Goal: Task Accomplishment & Management: Use online tool/utility

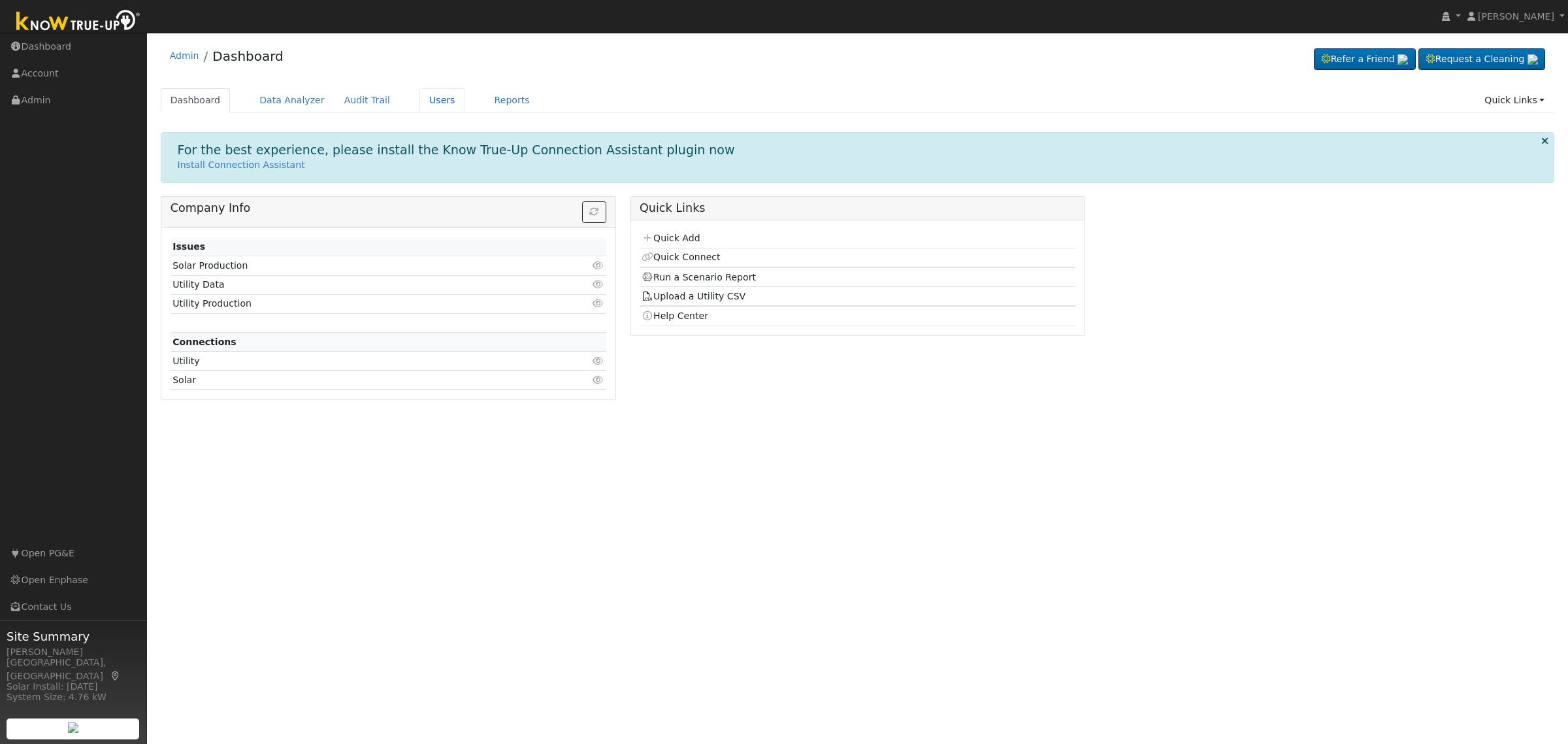
click at [419, 93] on link "Users" at bounding box center [442, 100] width 46 height 24
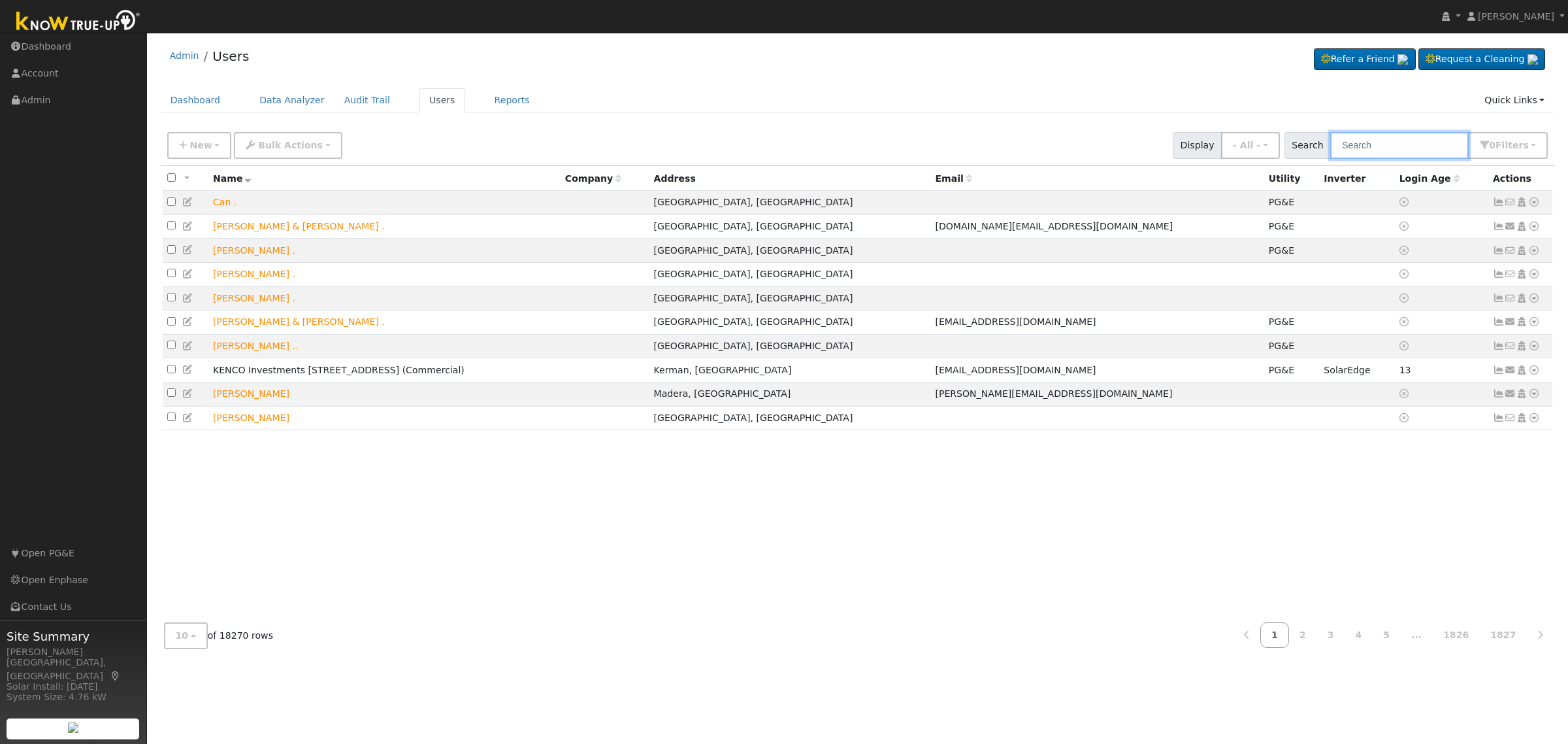
click at [1364, 148] on input "text" at bounding box center [1399, 145] width 138 height 27
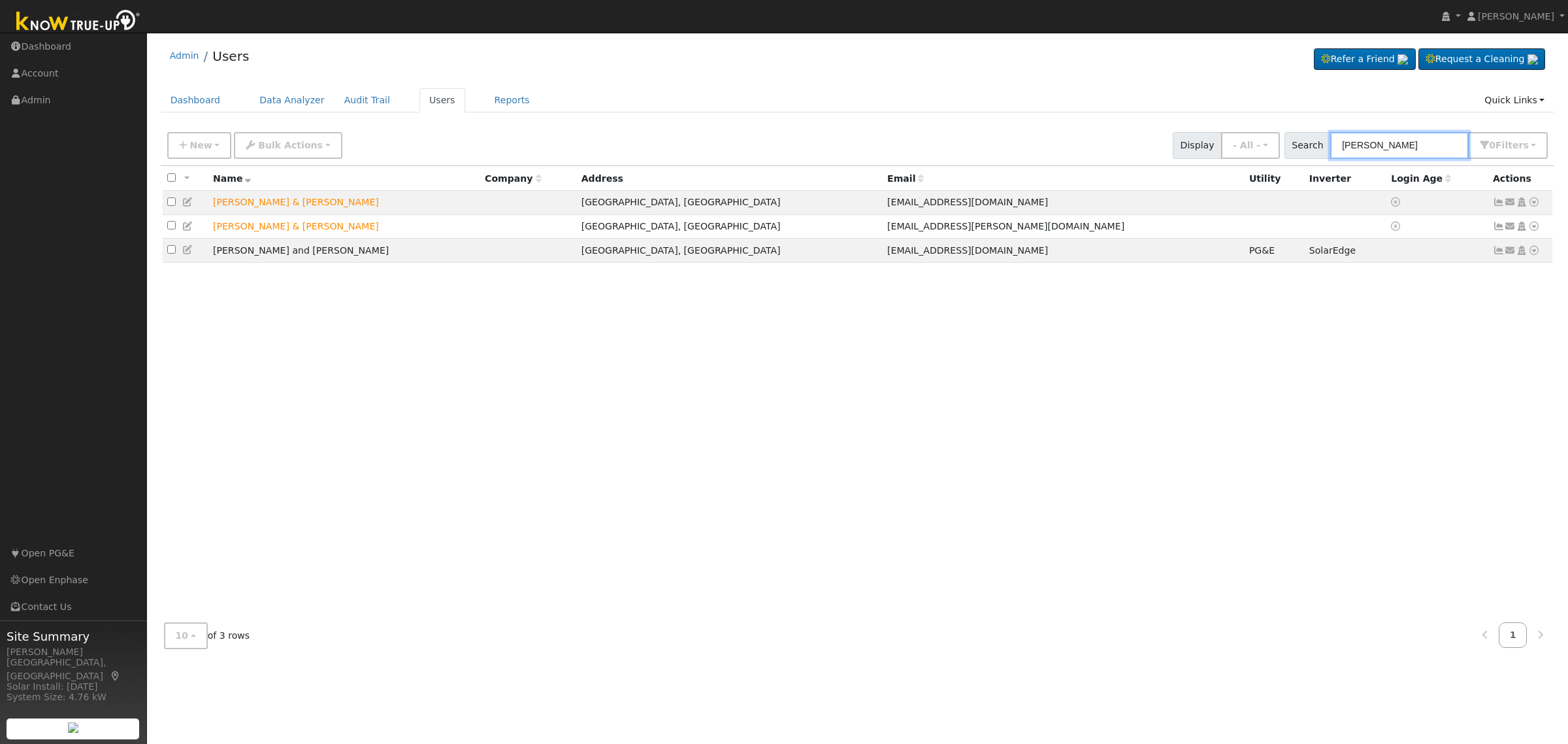
type input "[PERSON_NAME]"
click at [1537, 202] on icon at bounding box center [1534, 202] width 12 height 10
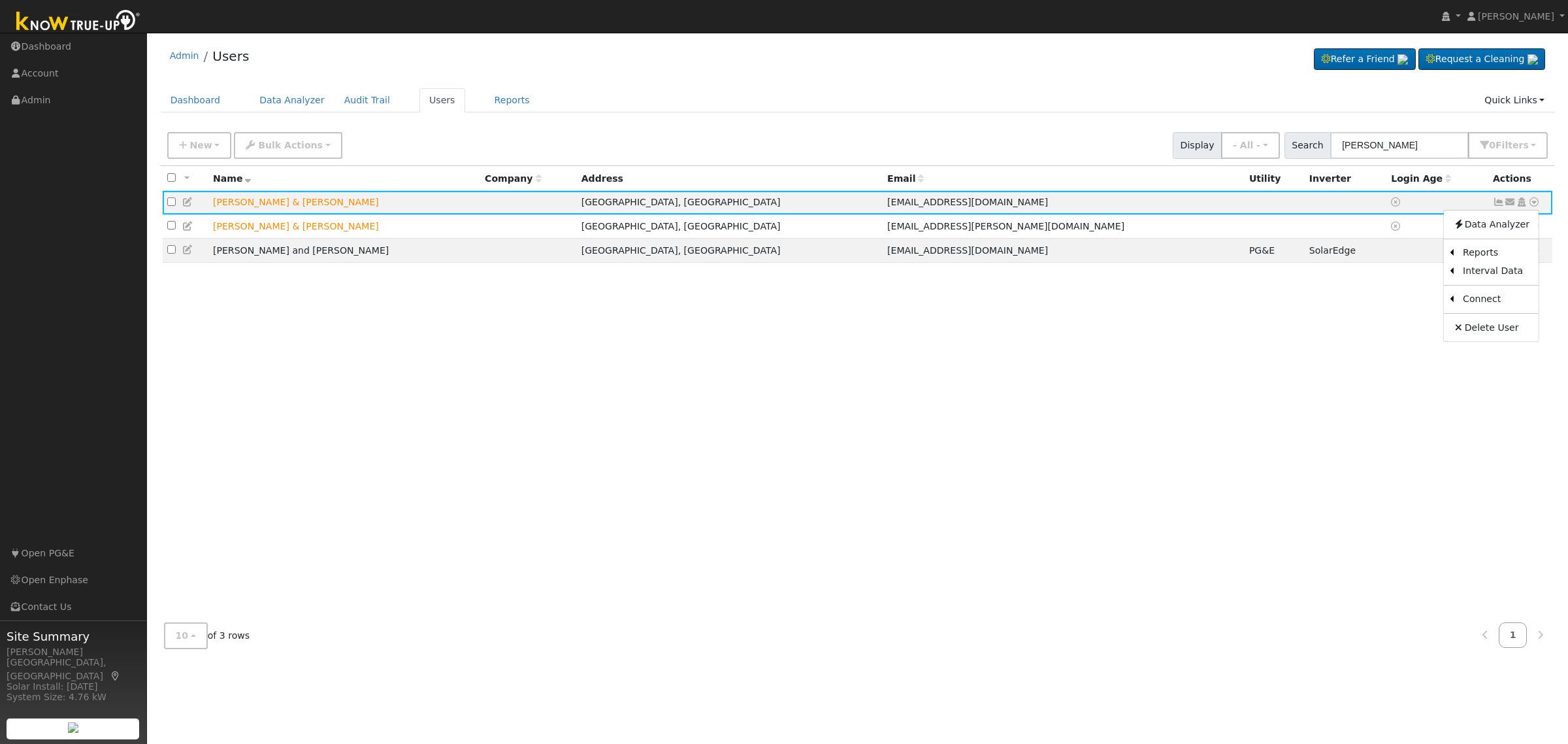
click at [0, 0] on link "Scenario" at bounding box center [0, 0] width 0 height 0
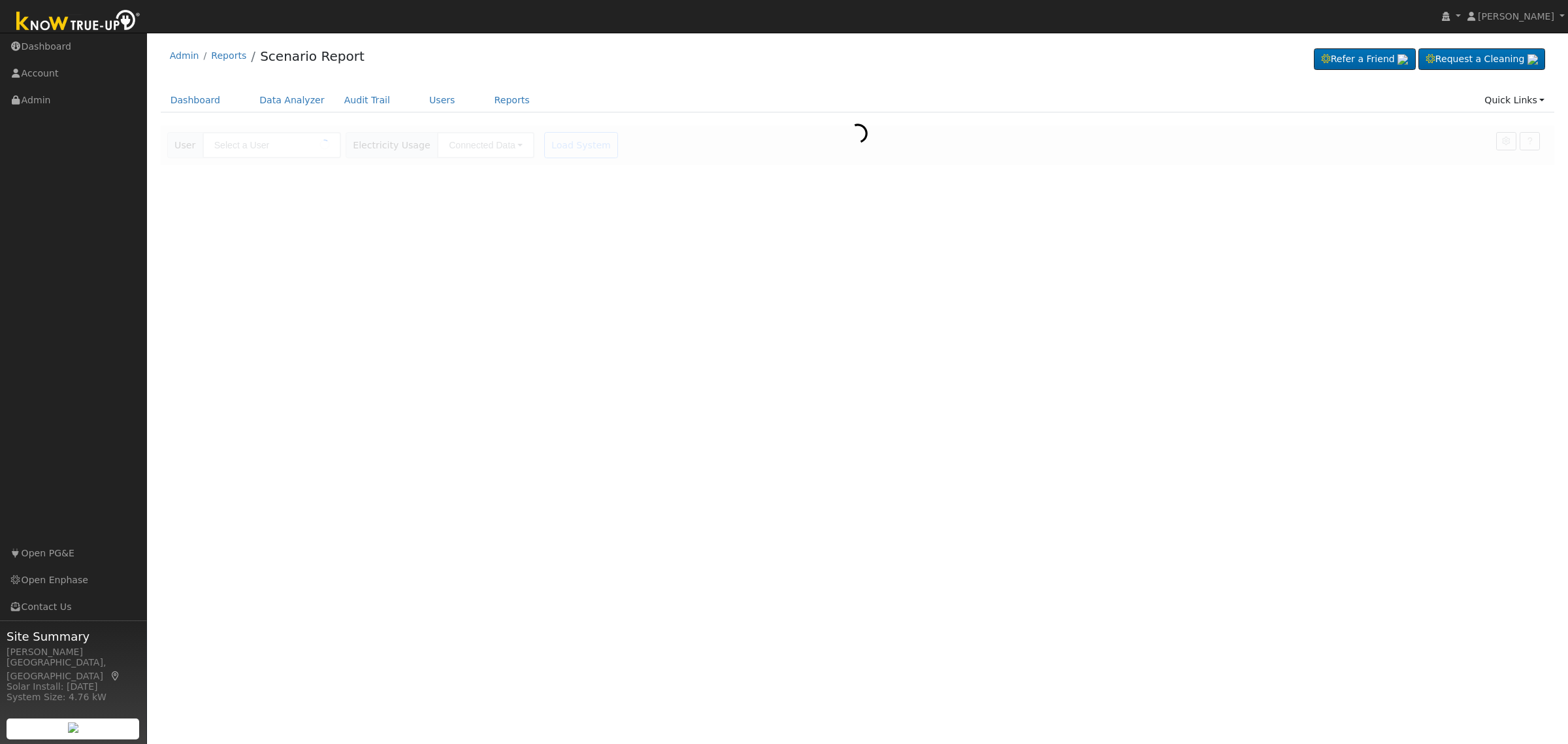
type input "[PERSON_NAME] & [PERSON_NAME]"
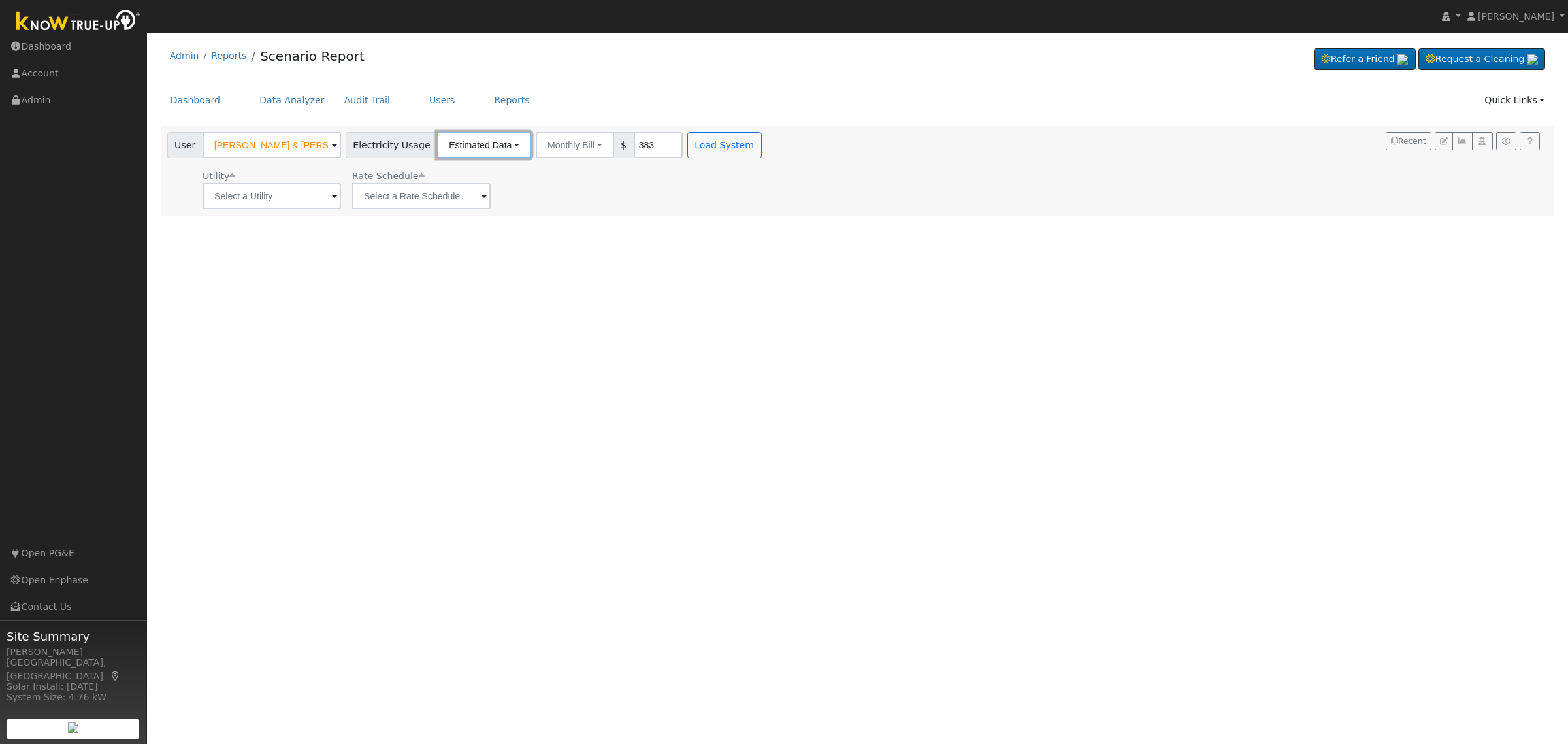
click at [501, 141] on button "Estimated Data" at bounding box center [483, 145] width 94 height 26
click at [477, 191] on link "Estimated Data" at bounding box center [483, 192] width 93 height 18
click at [608, 135] on button "Annual Consumption" at bounding box center [593, 145] width 116 height 26
click at [589, 172] on link "Annual Consumption" at bounding box center [596, 173] width 114 height 18
click at [332, 193] on input "text" at bounding box center [272, 196] width 138 height 26
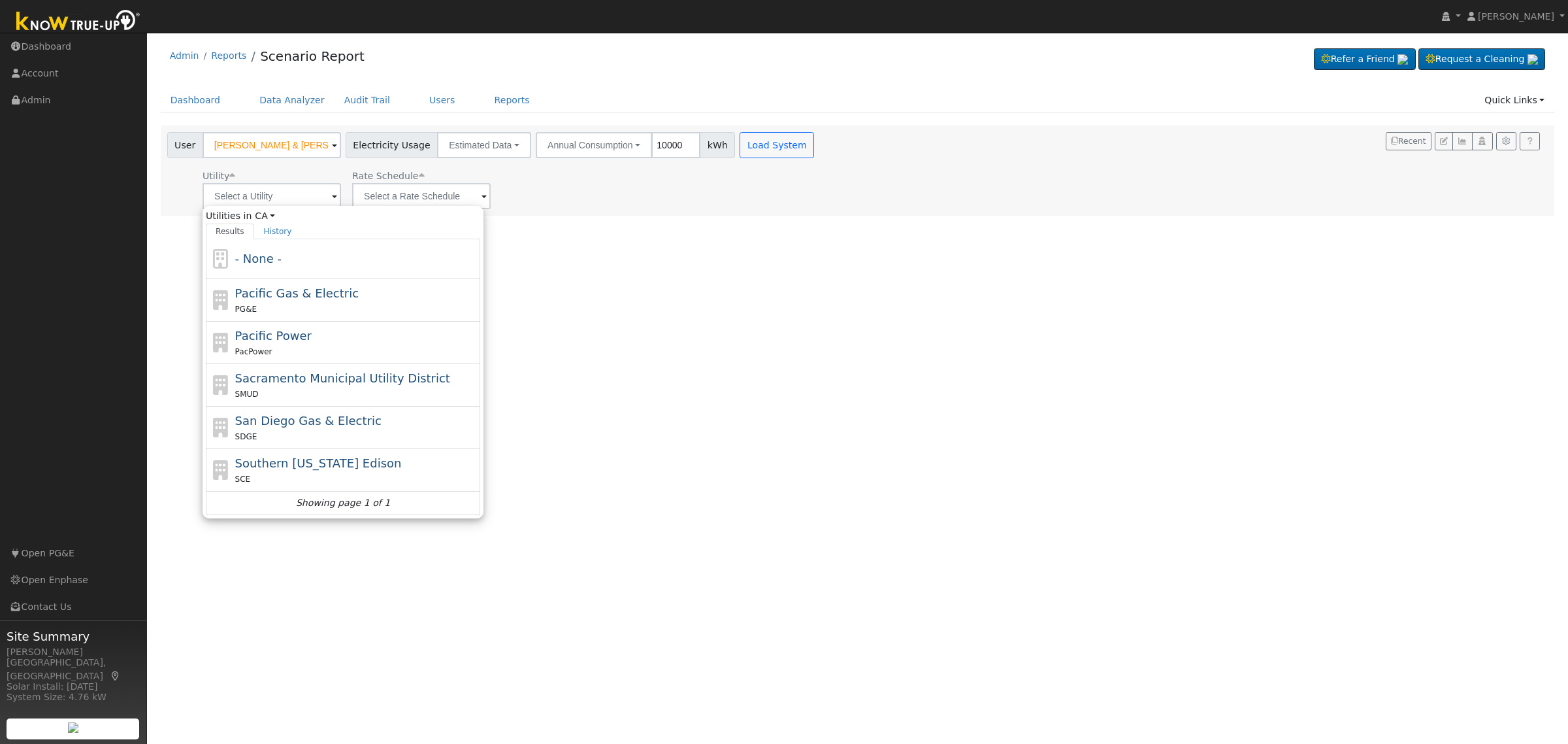
click at [301, 305] on div "PG&E" at bounding box center [356, 309] width 242 height 14
type input "Pacific Gas & Electric"
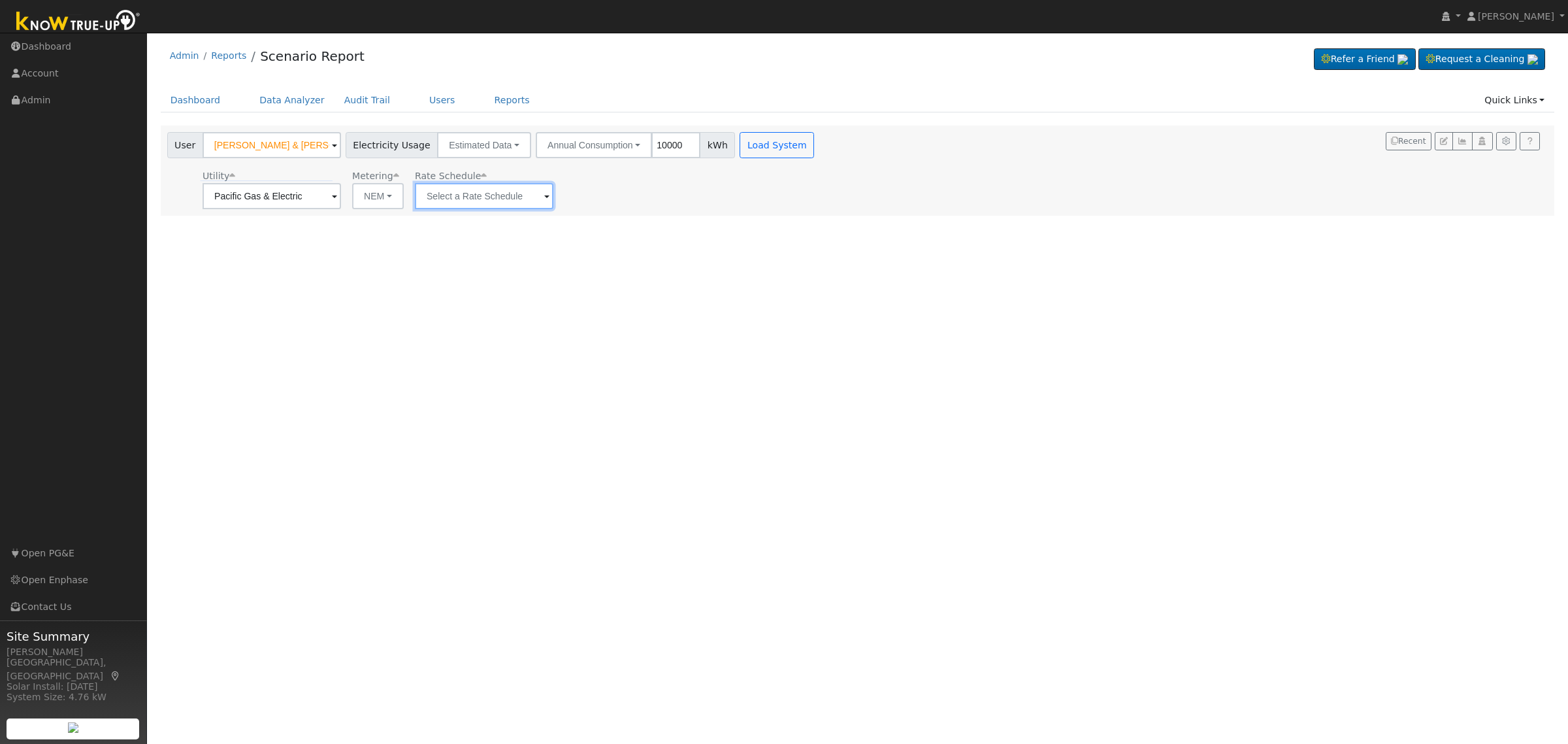
click at [493, 204] on input "text" at bounding box center [484, 196] width 138 height 26
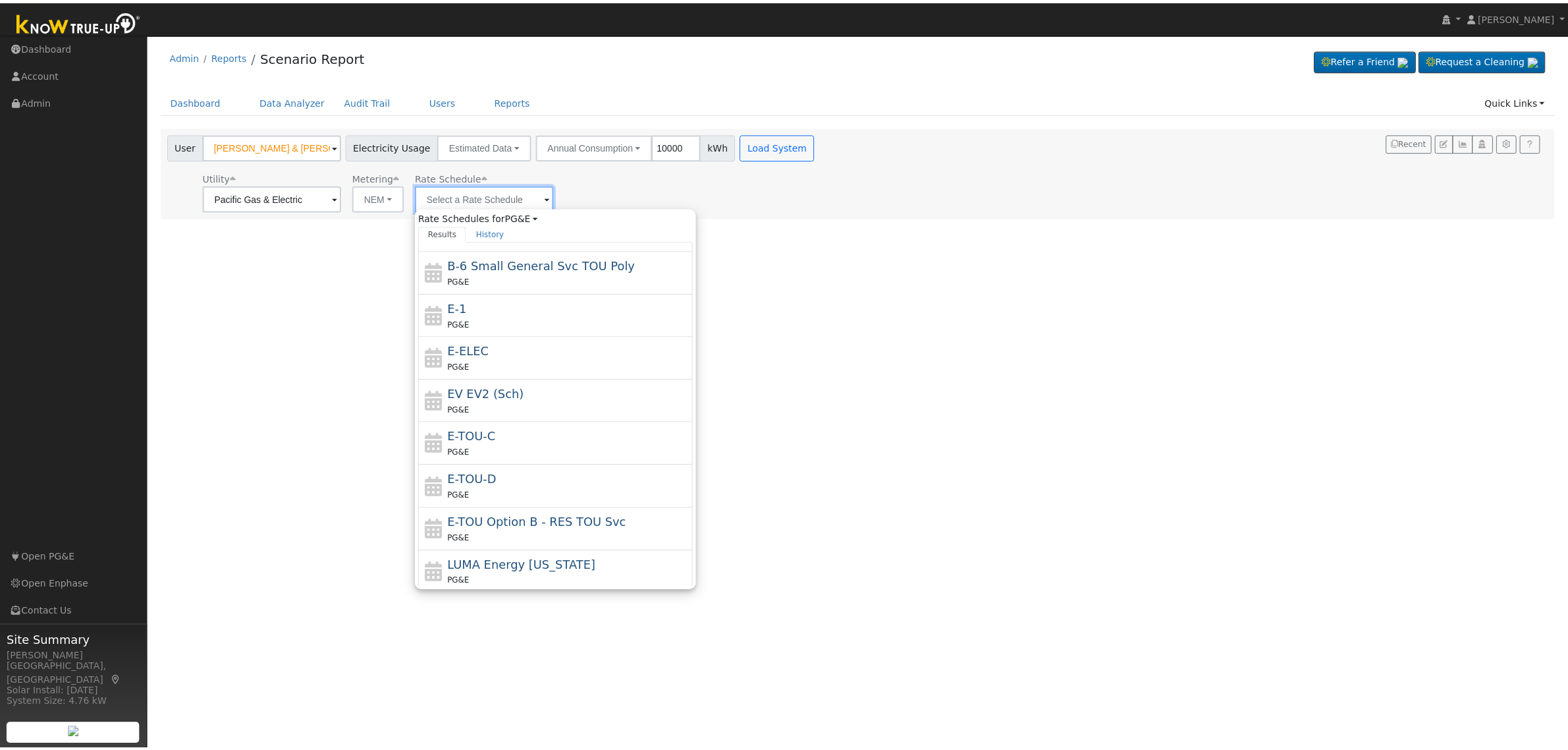
scroll to position [232, 0]
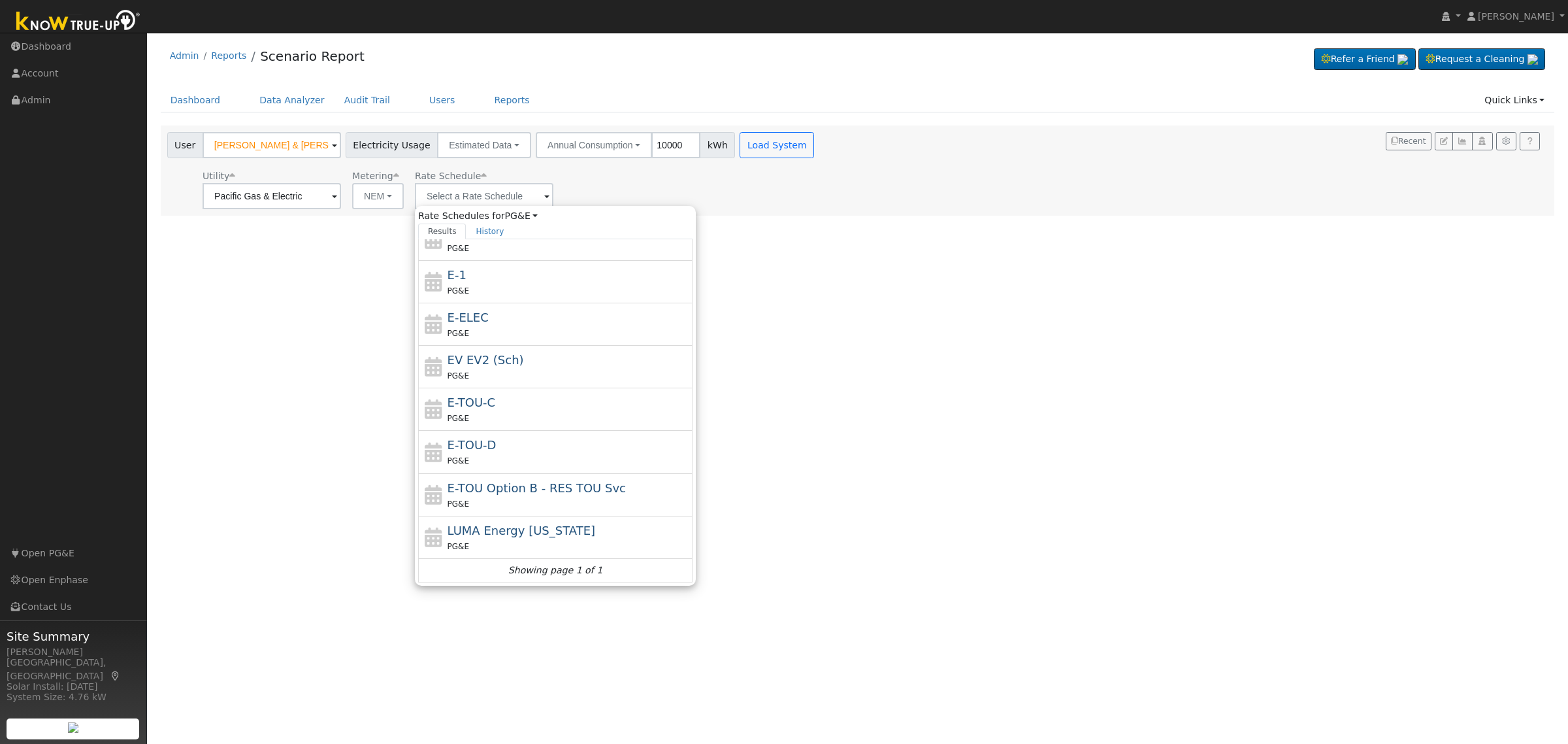
click at [530, 456] on div "PG&E" at bounding box center [568, 460] width 242 height 14
type input "E-TOU-D"
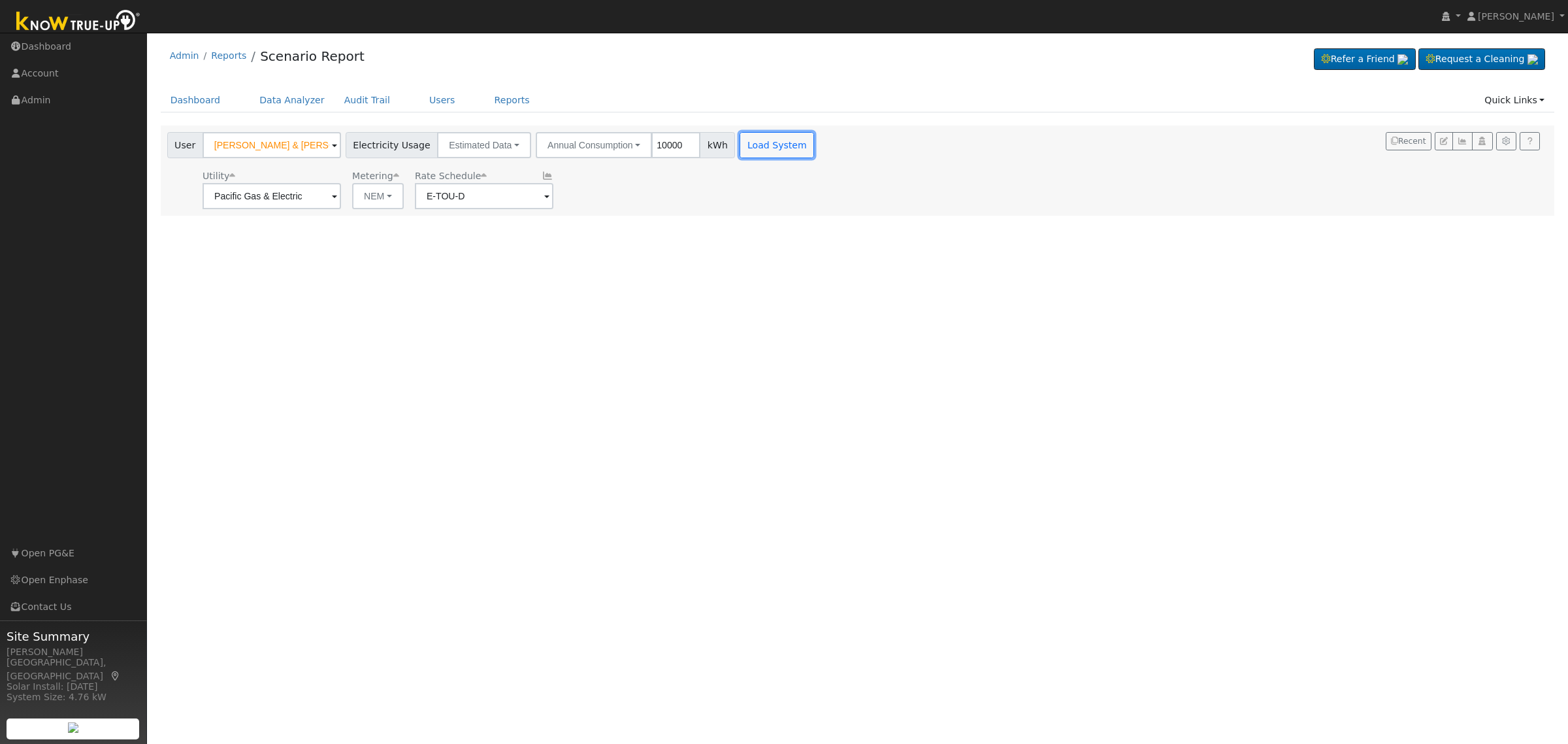
click at [765, 145] on button "Load System" at bounding box center [777, 145] width 74 height 26
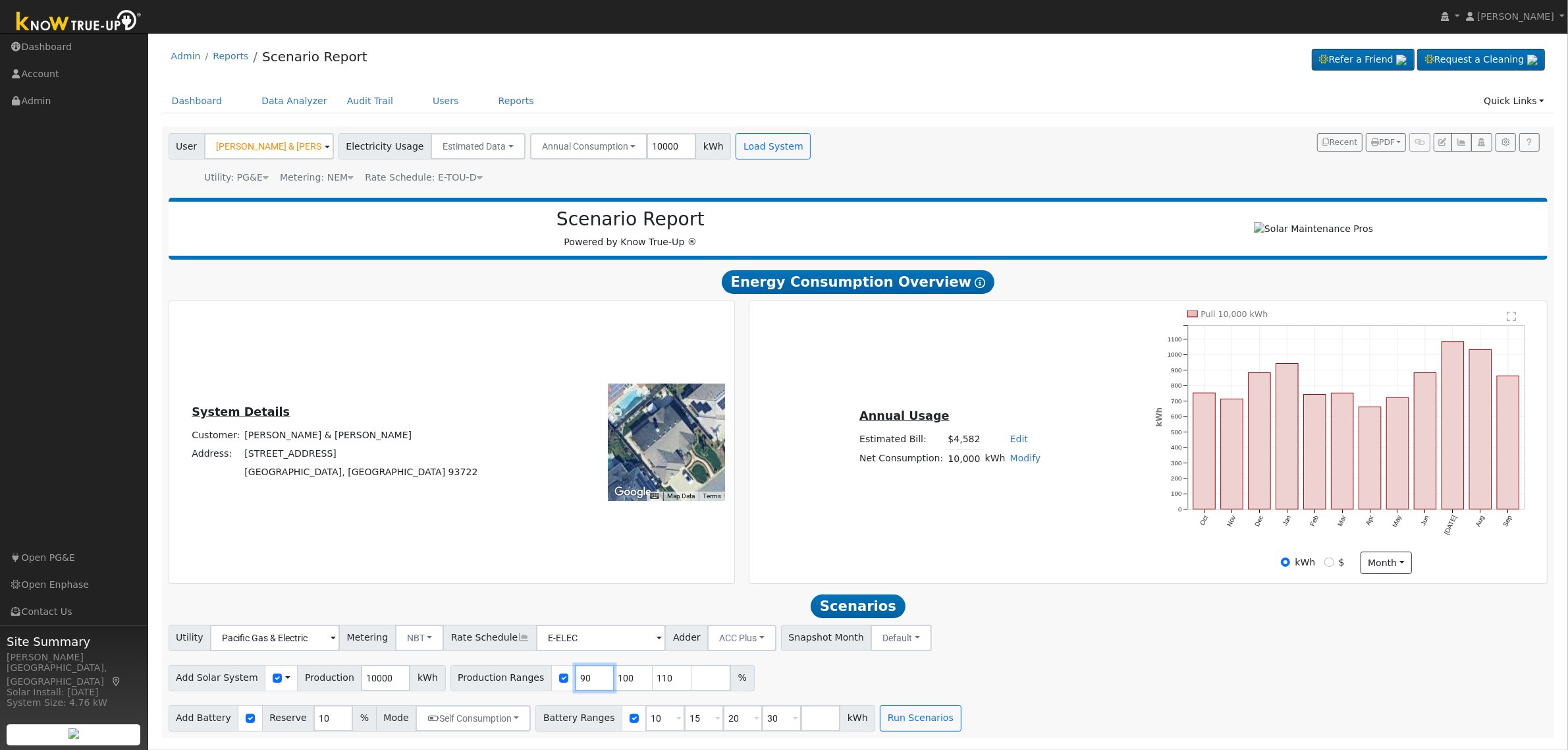
click at [574, 685] on input "90" at bounding box center [594, 678] width 39 height 26
type input "100"
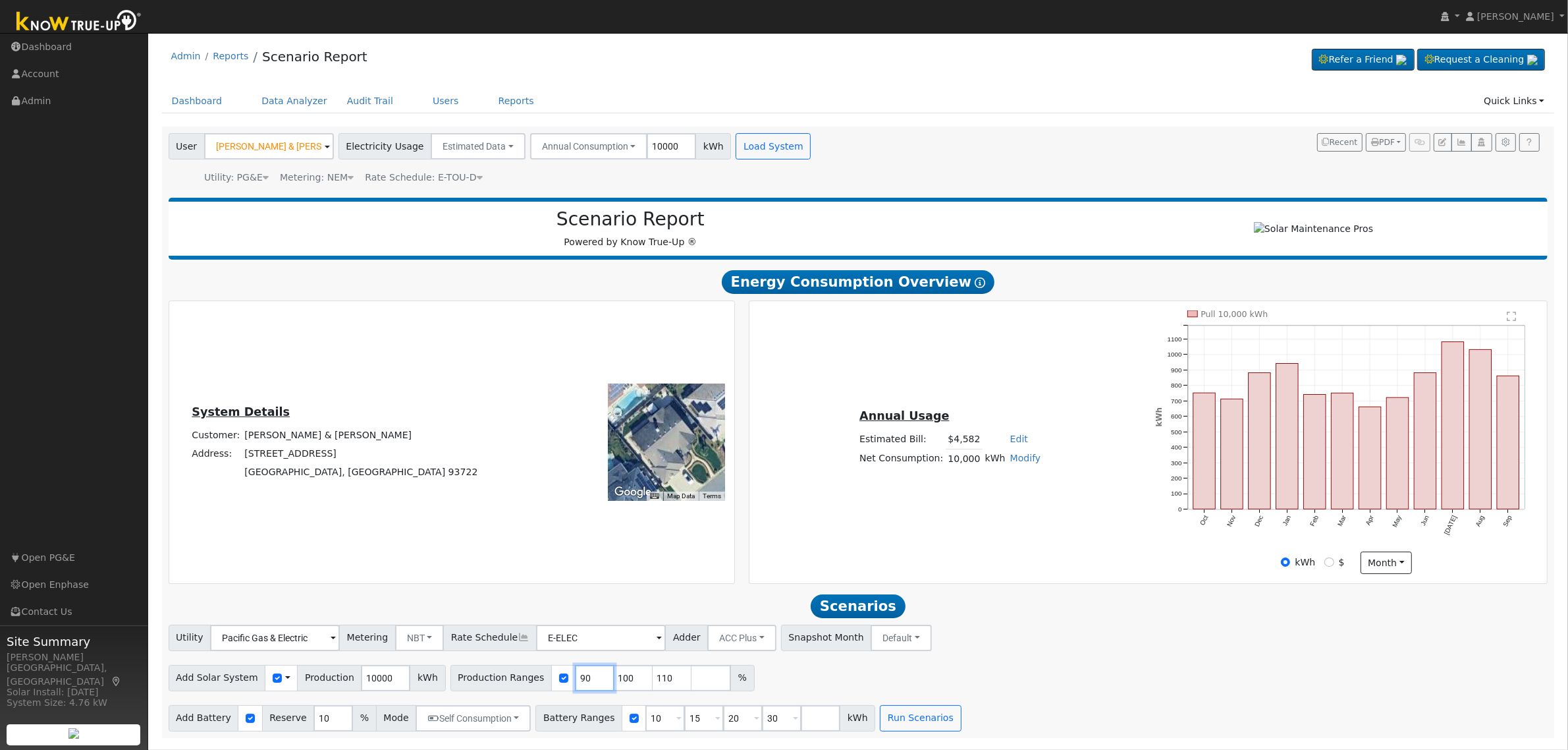
type input "110"
click at [574, 685] on input "100" at bounding box center [594, 678] width 39 height 26
type input "110"
click at [574, 685] on input "110" at bounding box center [594, 678] width 39 height 26
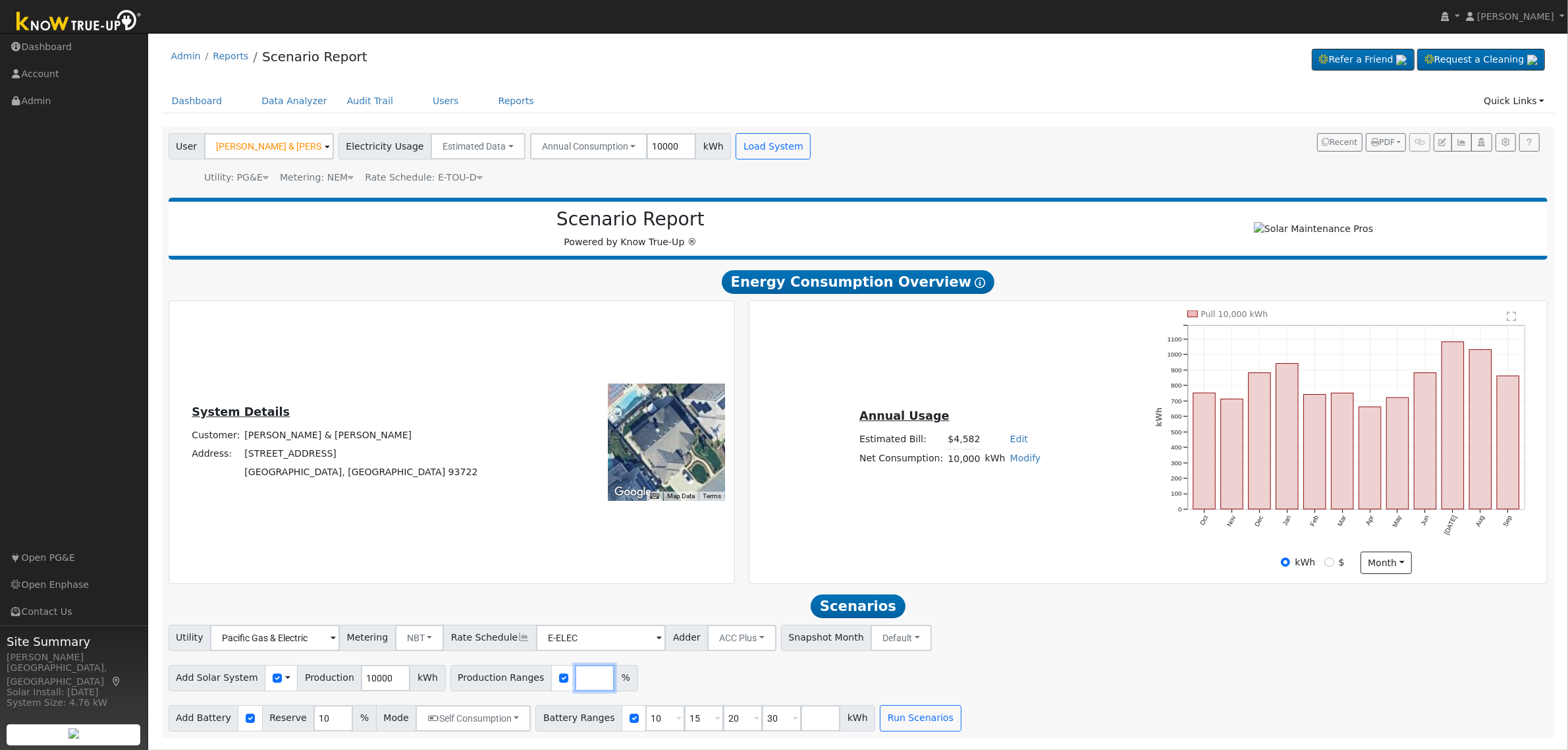
click at [574, 685] on input "number" at bounding box center [594, 678] width 39 height 26
type input "103.32"
click at [645, 723] on input "10" at bounding box center [664, 718] width 39 height 26
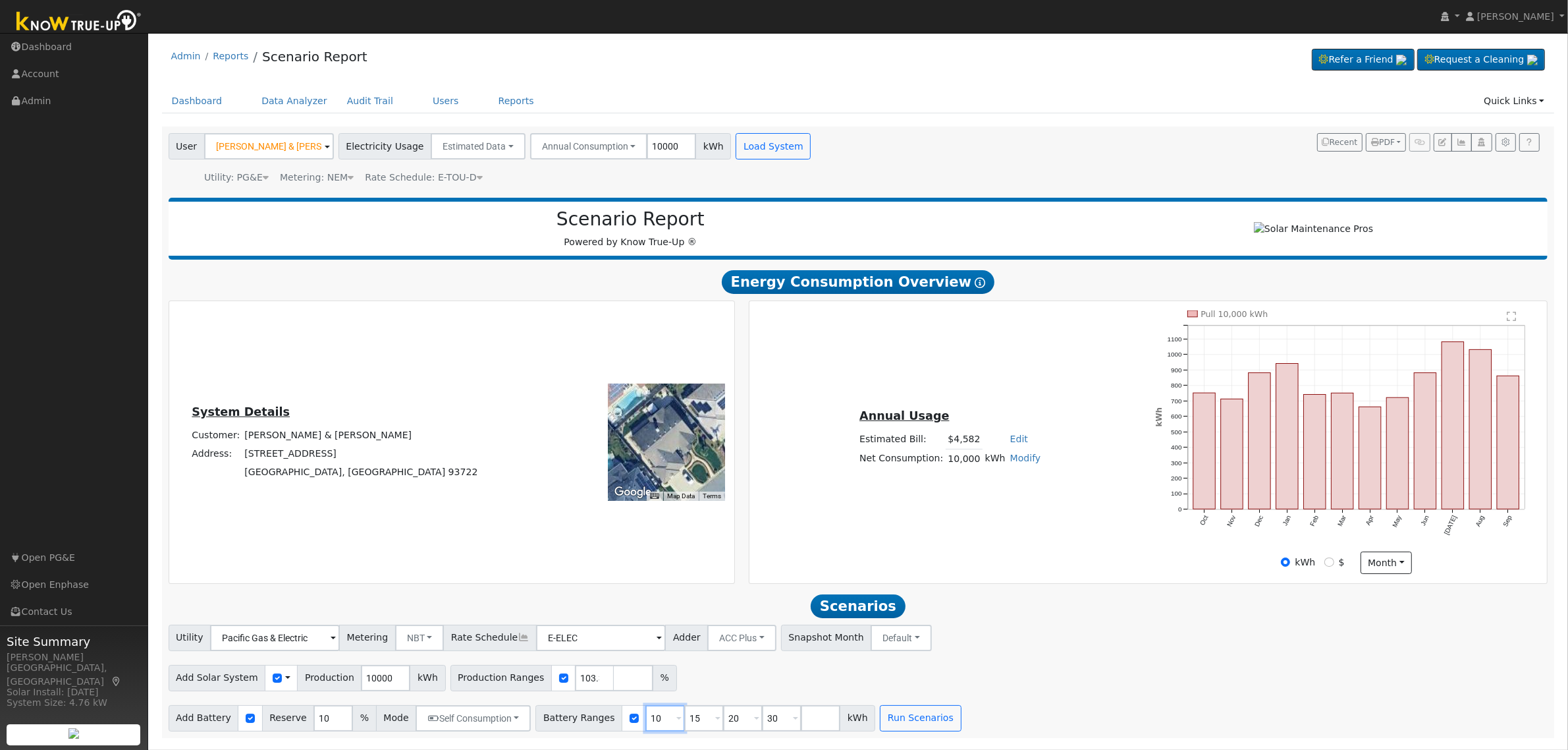
click at [645, 723] on input "10" at bounding box center [664, 718] width 39 height 26
type input "15"
type input "20"
type input "30"
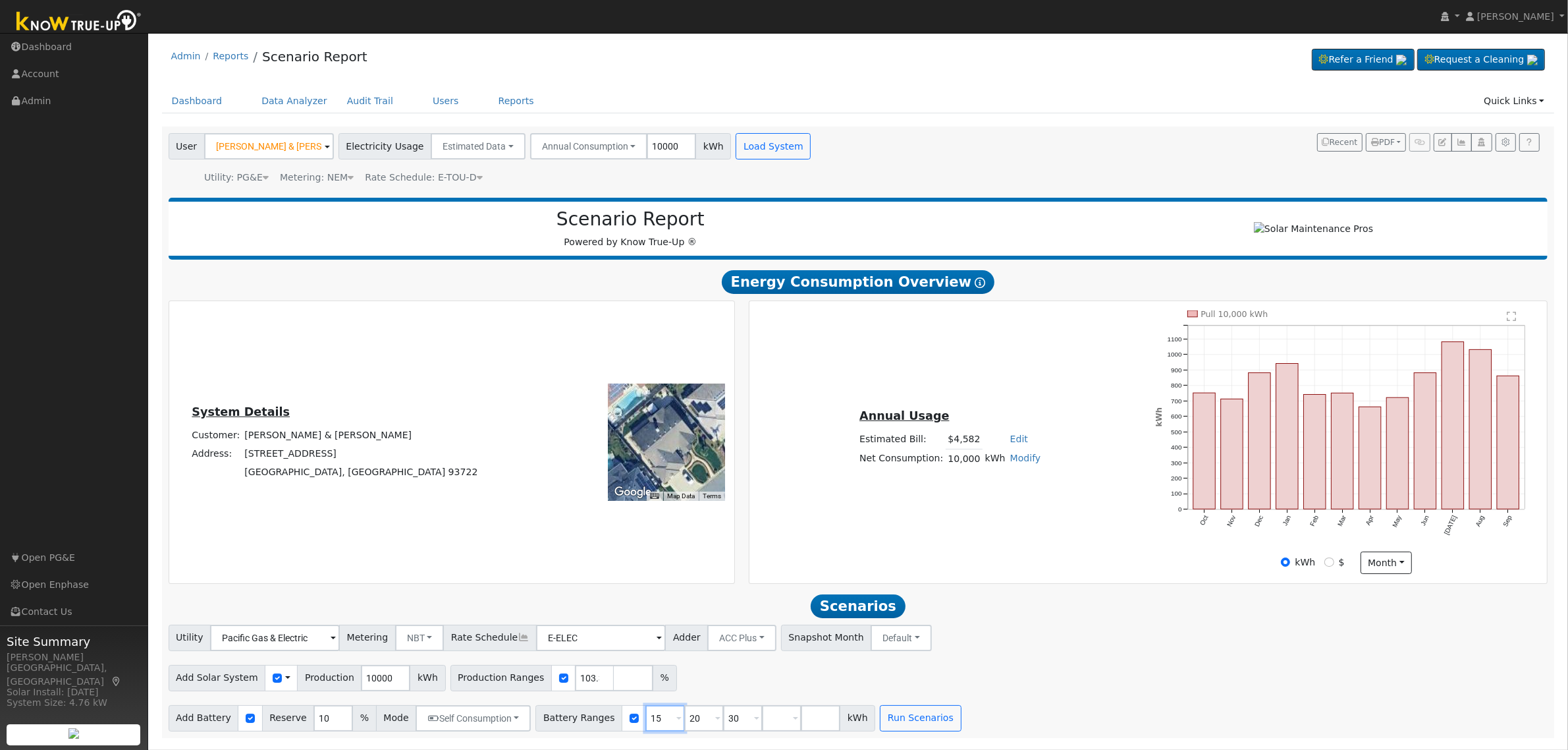
click at [645, 723] on input "15" at bounding box center [664, 718] width 39 height 26
click at [645, 723] on input "1" at bounding box center [664, 718] width 39 height 26
type input "20"
type input "30"
click at [645, 723] on input "20" at bounding box center [664, 718] width 39 height 26
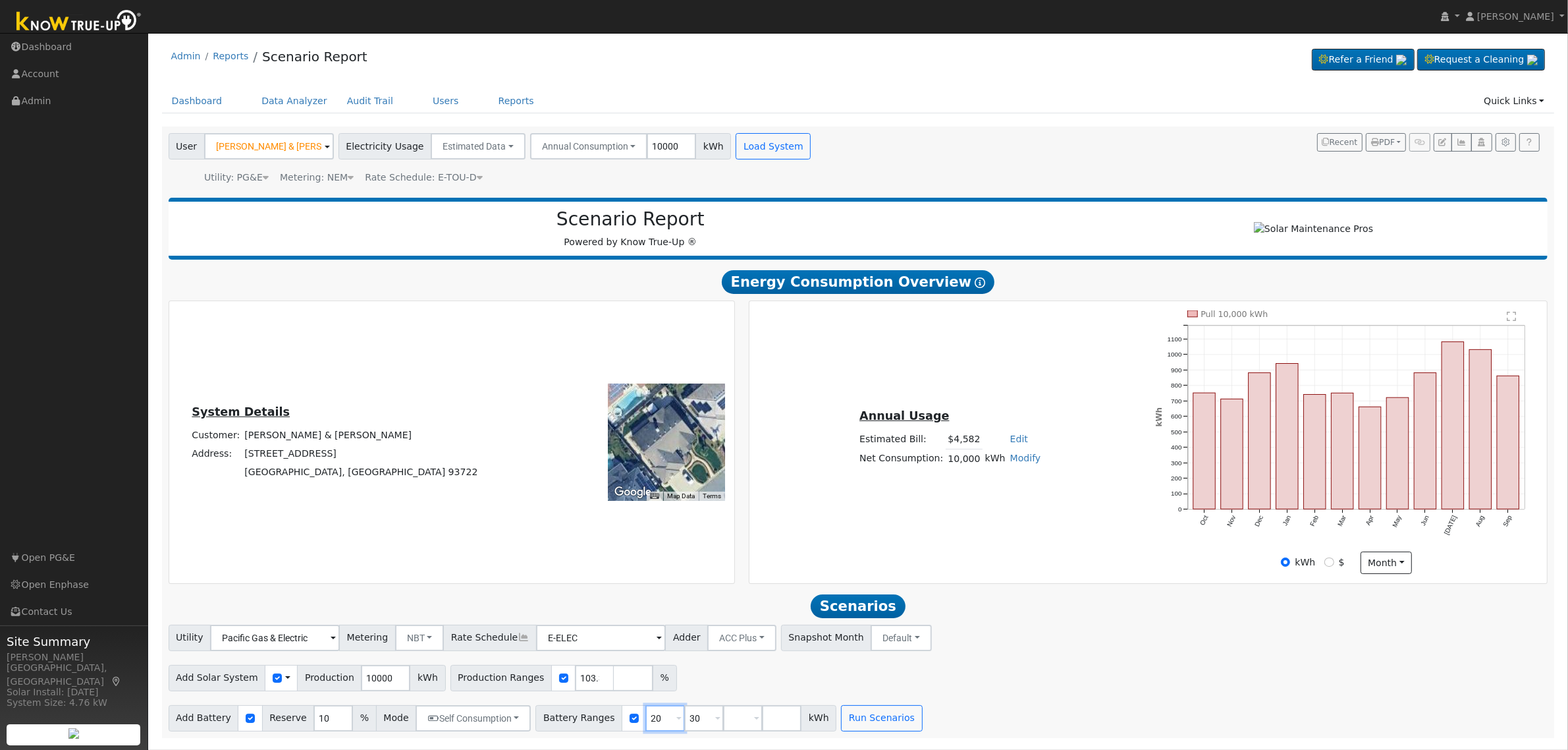
type input "30"
click at [645, 723] on input "30" at bounding box center [664, 718] width 39 height 26
click at [645, 723] on input "number" at bounding box center [664, 718] width 39 height 26
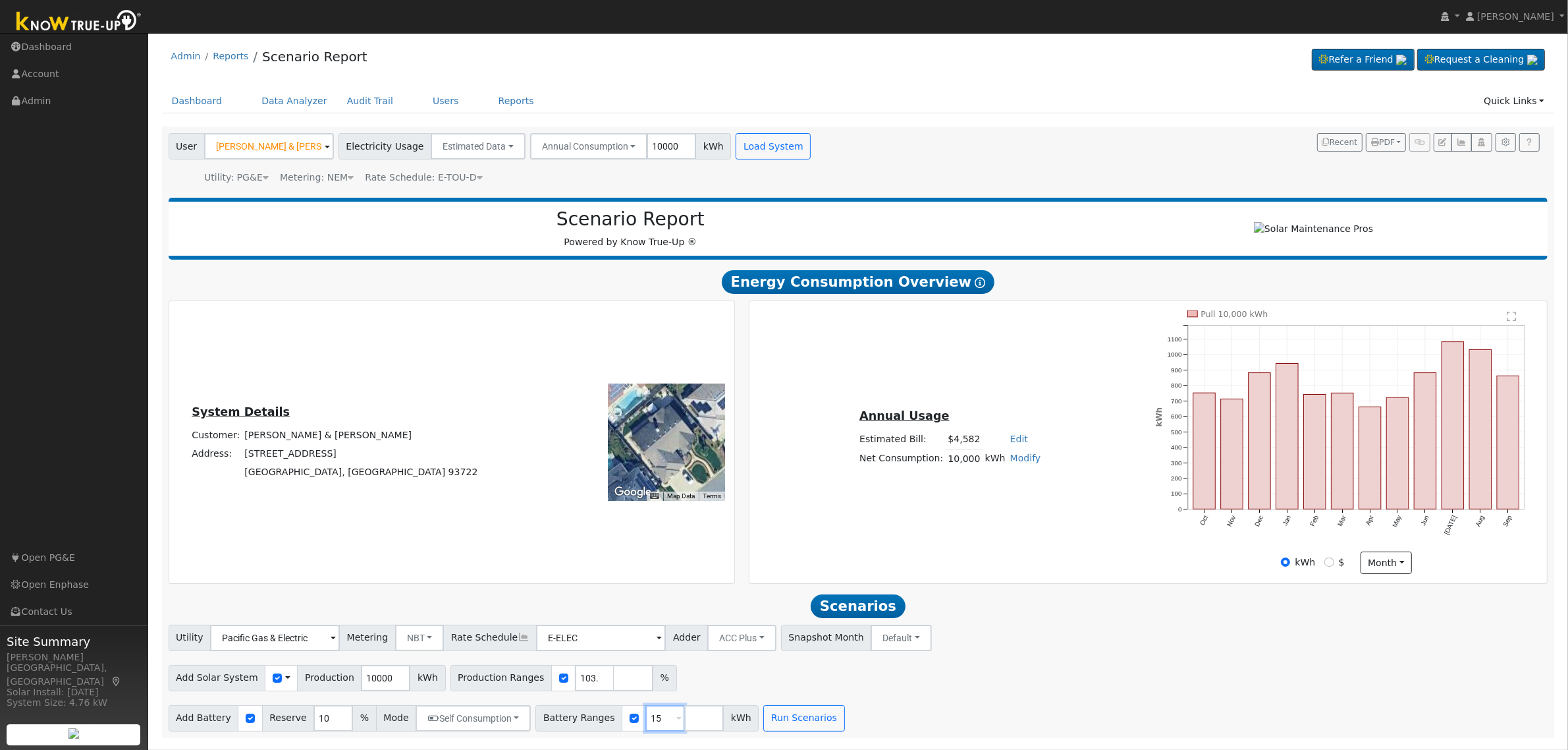
type input "15"
click at [314, 730] on input "10" at bounding box center [333, 718] width 39 height 26
type input "20"
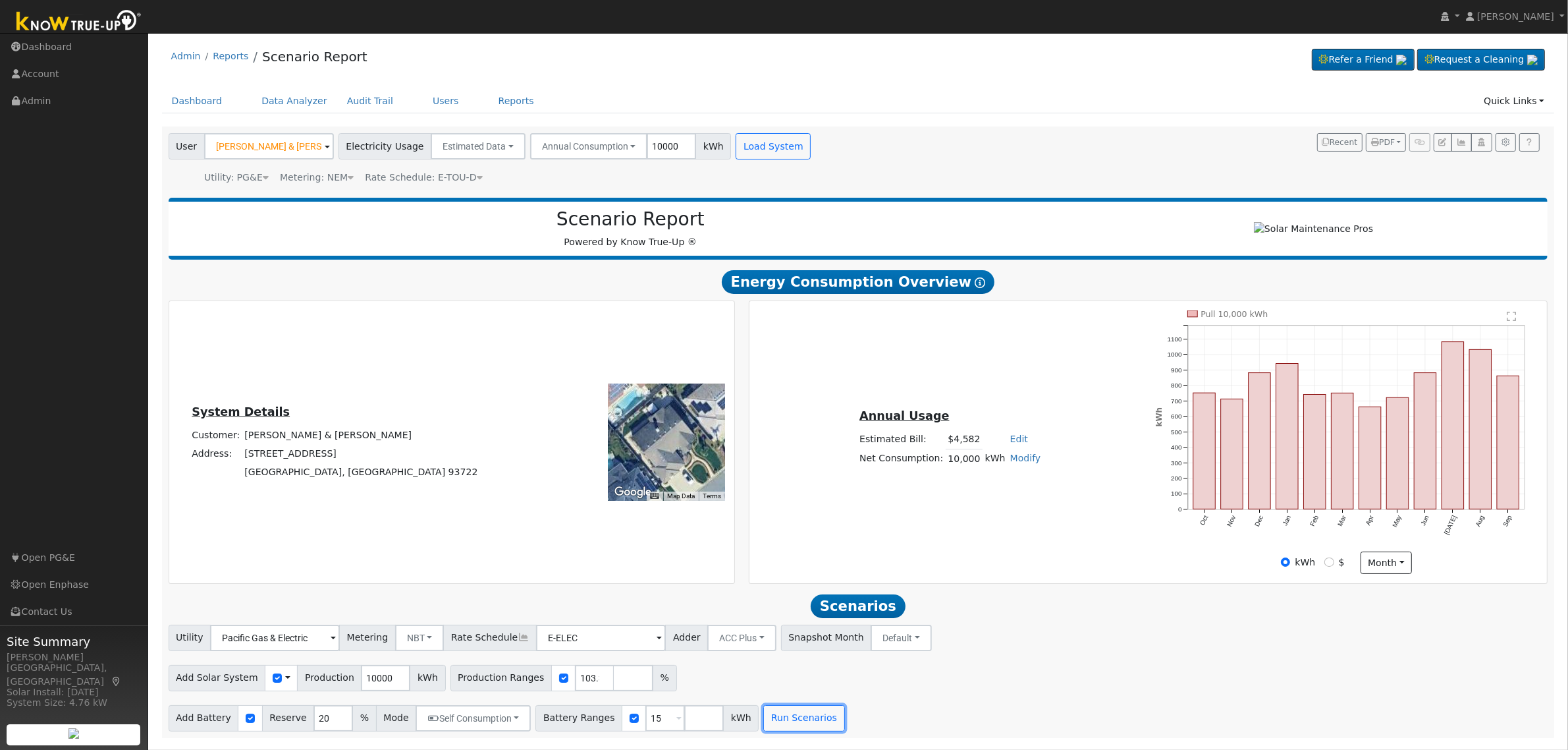
click at [764, 721] on button "Run Scenarios" at bounding box center [804, 718] width 81 height 26
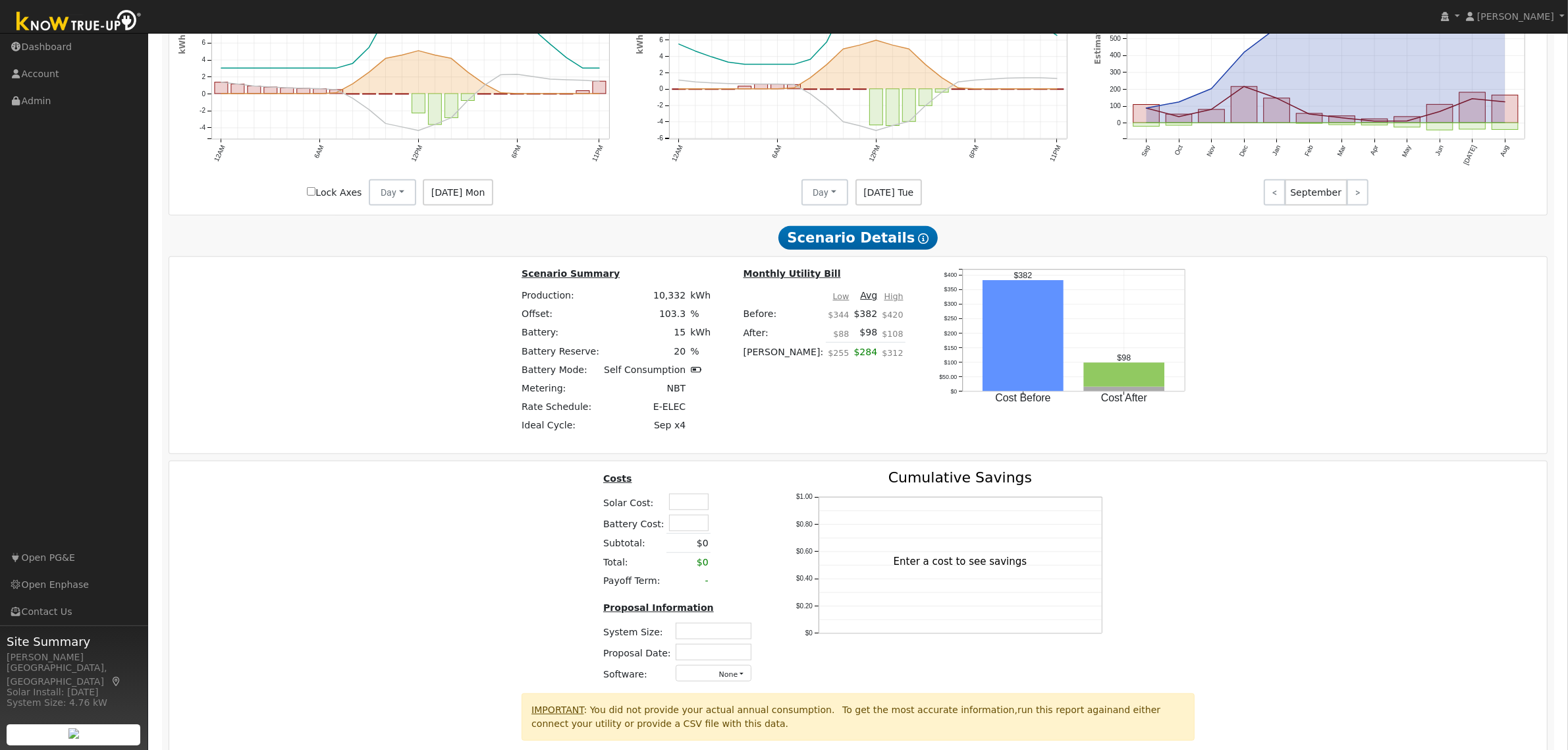
scroll to position [972, 0]
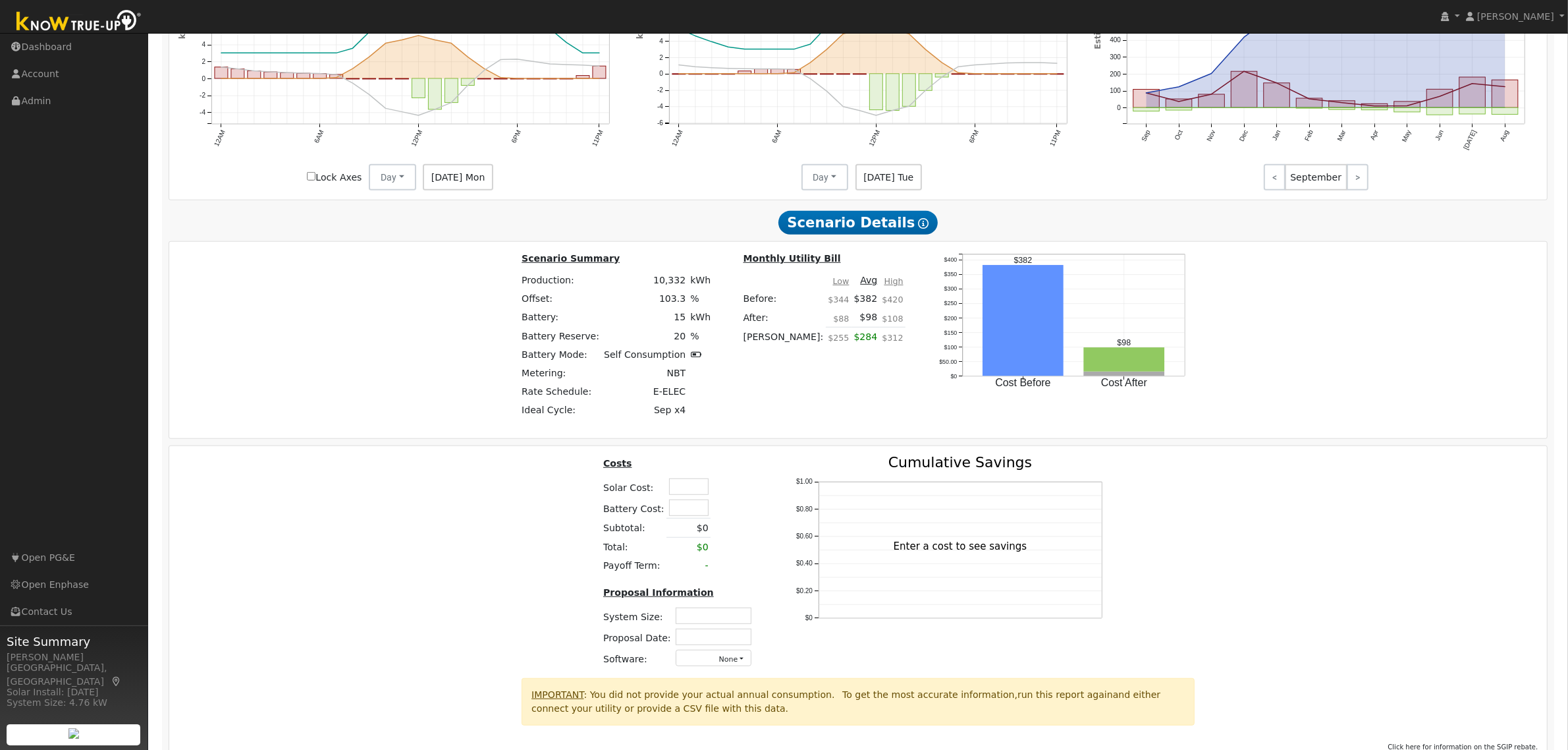
click at [695, 515] on input "text" at bounding box center [688, 508] width 39 height 17
type input "$22,000"
click at [472, 497] on div "Costs Solar Cost: Battery Cost: $22,000 Subtotal: $0 Total: $0 Payoff Term: - P…" at bounding box center [859, 566] width 1388 height 222
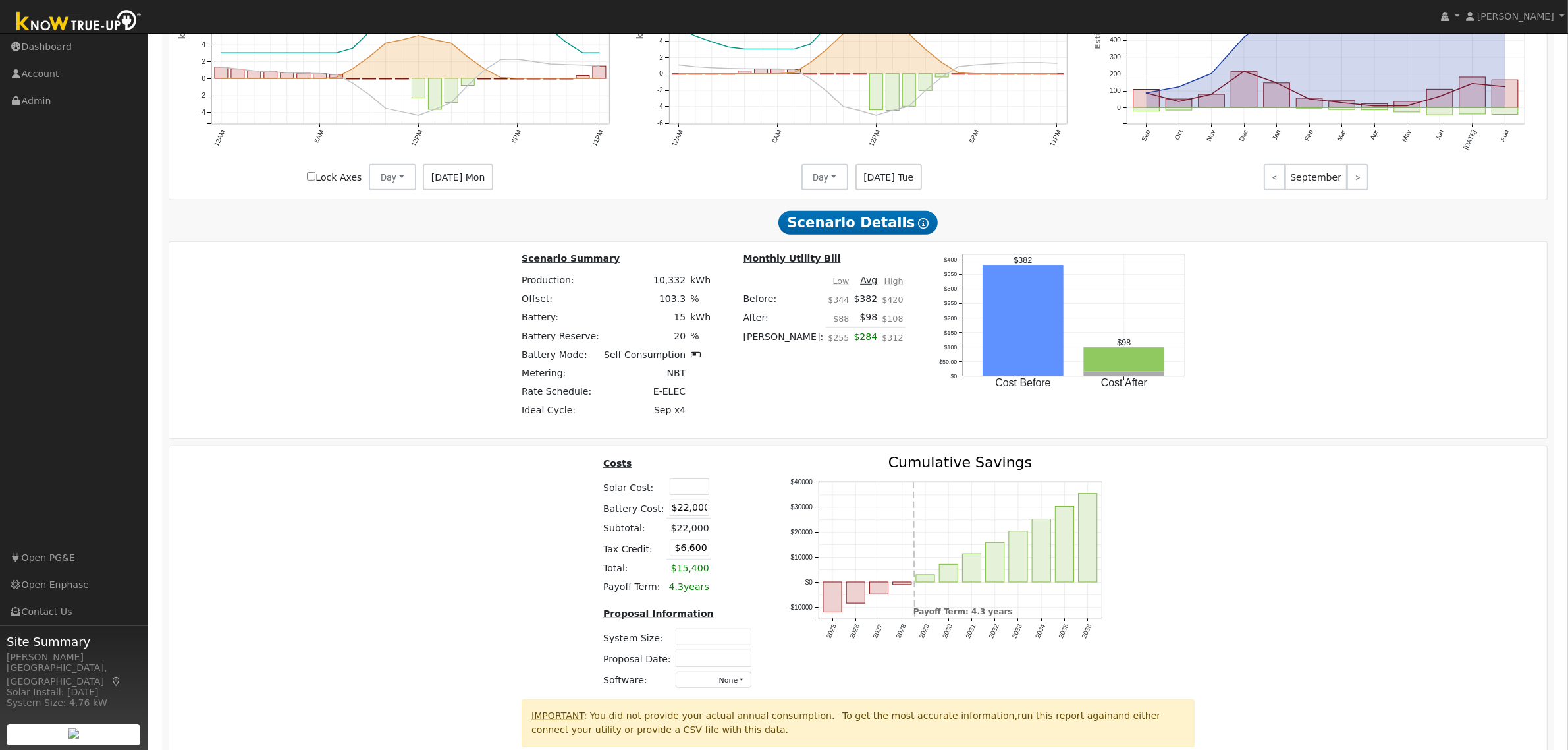
click at [696, 514] on input "$22,000" at bounding box center [689, 508] width 39 height 17
click at [689, 493] on input "text" at bounding box center [689, 486] width 39 height 17
type input "$25,250"
type input "$14,175"
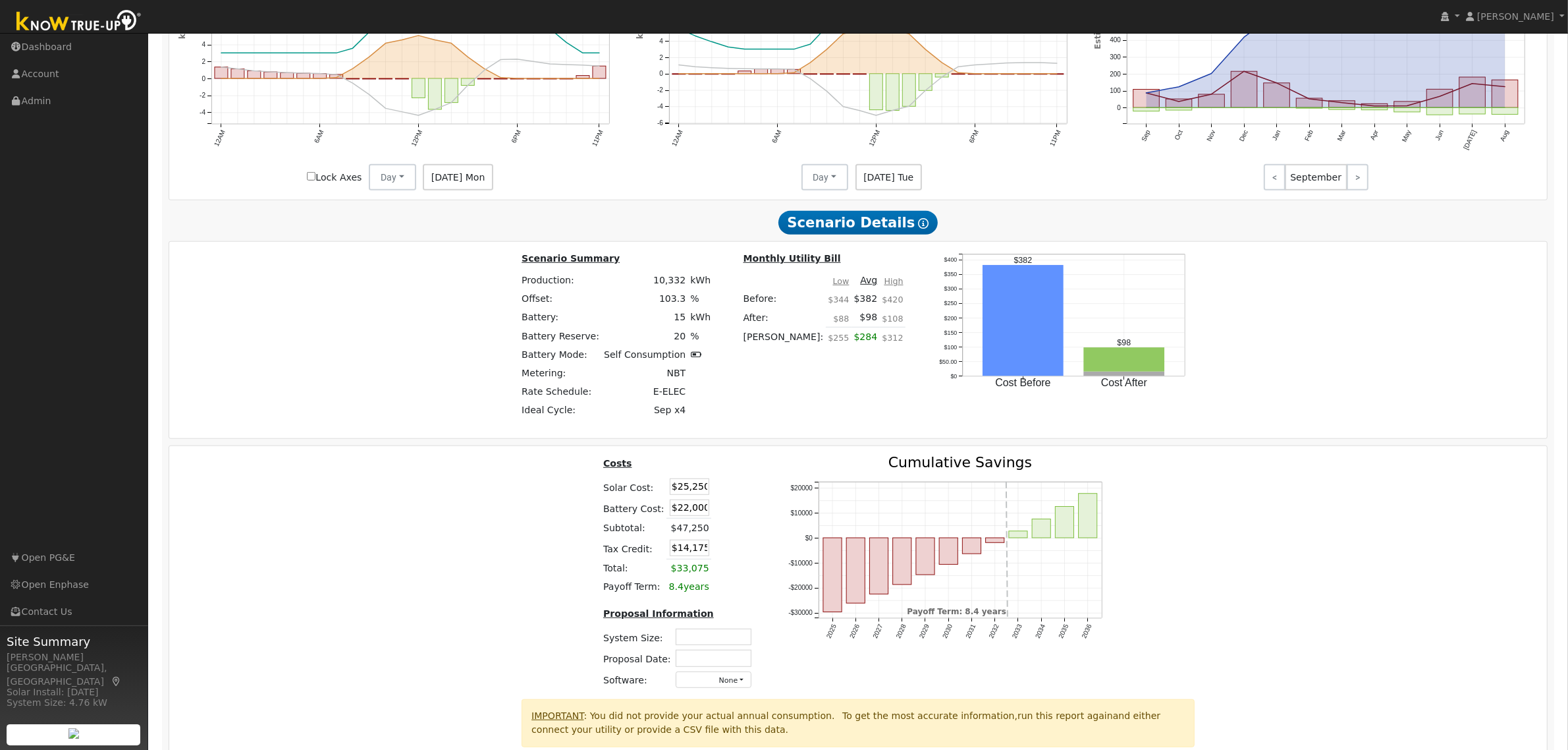
click at [551, 521] on div "Costs Solar Cost: $25,250 Battery Cost: $22,000 Subtotal: $47,250 Tax Credit: $…" at bounding box center [859, 576] width 1388 height 243
click at [743, 645] on input "text" at bounding box center [713, 637] width 76 height 17
type input "6.56"
click at [696, 666] on input "text" at bounding box center [713, 658] width 76 height 17
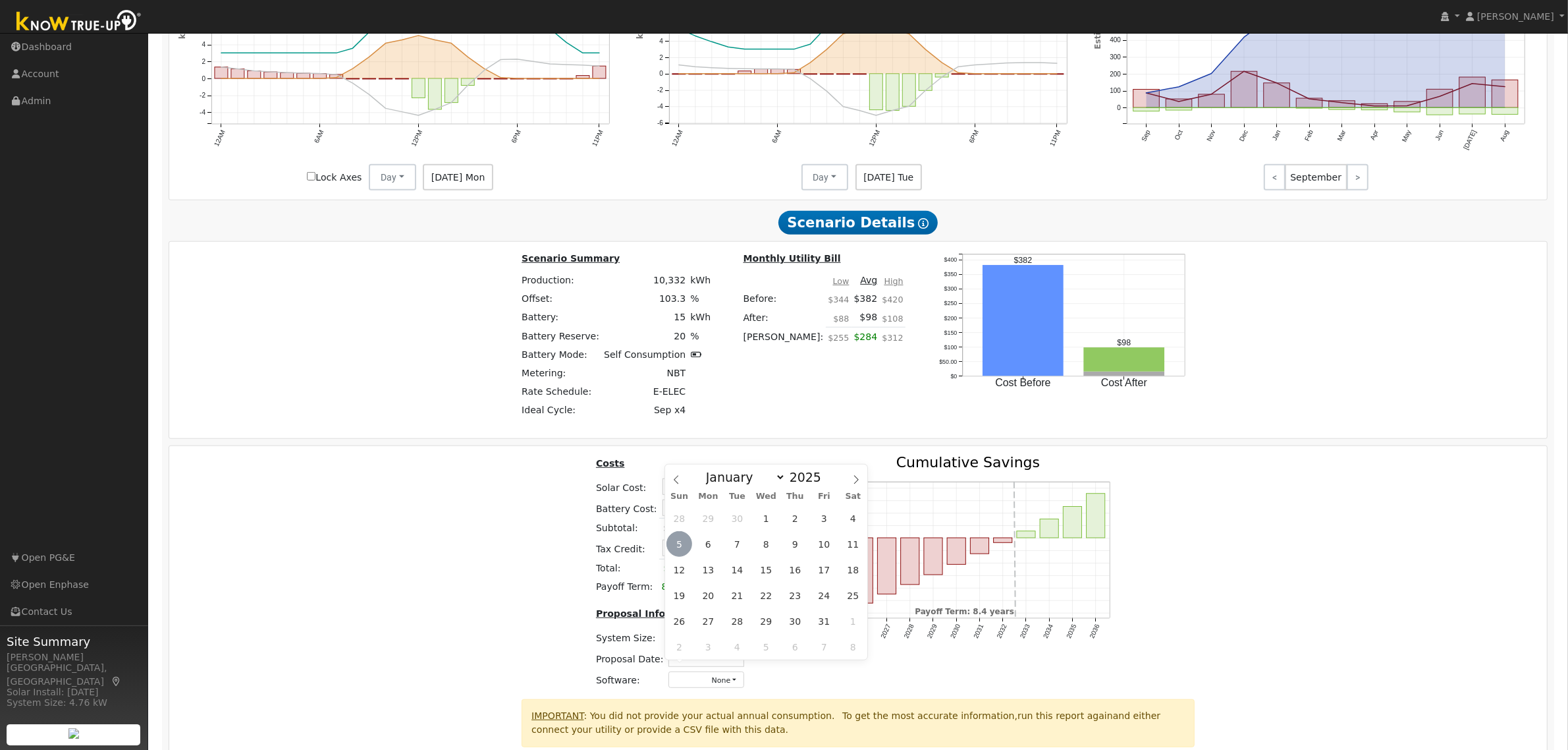
click at [677, 542] on span "5" at bounding box center [678, 543] width 25 height 25
click at [722, 666] on input "[DATE]" at bounding box center [706, 658] width 76 height 17
click at [856, 522] on span "4" at bounding box center [852, 517] width 25 height 25
type input "10/04/2025"
click at [723, 688] on button "None" at bounding box center [706, 679] width 76 height 17
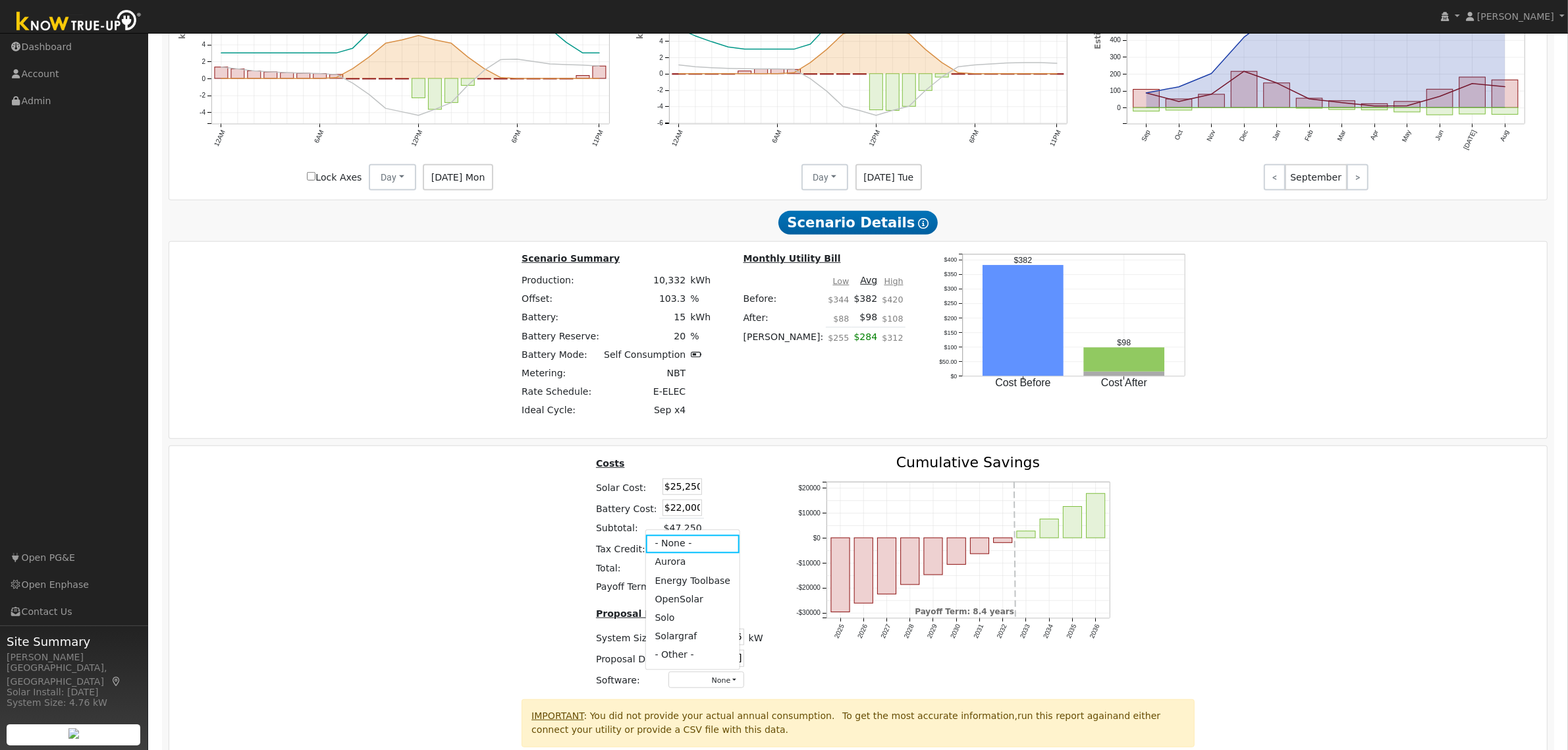
click at [682, 571] on link "Aurora" at bounding box center [692, 562] width 94 height 18
click at [1301, 537] on div "Costs Solar Cost: $25,250 Battery Cost: $22,000 Subtotal: $47,250 Tax Credit: $…" at bounding box center [859, 576] width 1388 height 243
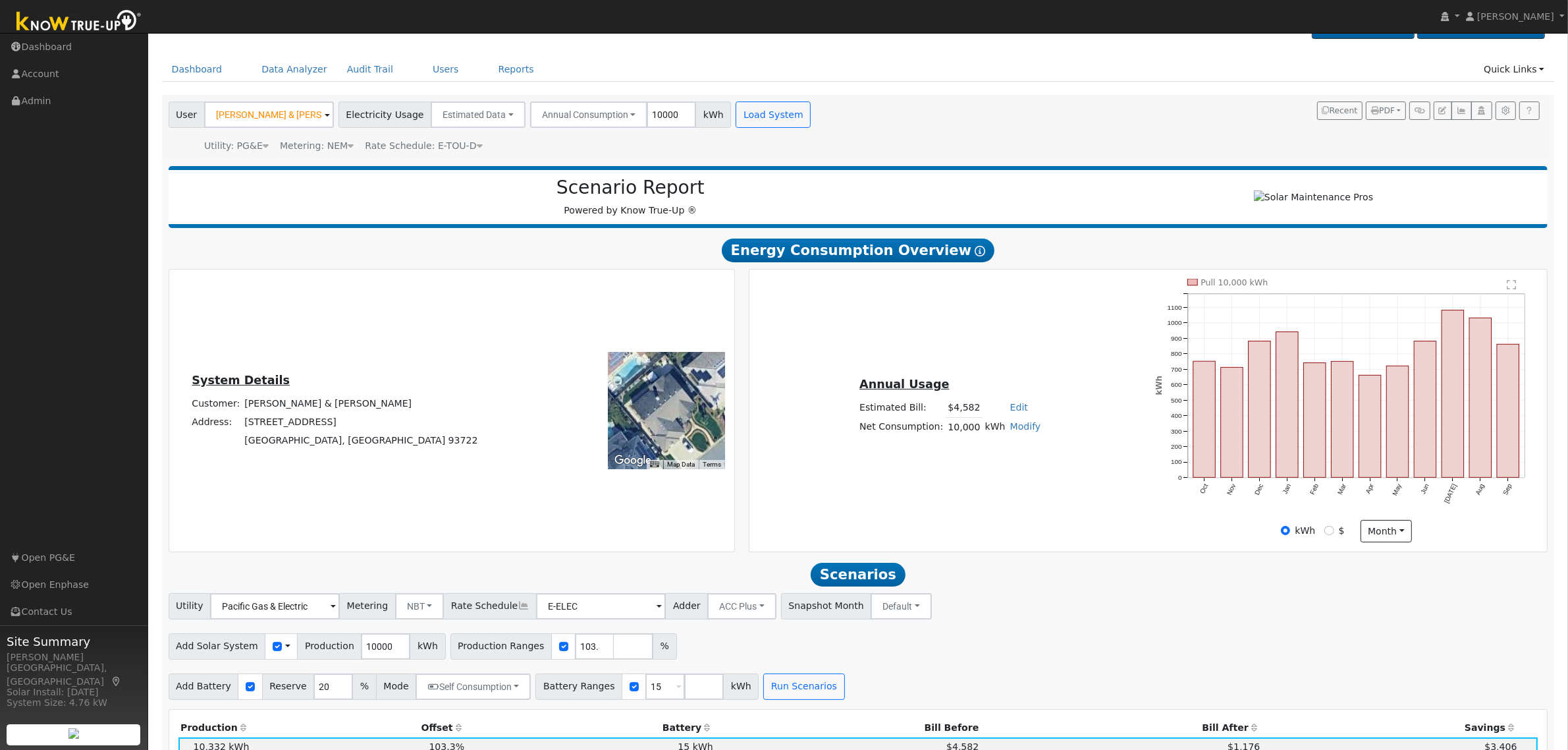
scroll to position [0, 0]
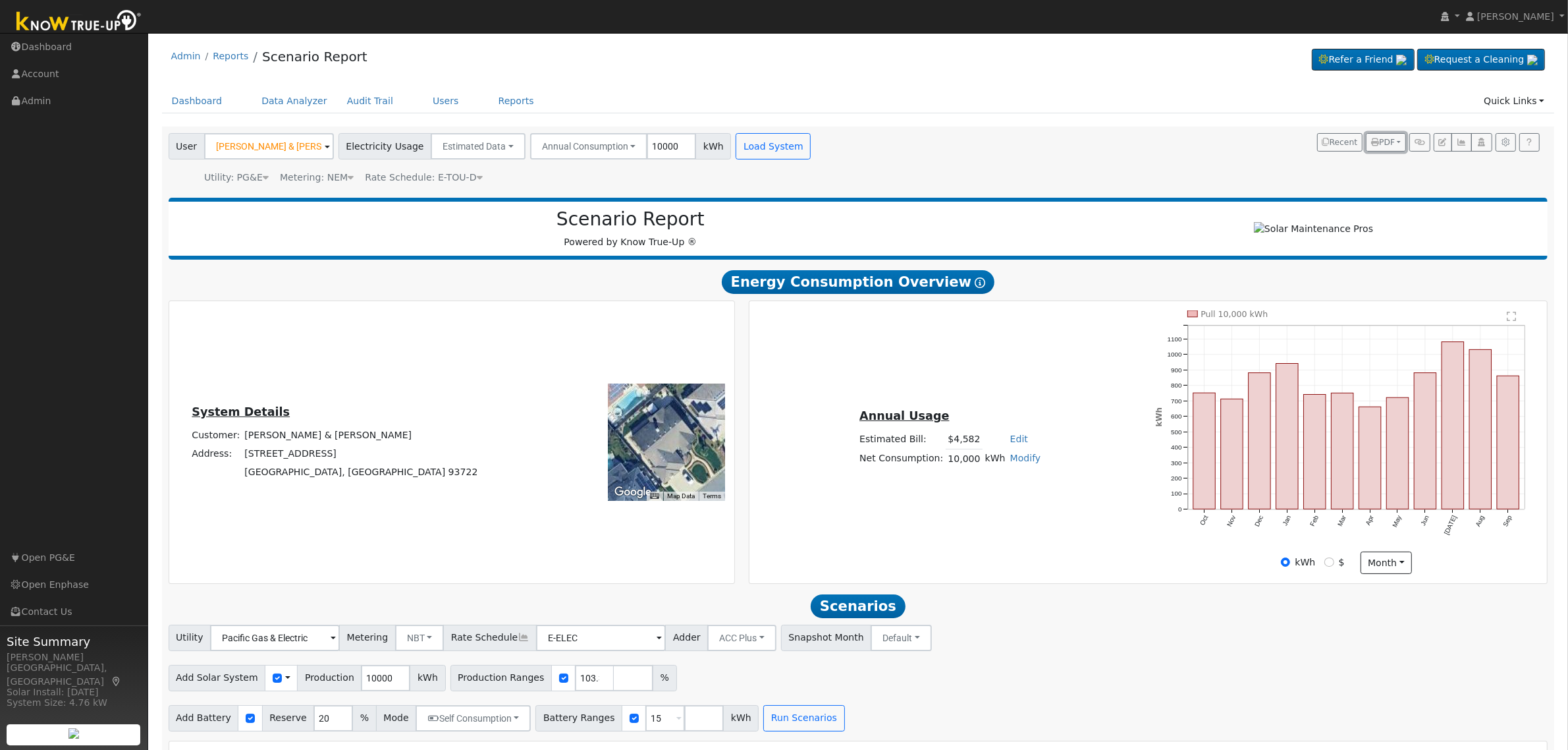
click at [1390, 139] on span "PDF" at bounding box center [1382, 142] width 24 height 10
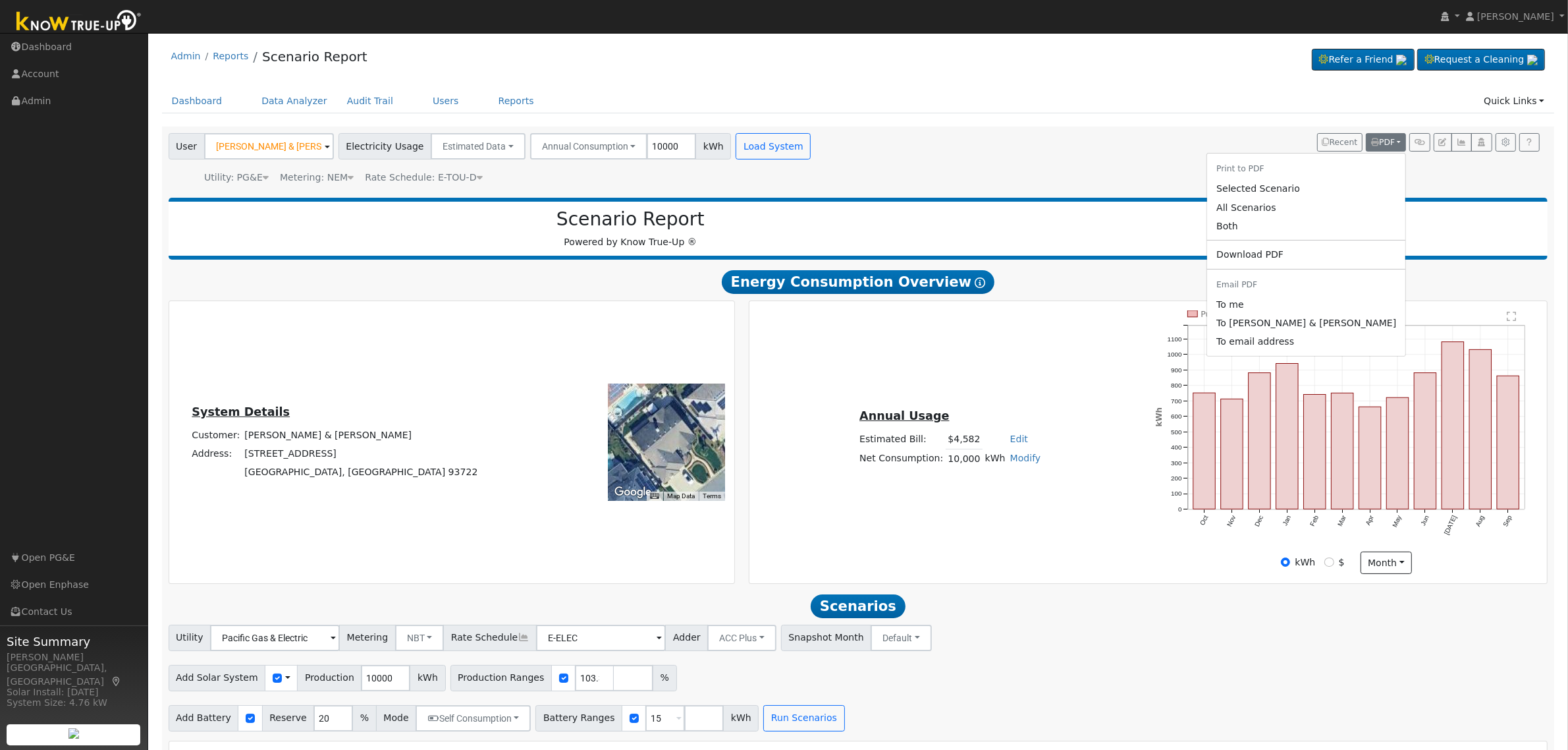
click at [1327, 224] on link "Both" at bounding box center [1306, 226] width 198 height 18
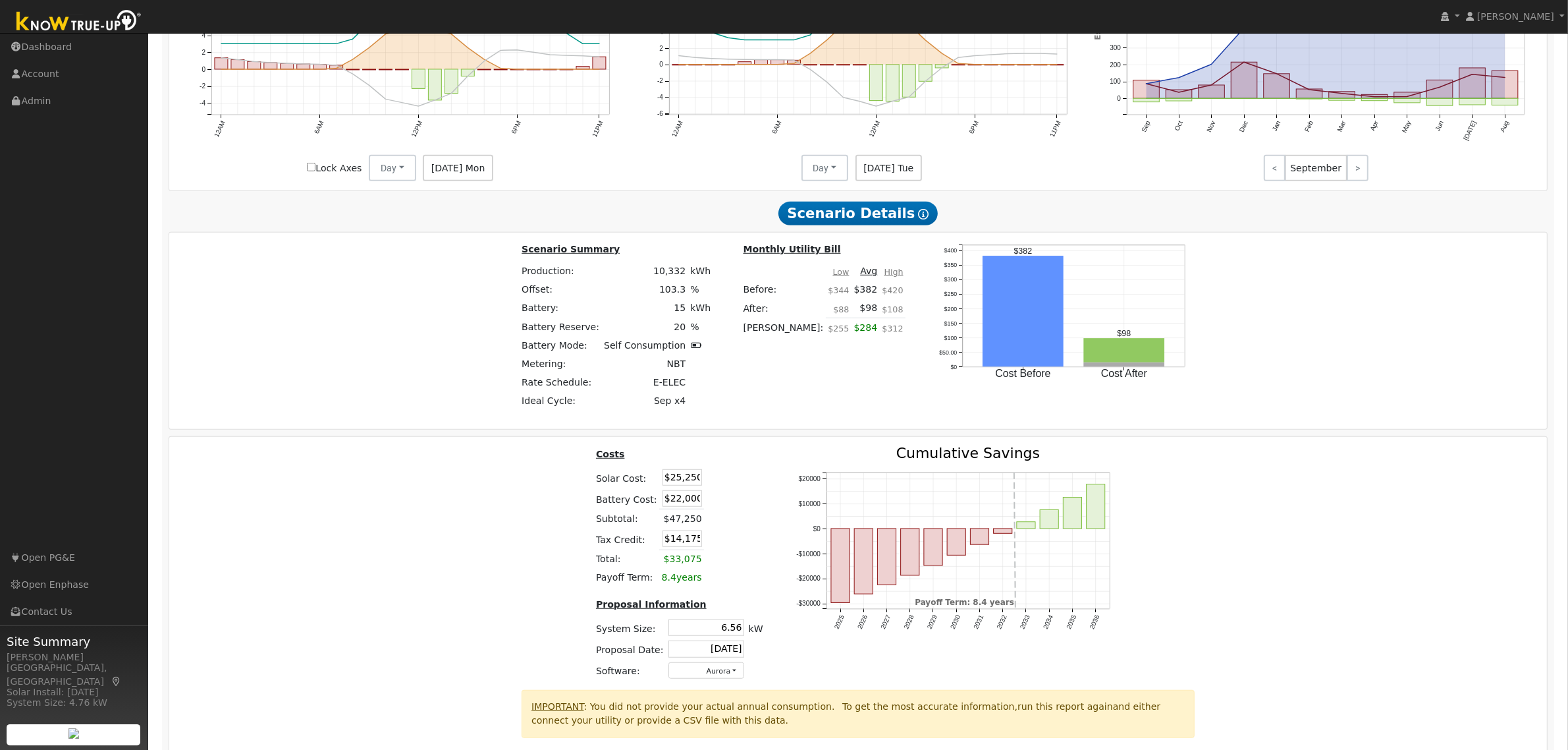
scroll to position [1068, 0]
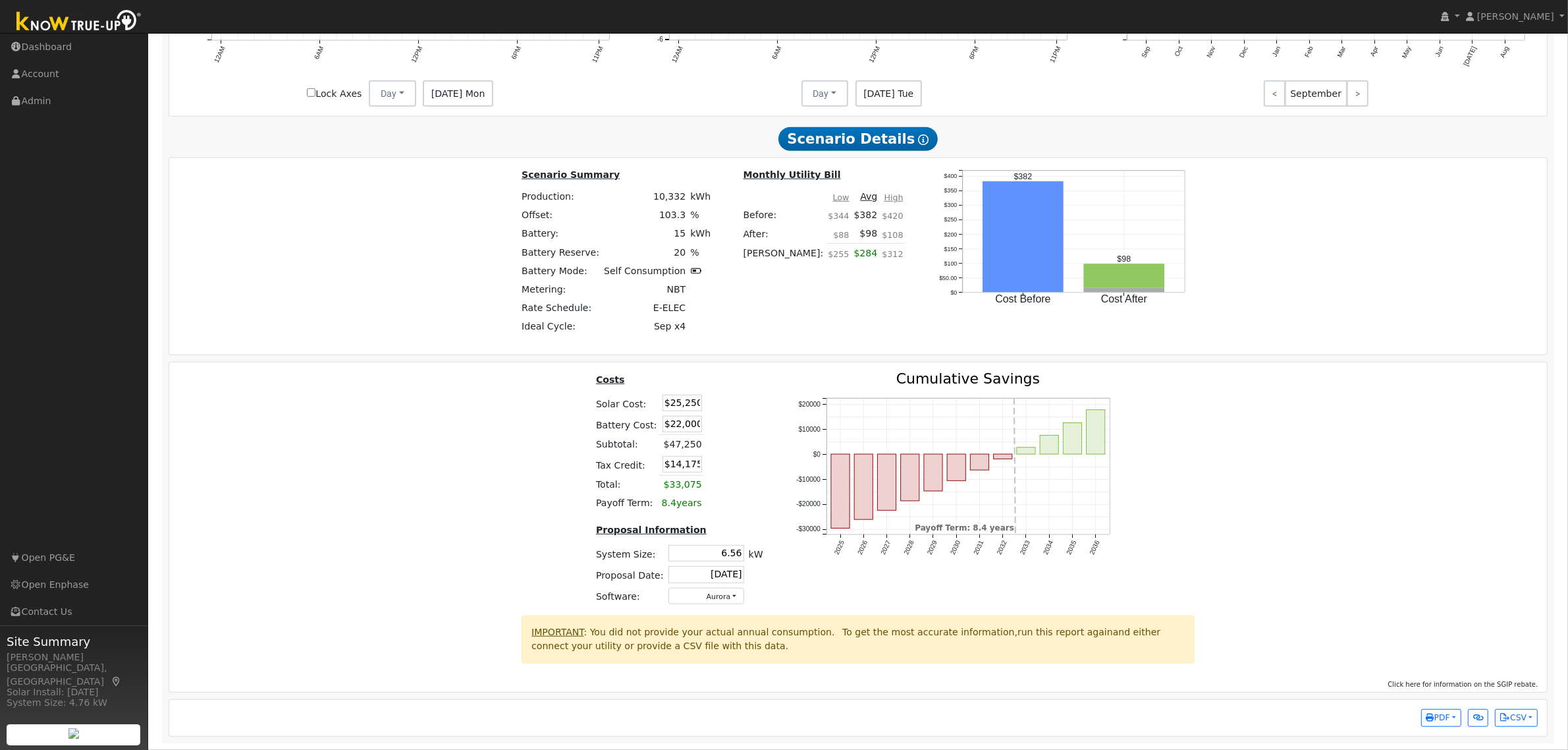
click at [682, 417] on input "$22,000" at bounding box center [682, 424] width 39 height 17
type input "$7,575"
click at [685, 399] on input "$25,250" at bounding box center [682, 402] width 39 height 17
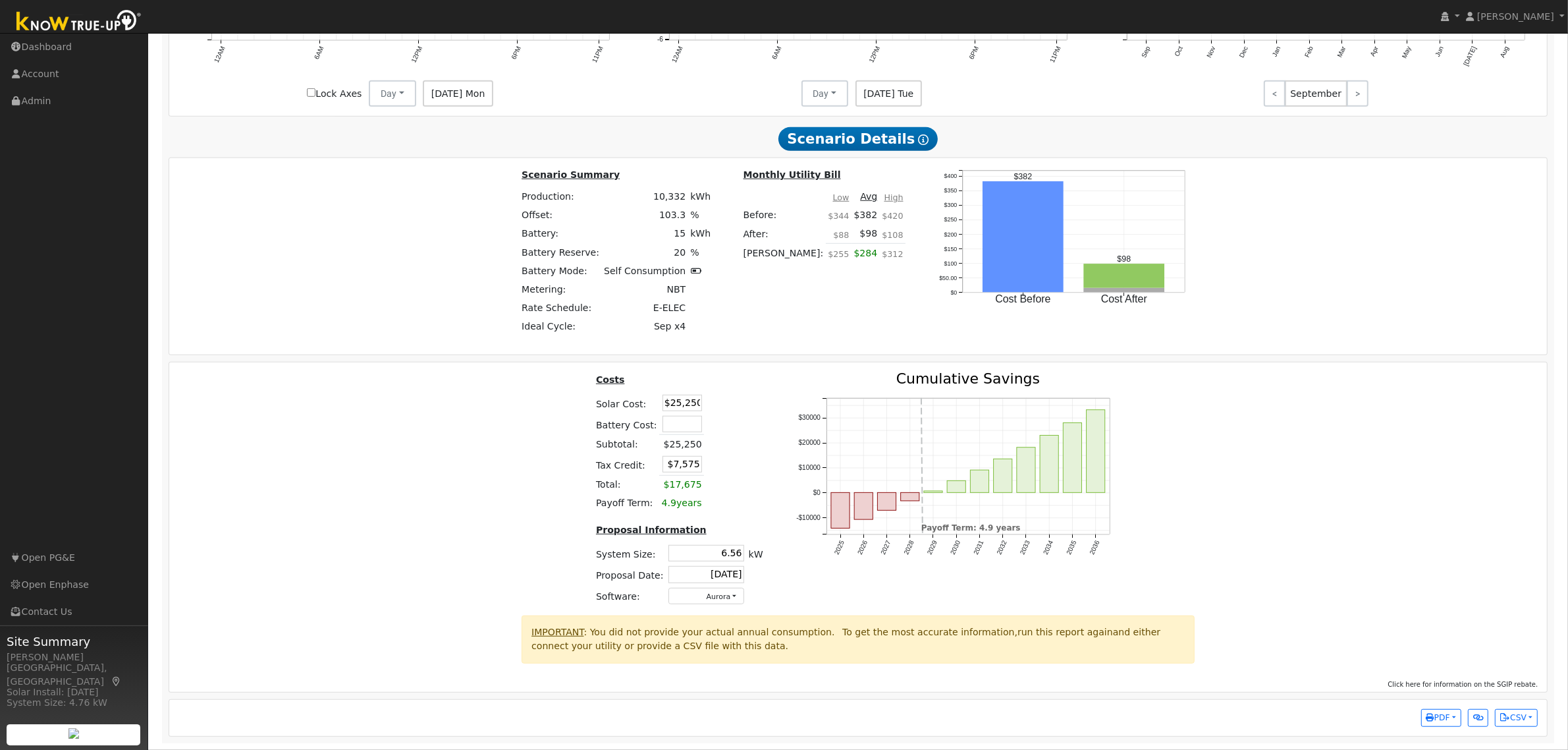
click at [685, 399] on input "$25,250" at bounding box center [682, 402] width 39 height 17
type input "$36,470"
click at [505, 460] on div "Costs Solar Cost: $36,470 Battery Cost: Subtotal: $25,250 Tax Credit: $10,941 T…" at bounding box center [859, 493] width 1388 height 243
click at [686, 468] on input "$10,941" at bounding box center [682, 464] width 39 height 17
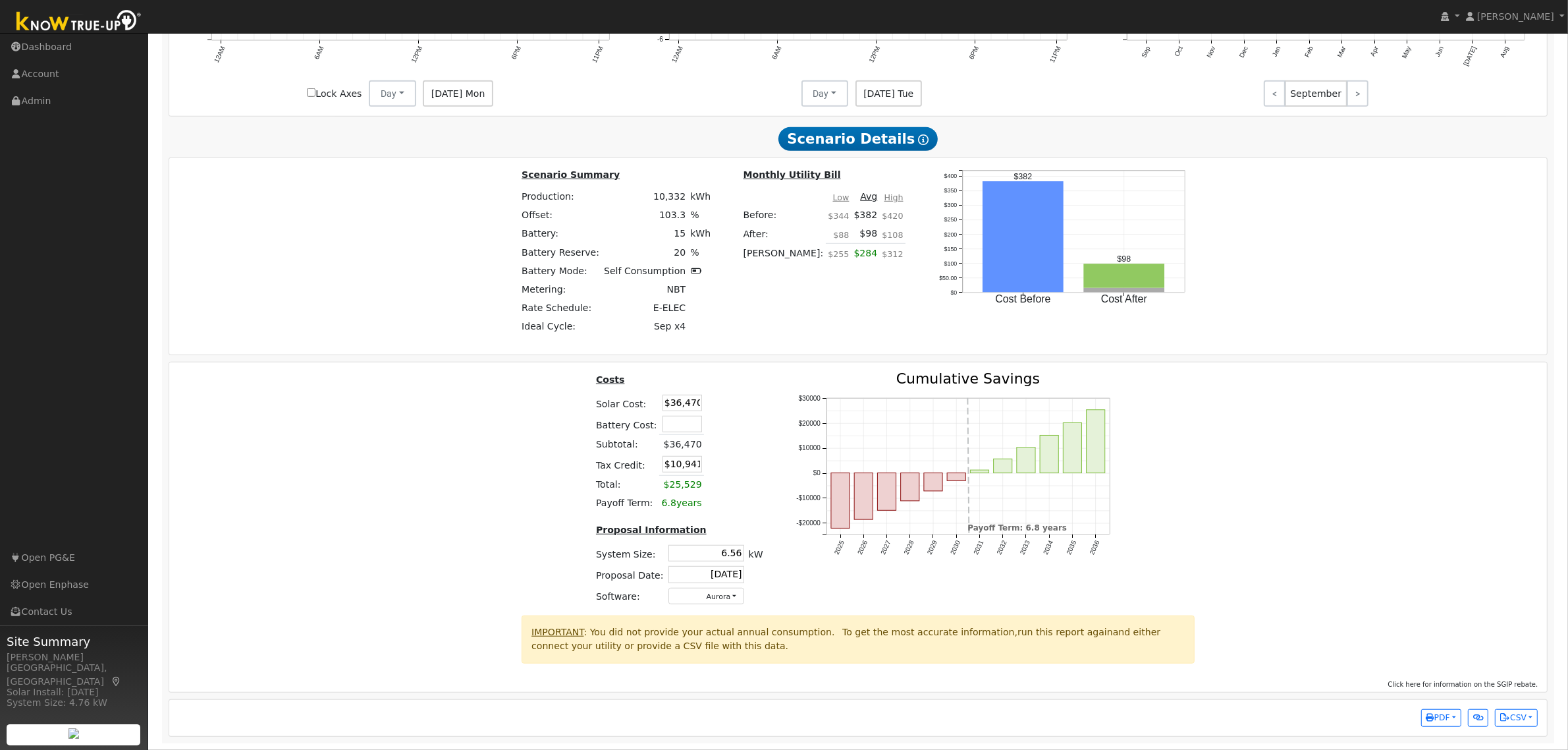
click at [686, 468] on input "$10,941" at bounding box center [682, 464] width 39 height 17
type input "$0"
click at [729, 459] on td at bounding box center [719, 464] width 31 height 22
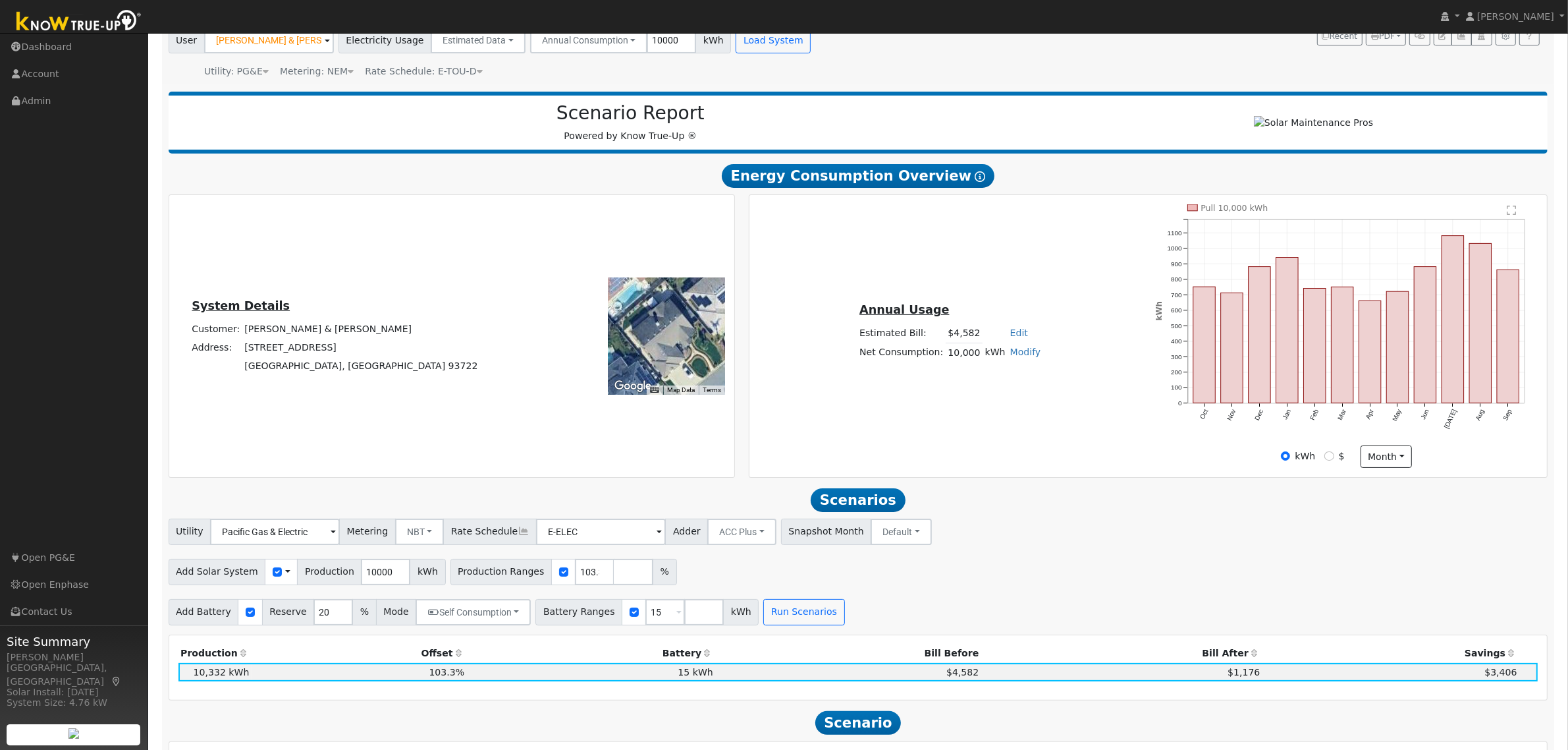
scroll to position [0, 0]
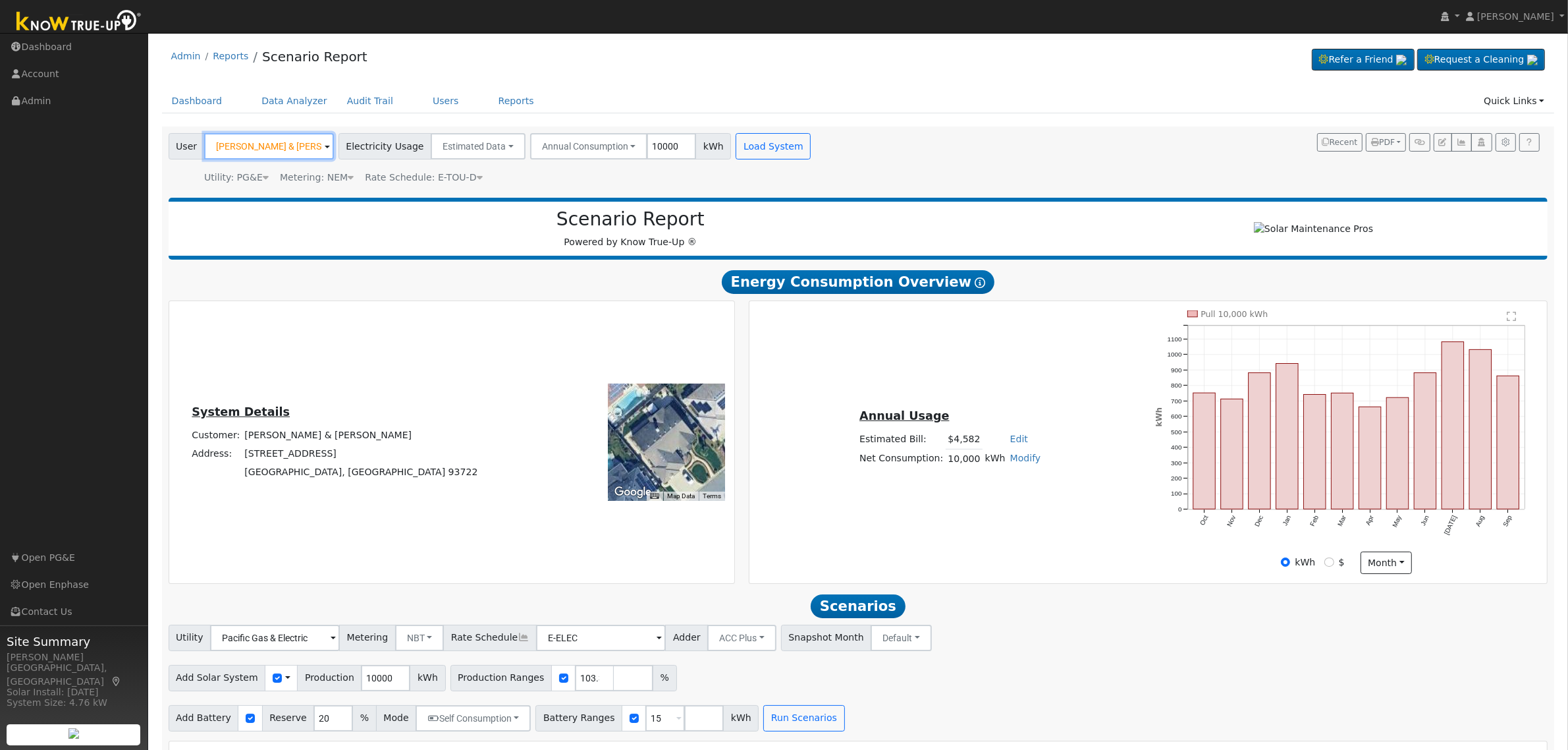
click at [279, 147] on input "[PERSON_NAME] & [PERSON_NAME]" at bounding box center [268, 147] width 130 height 26
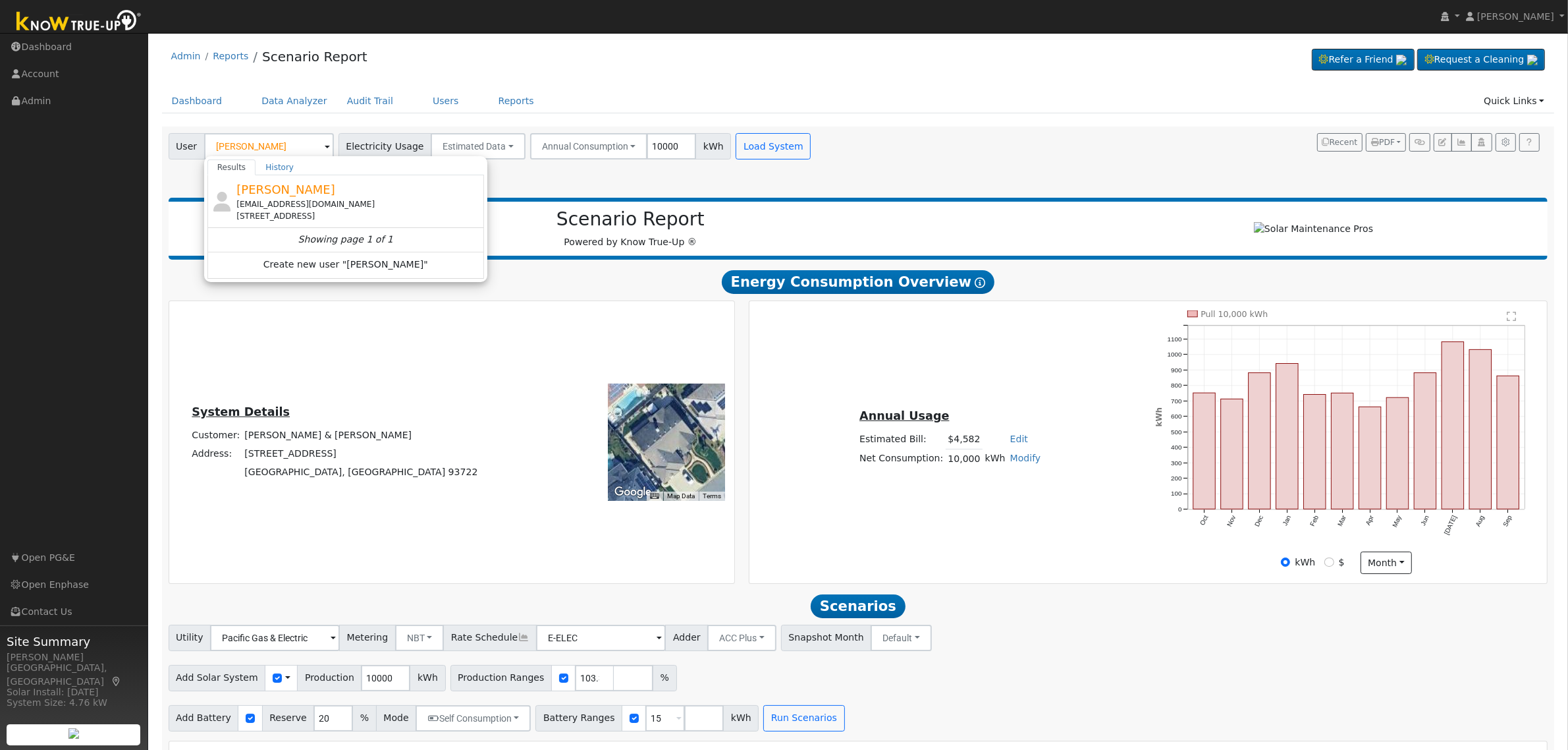
click at [270, 195] on span "John Kelley" at bounding box center [285, 189] width 98 height 14
type input "John Kelley"
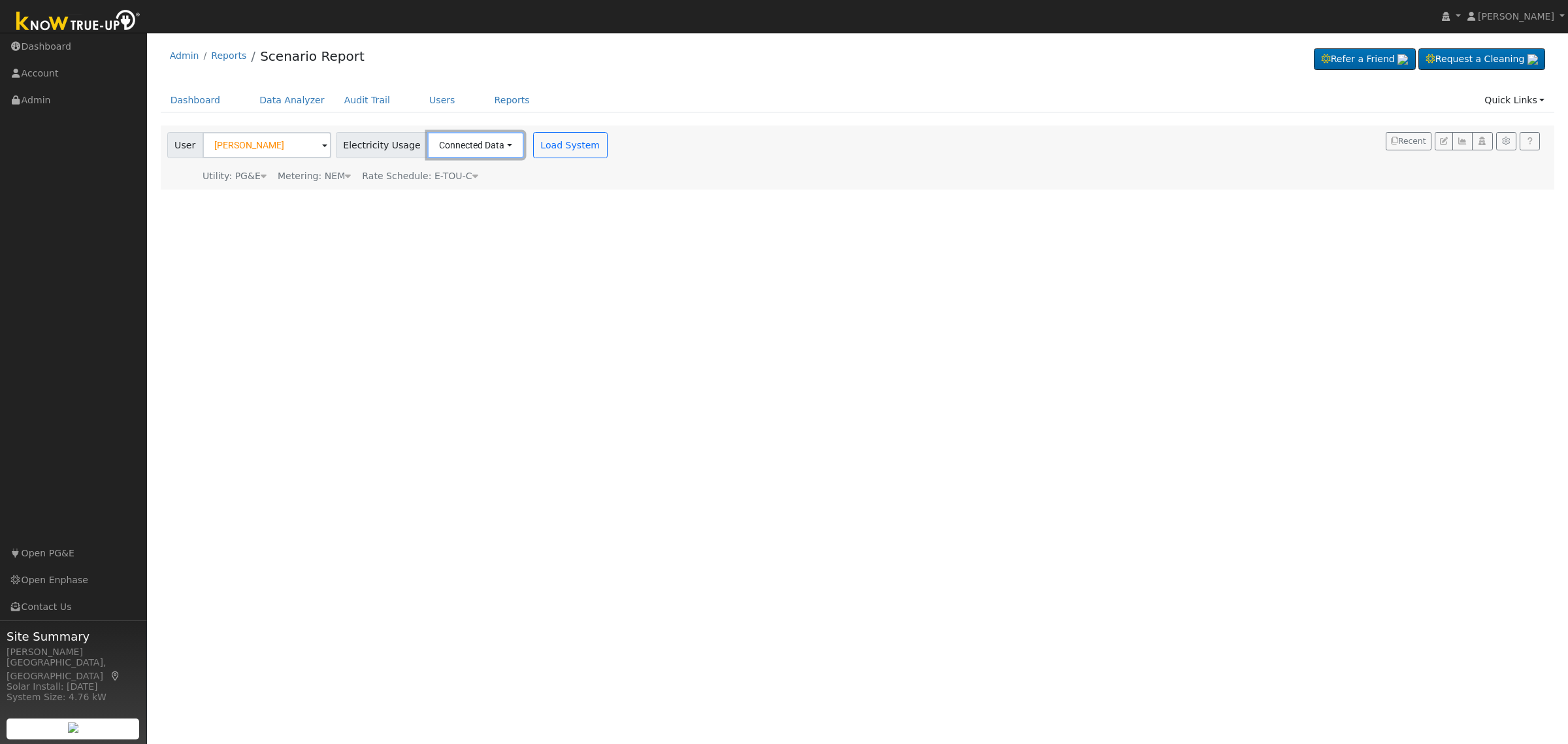
click at [485, 145] on button "Connected Data" at bounding box center [476, 145] width 97 height 26
click at [478, 194] on link "Estimated Data" at bounding box center [476, 192] width 93 height 18
click at [653, 151] on input "57390" at bounding box center [666, 145] width 49 height 26
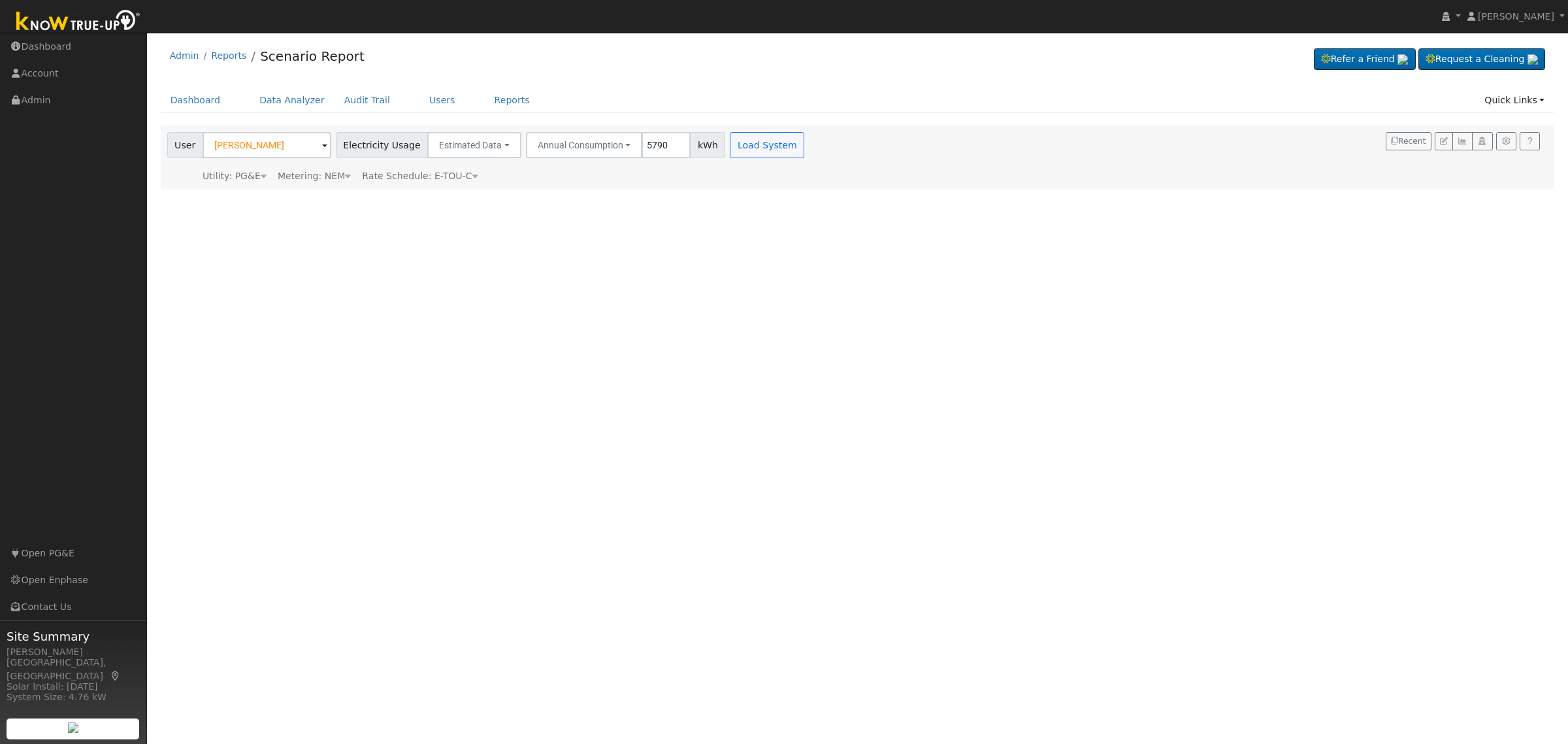
type input "5790"
click at [749, 151] on button "Load System" at bounding box center [767, 145] width 74 height 26
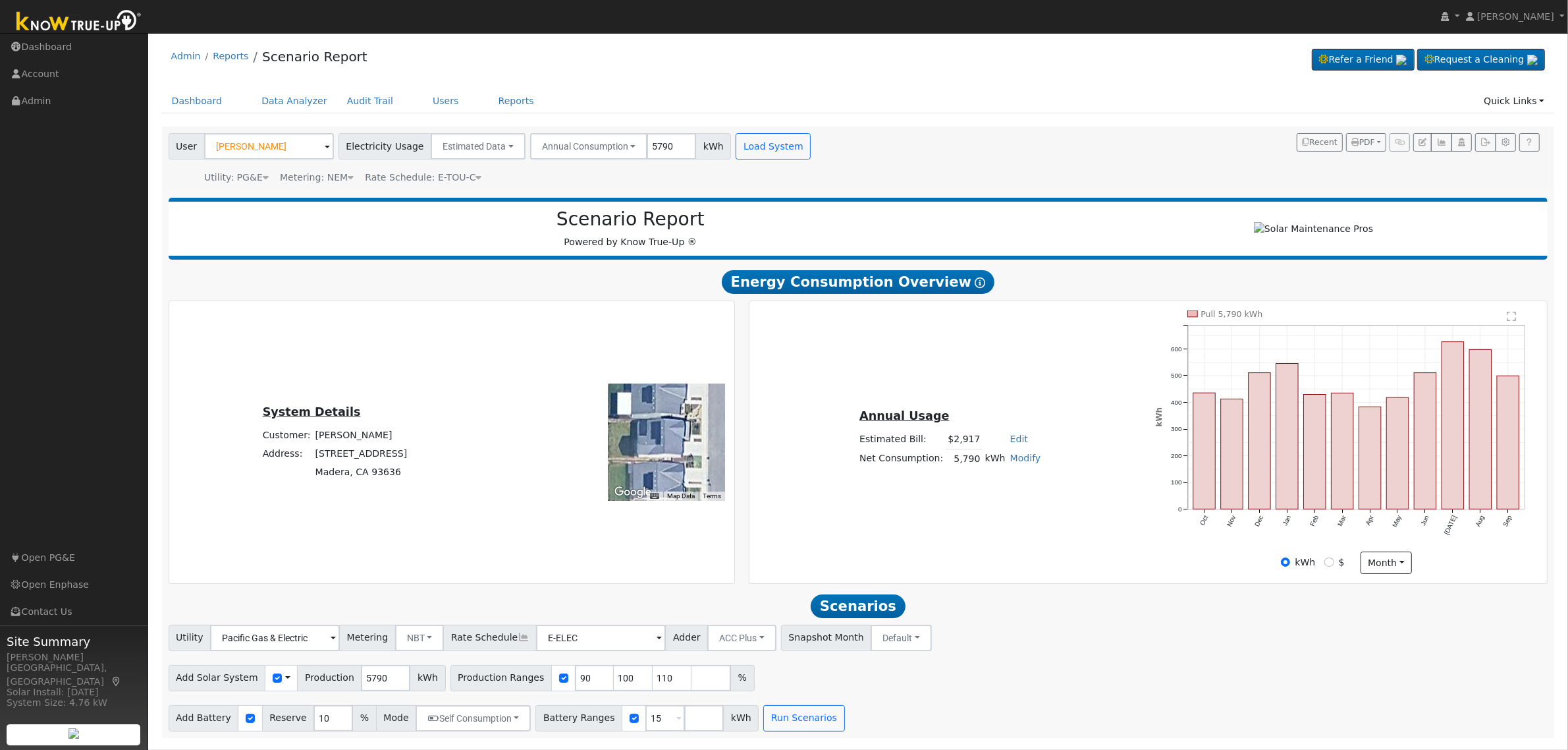
click at [1022, 463] on link "Modify" at bounding box center [1026, 458] width 31 height 10
click at [1001, 476] on link "Add Consumption" at bounding box center [975, 479] width 110 height 18
type input "5790"
type input "3"
type input "5793"
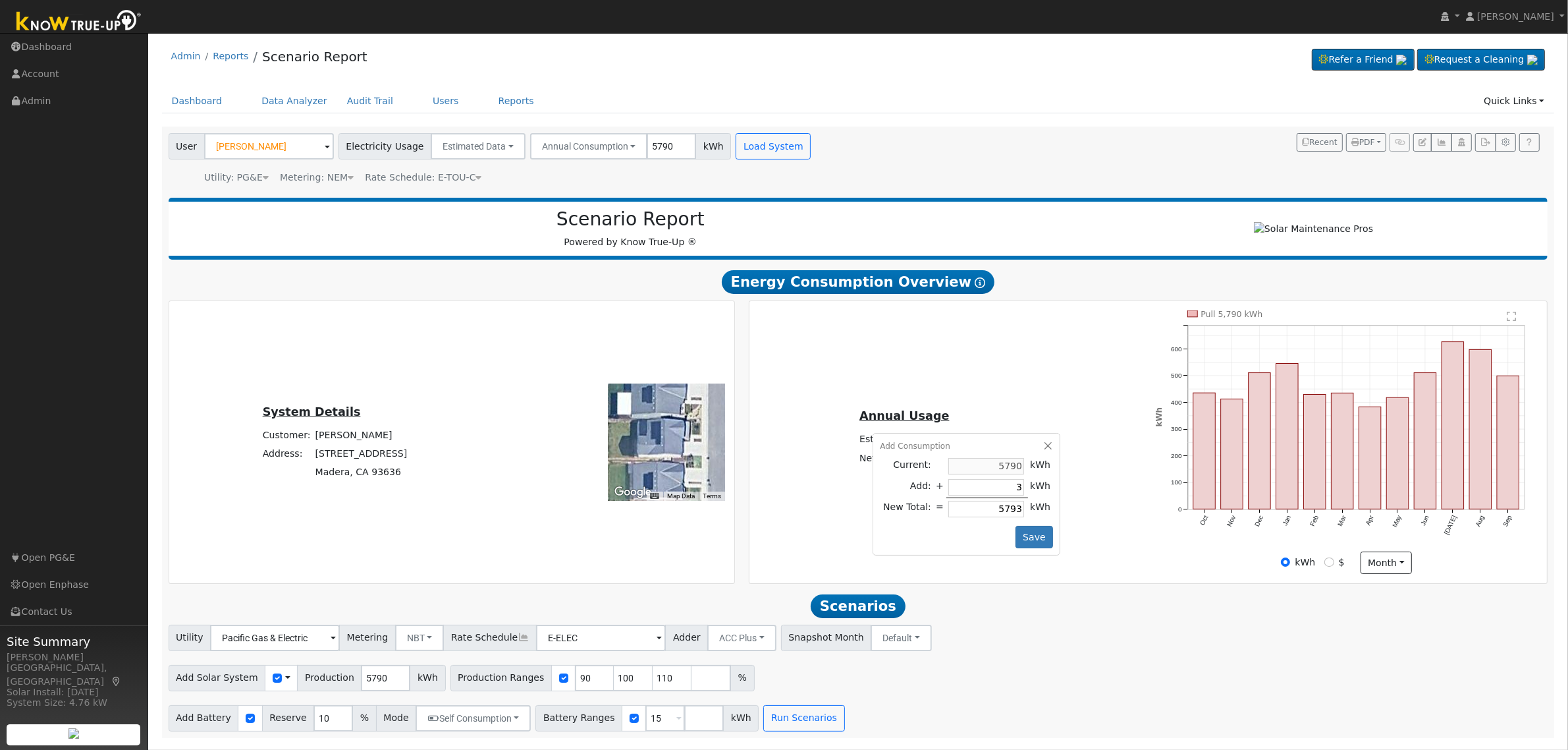
type input "36"
type input "5826"
type input "360"
type input "6150"
type input "3600"
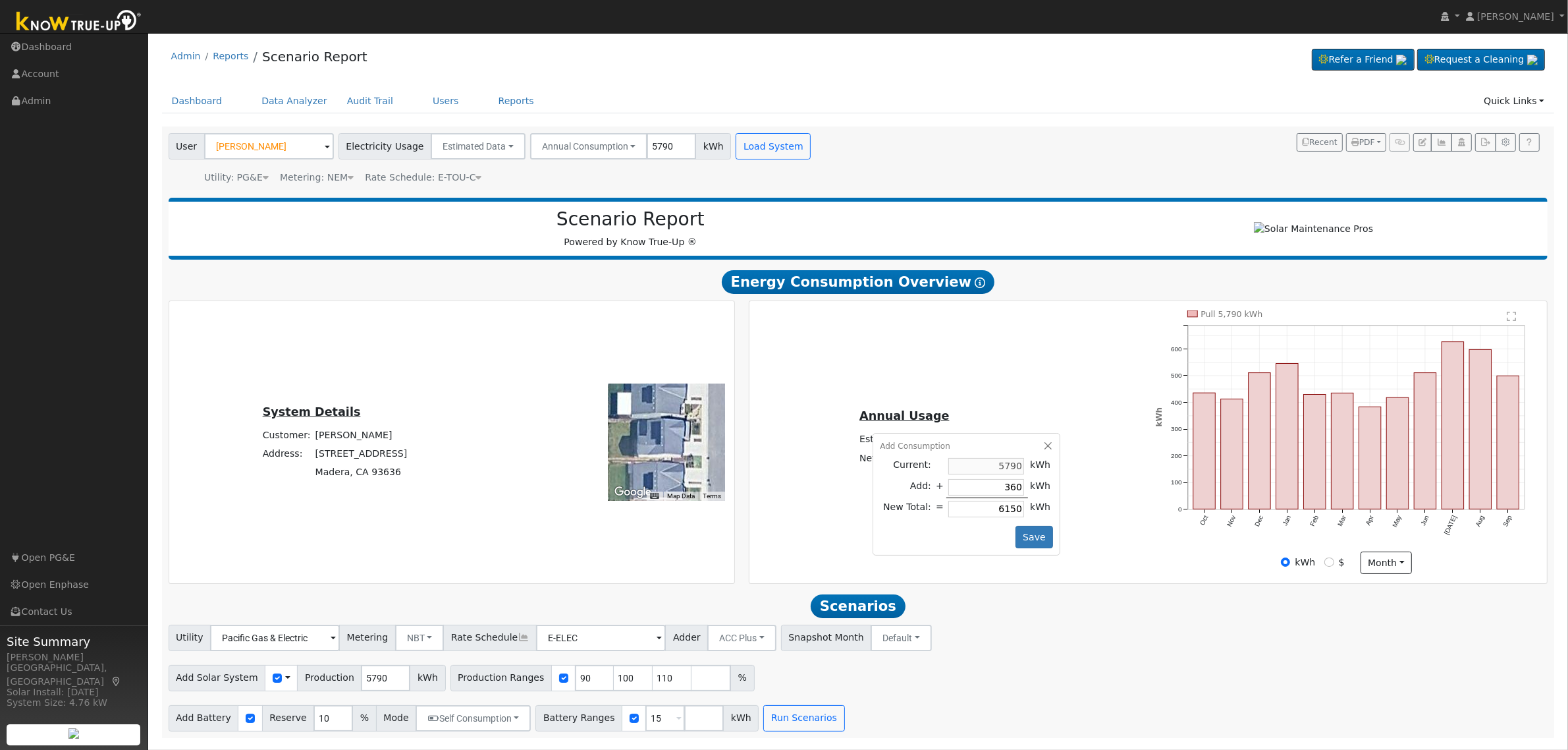
type input "9390"
type input "3600"
click at [1022, 548] on button "Save" at bounding box center [1035, 537] width 38 height 23
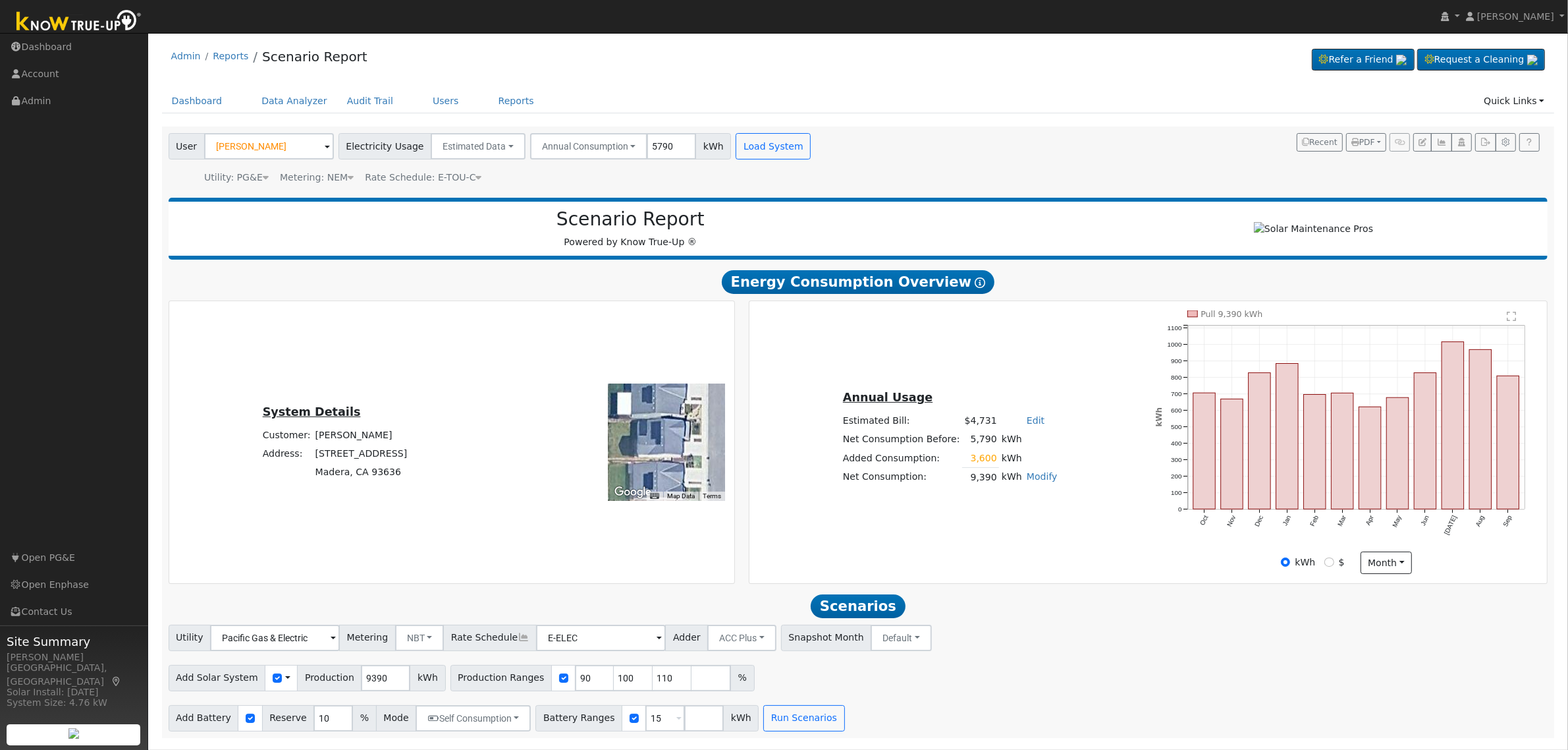
scroll to position [1, 0]
click at [574, 688] on input "90" at bounding box center [594, 678] width 39 height 26
type input "100"
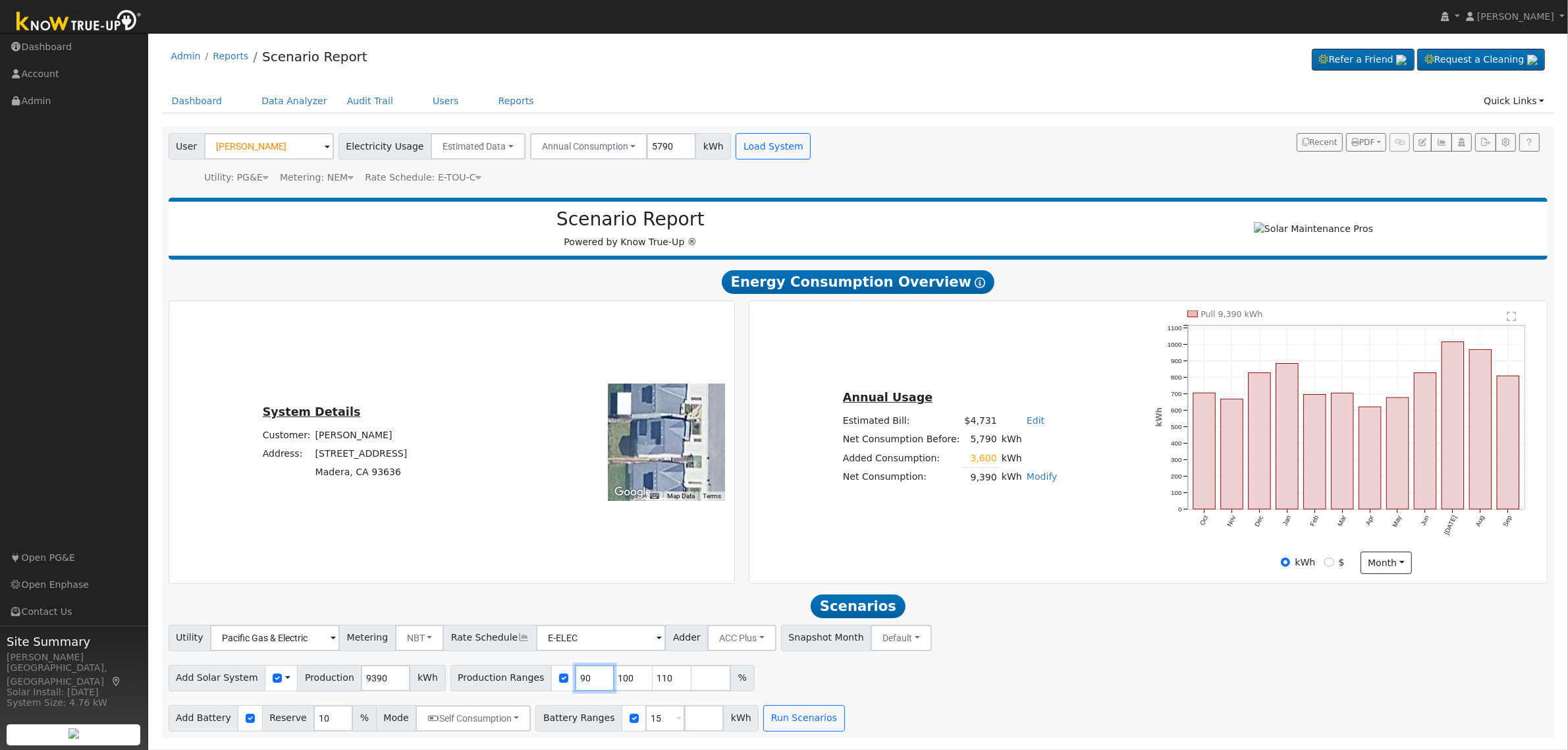
type input "110"
click at [574, 688] on input "100" at bounding box center [594, 678] width 39 height 26
type input "110"
click at [574, 688] on input "110" at bounding box center [594, 678] width 39 height 26
click at [574, 688] on input "number" at bounding box center [594, 678] width 39 height 26
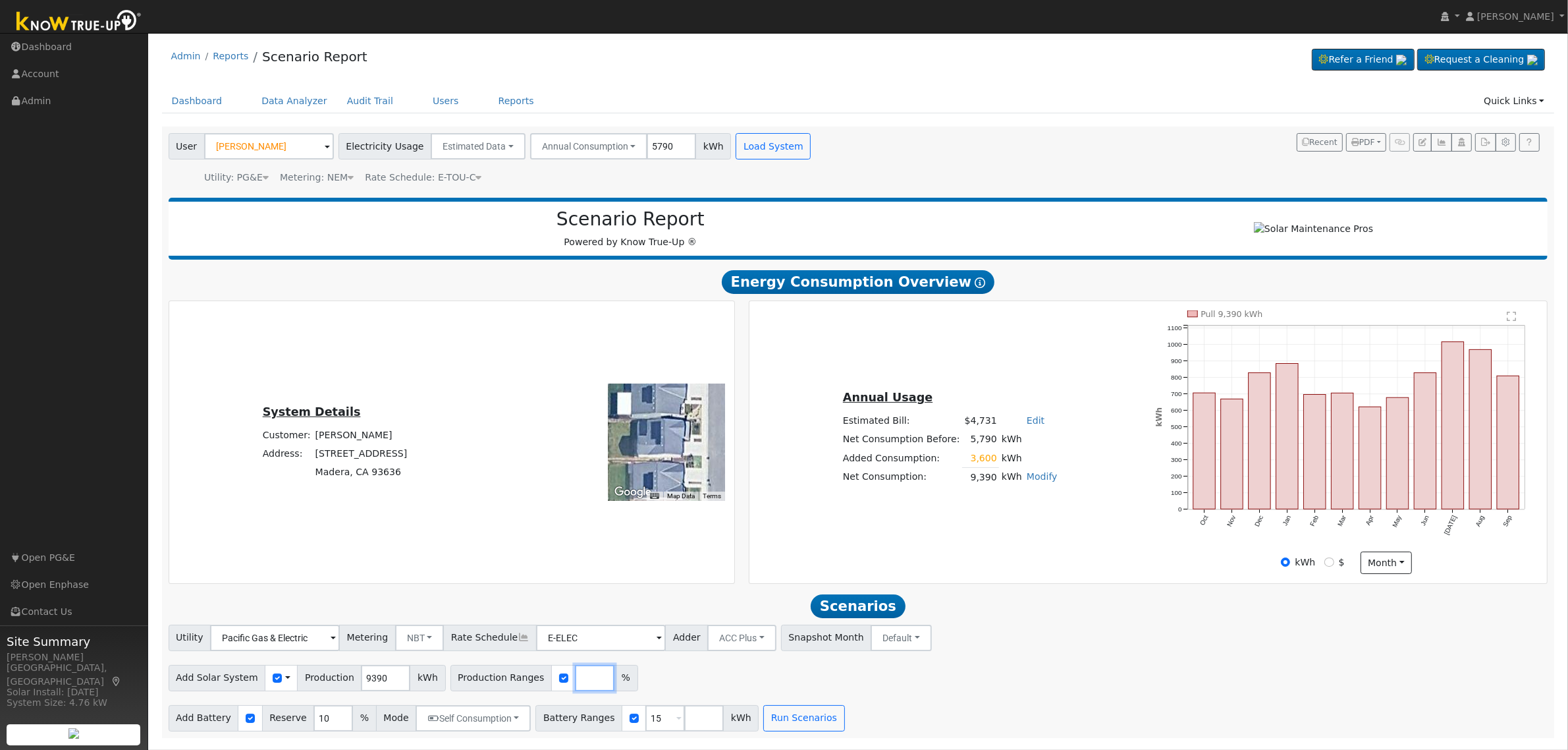
click at [574, 688] on input "number" at bounding box center [594, 678] width 39 height 26
type input "103.40"
click at [314, 725] on input "10" at bounding box center [333, 718] width 39 height 26
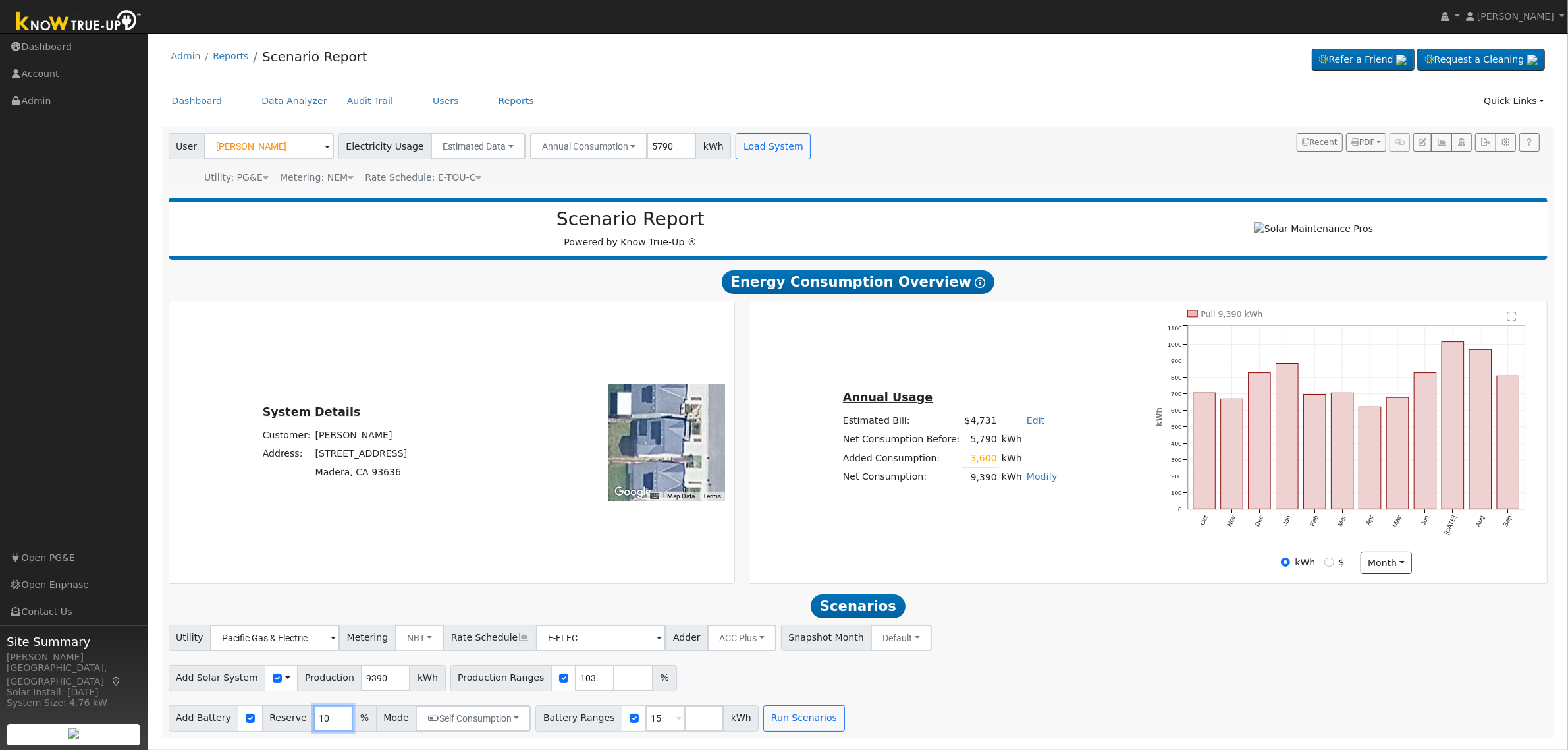
click at [314, 725] on input "10" at bounding box center [333, 718] width 39 height 26
type input "20"
click at [645, 729] on input "15" at bounding box center [664, 718] width 39 height 26
click at [645, 729] on input "number" at bounding box center [664, 718] width 39 height 26
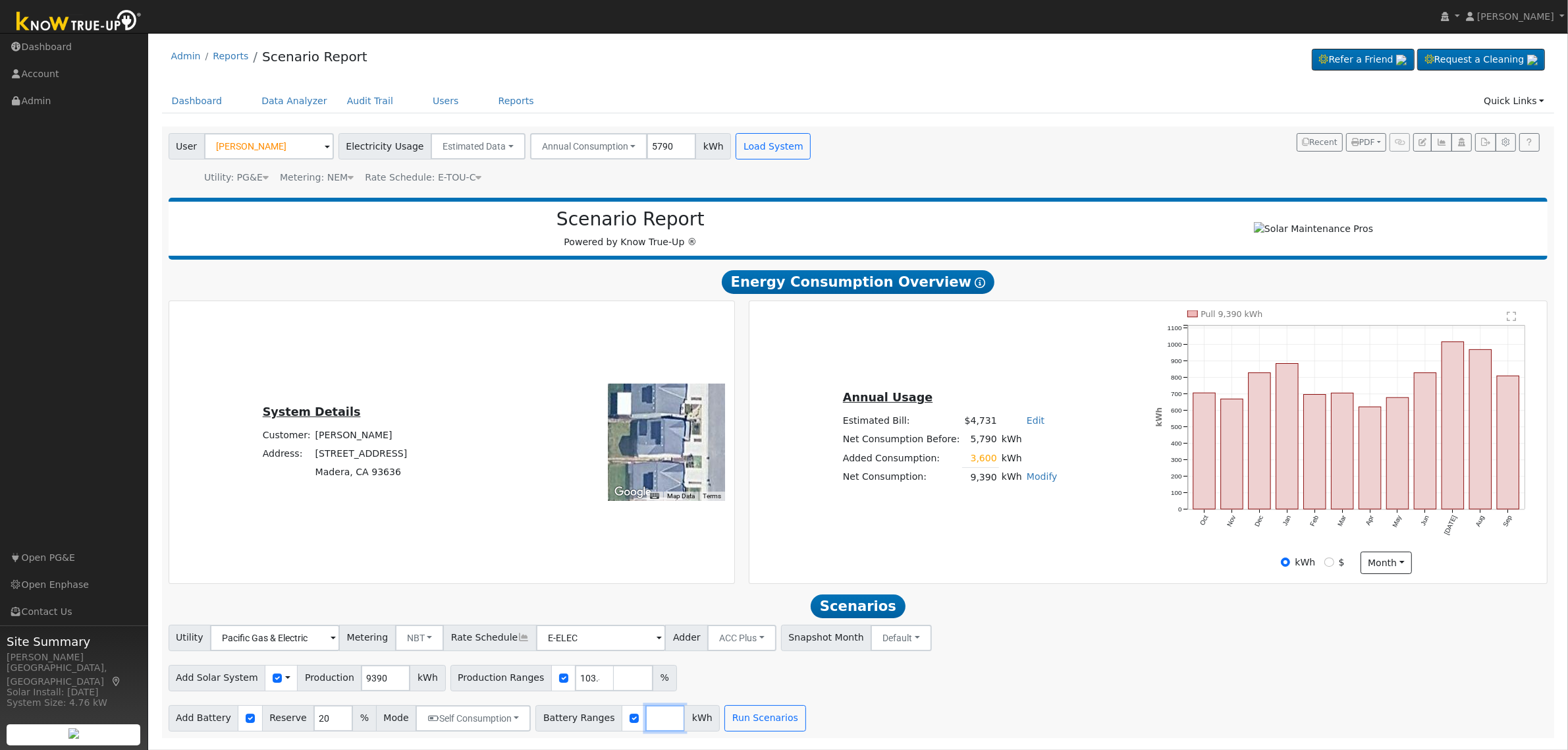
click at [645, 729] on input "number" at bounding box center [664, 718] width 39 height 26
type input "13.5"
click at [782, 726] on button "Run Scenarios" at bounding box center [804, 718] width 81 height 26
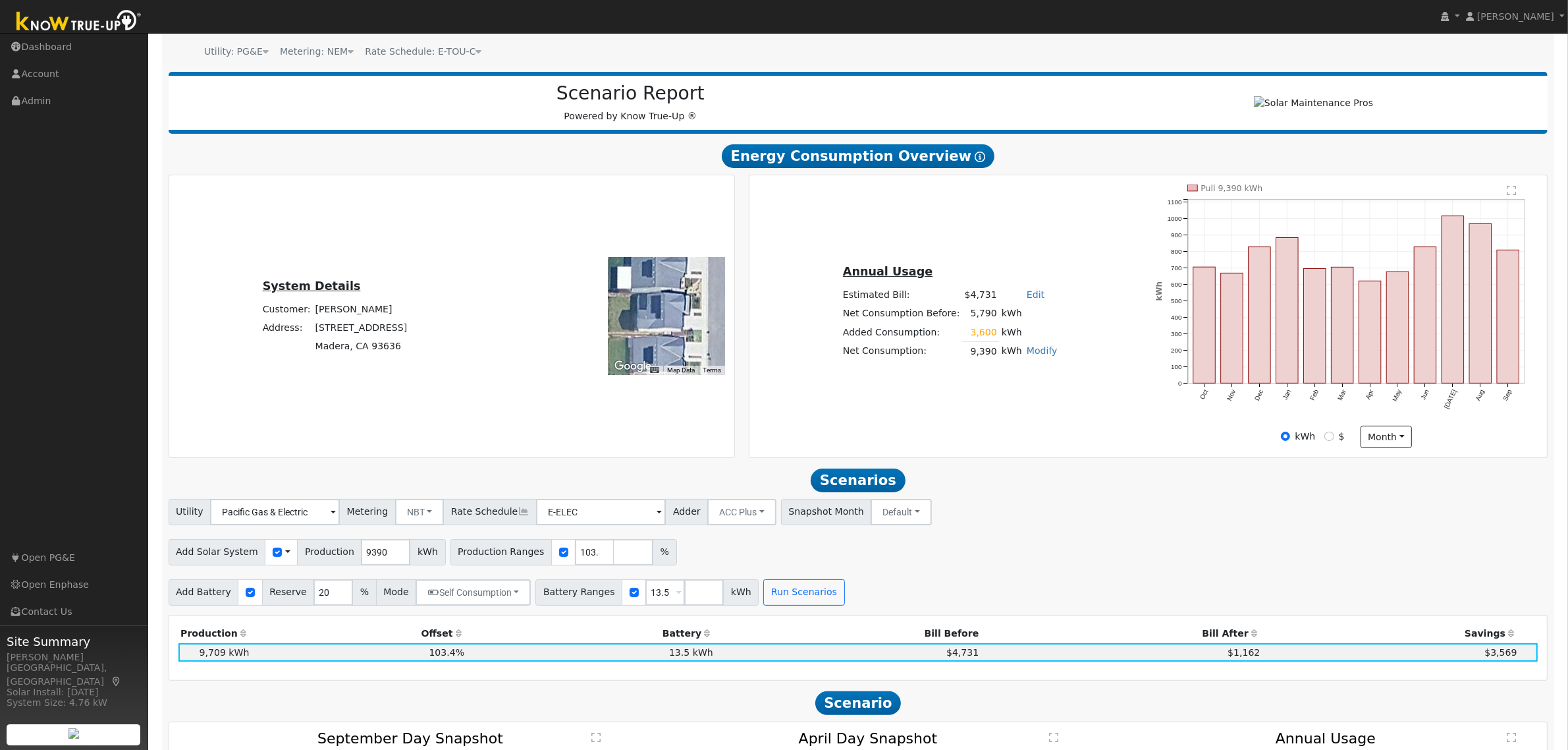
scroll to position [165, 0]
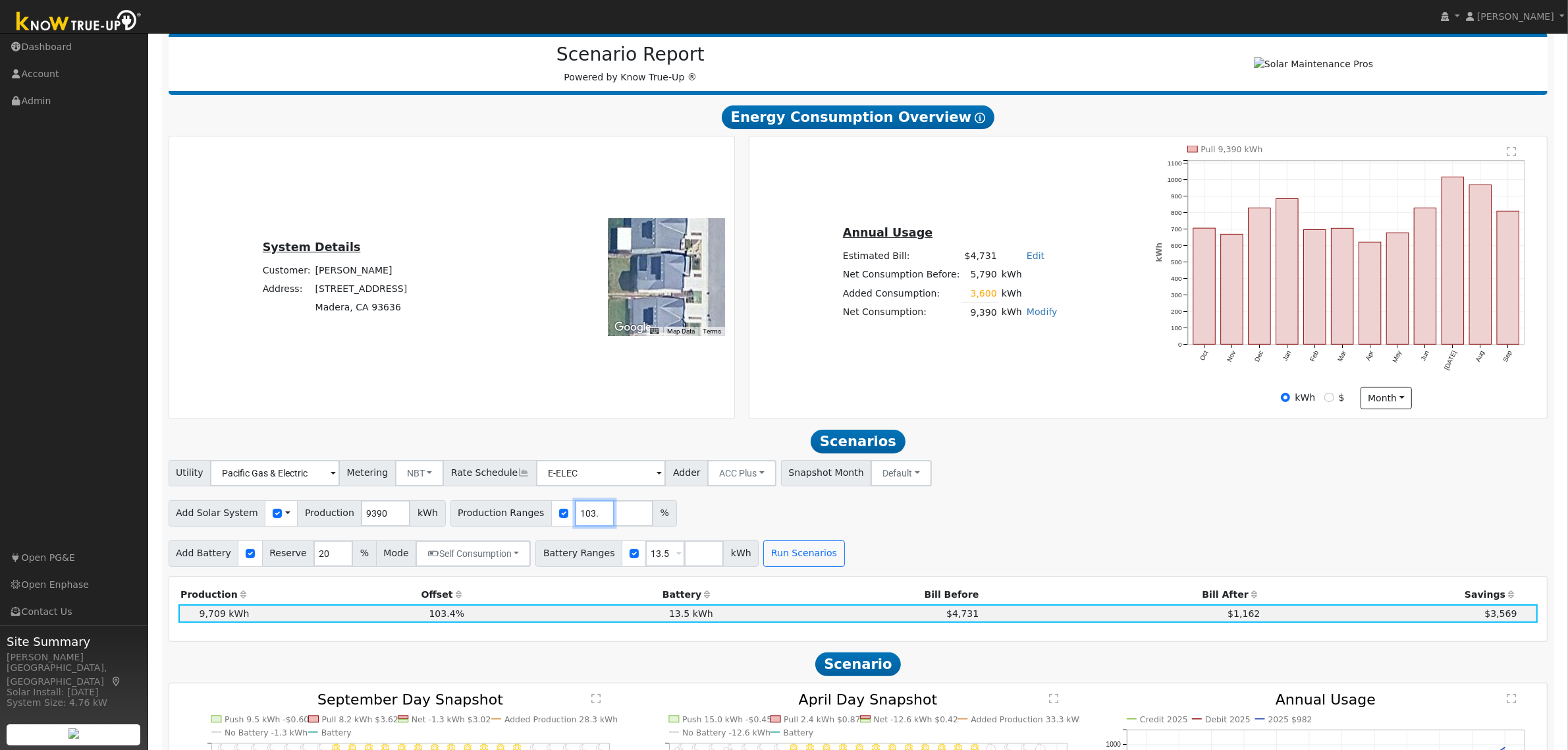
click at [574, 527] on input "103.40" at bounding box center [594, 513] width 39 height 26
type input "102.84"
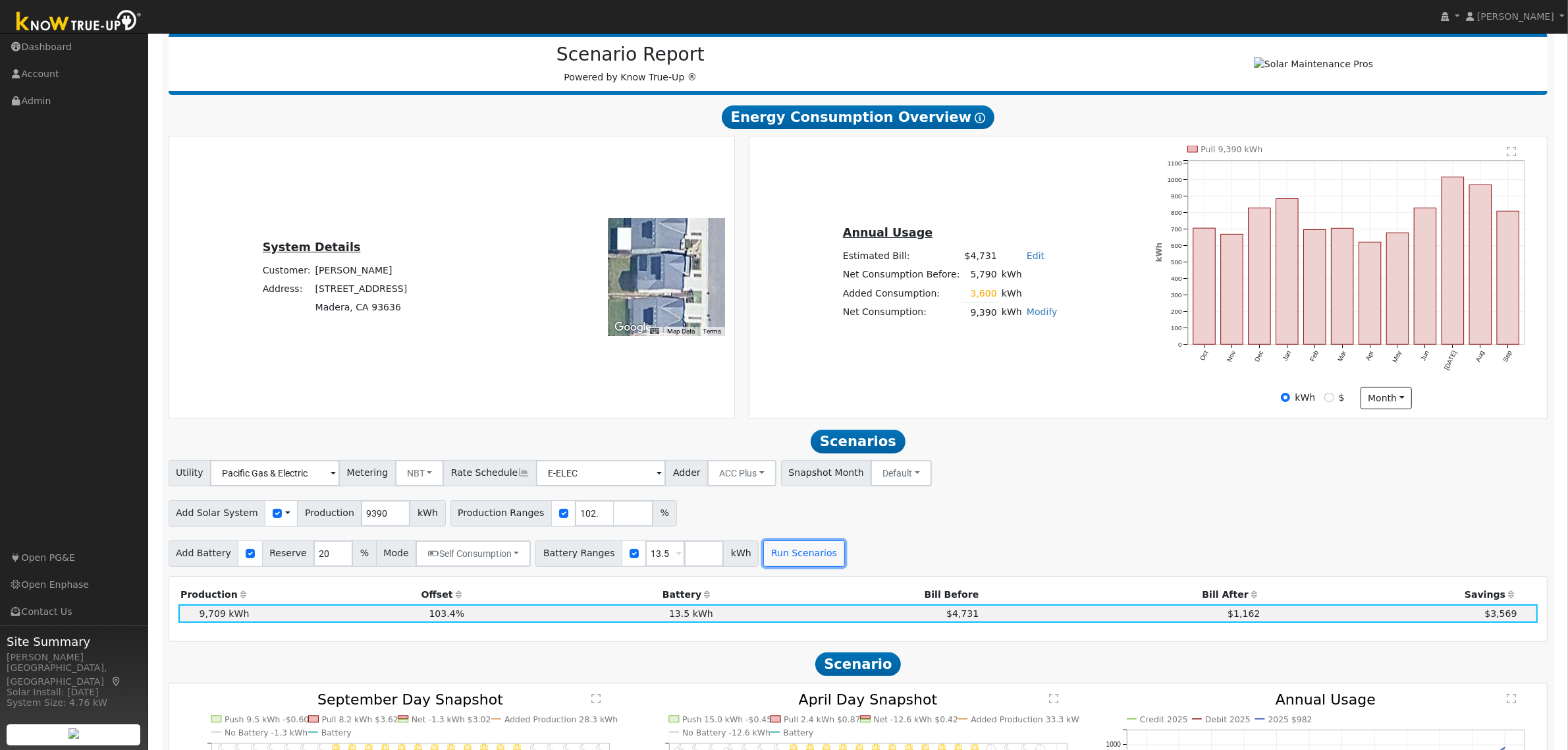
click at [790, 565] on button "Run Scenarios" at bounding box center [804, 553] width 81 height 26
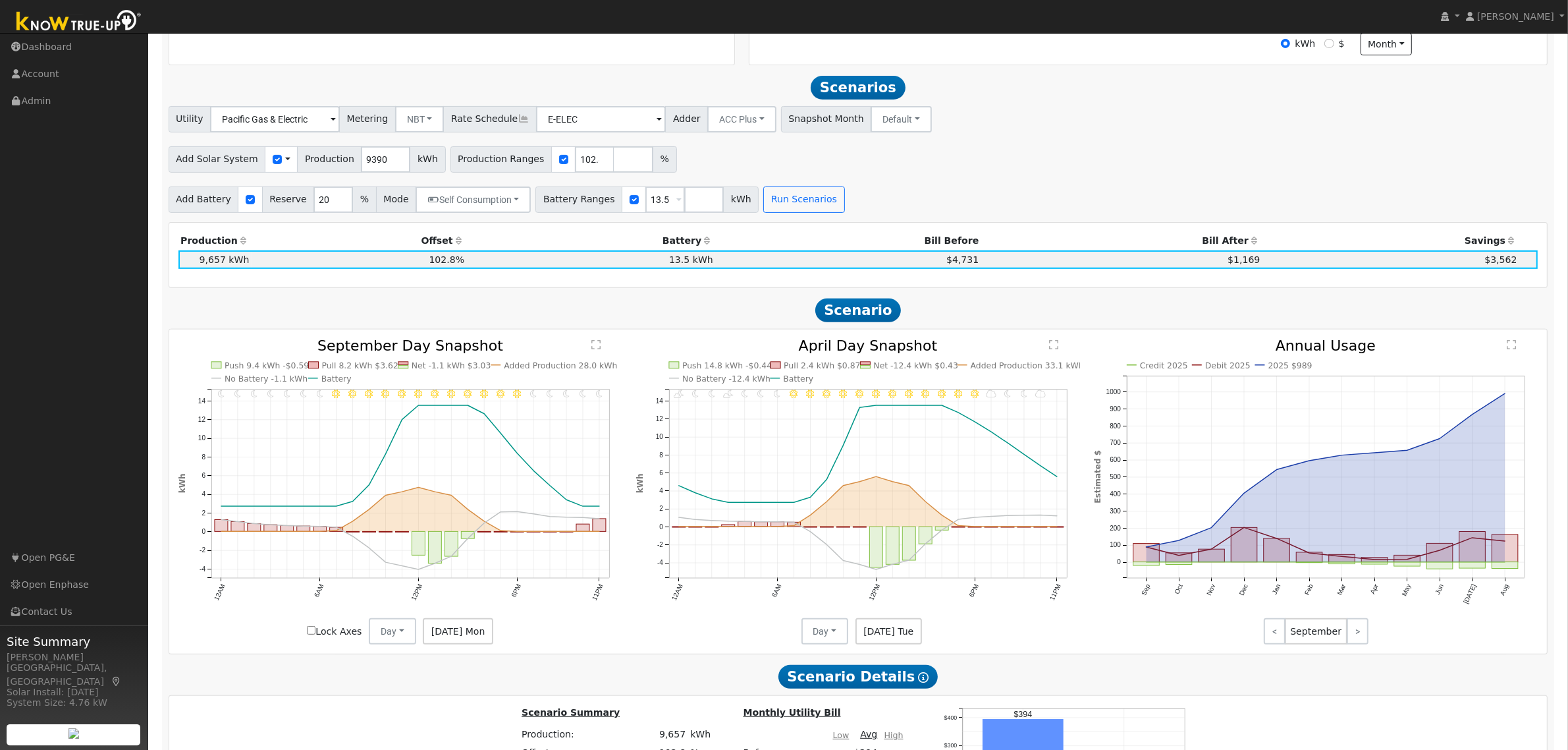
scroll to position [561, 0]
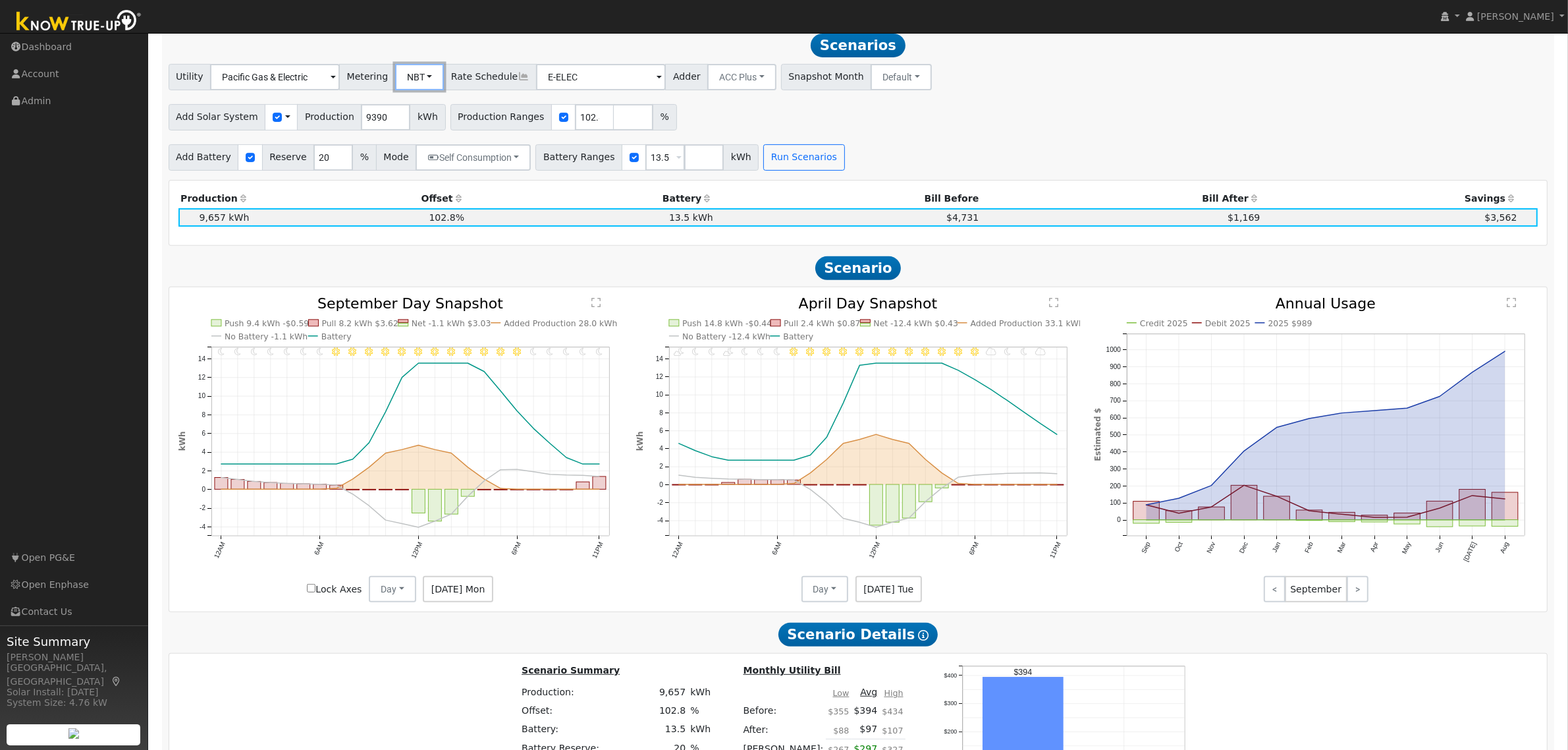
click at [412, 80] on button "NBT" at bounding box center [419, 77] width 50 height 26
click at [426, 111] on link "NEM" at bounding box center [434, 106] width 92 height 18
click at [788, 162] on button "Run Scenarios" at bounding box center [804, 157] width 81 height 26
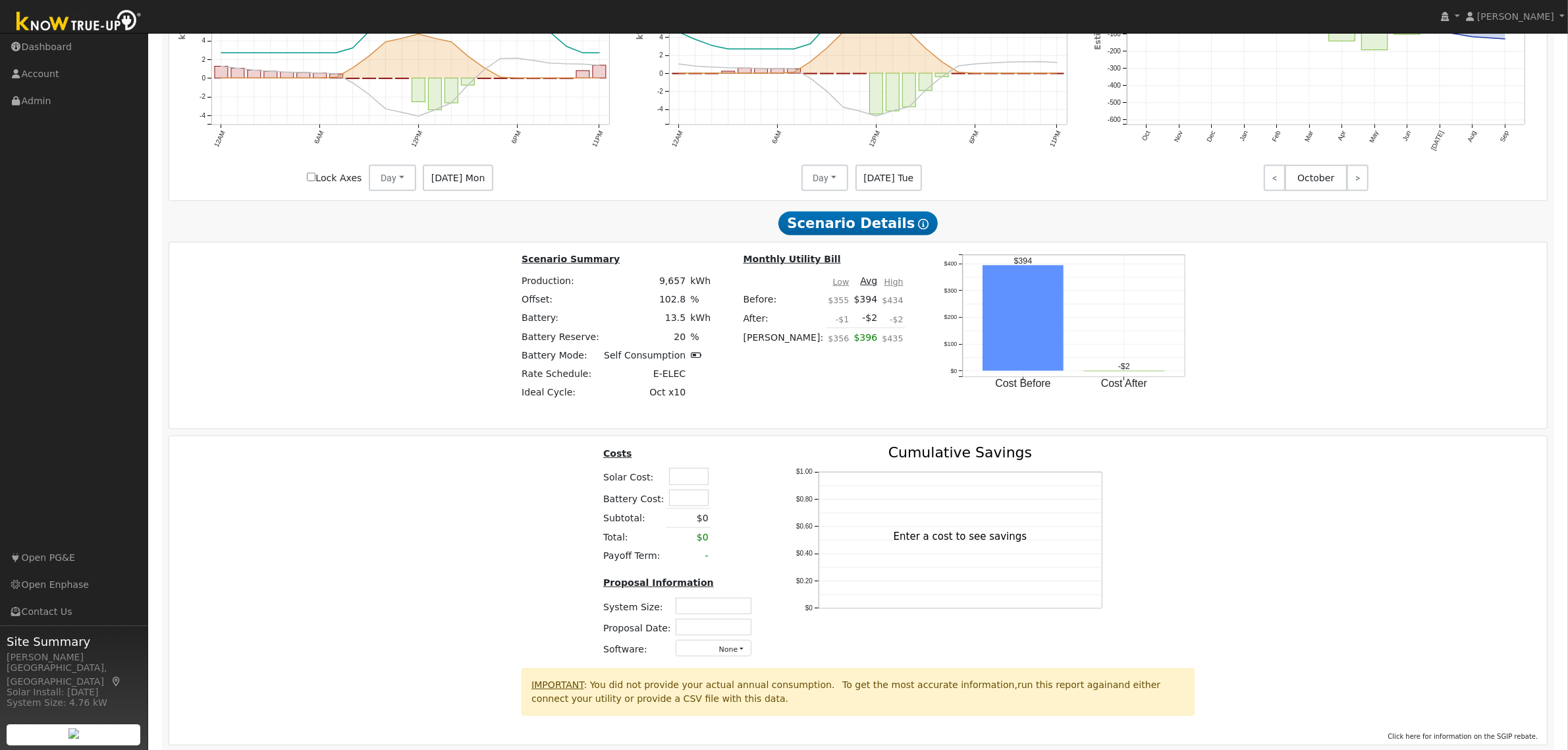
scroll to position [972, 0]
click at [672, 502] on input "text" at bounding box center [688, 497] width 39 height 17
type input "$16,000"
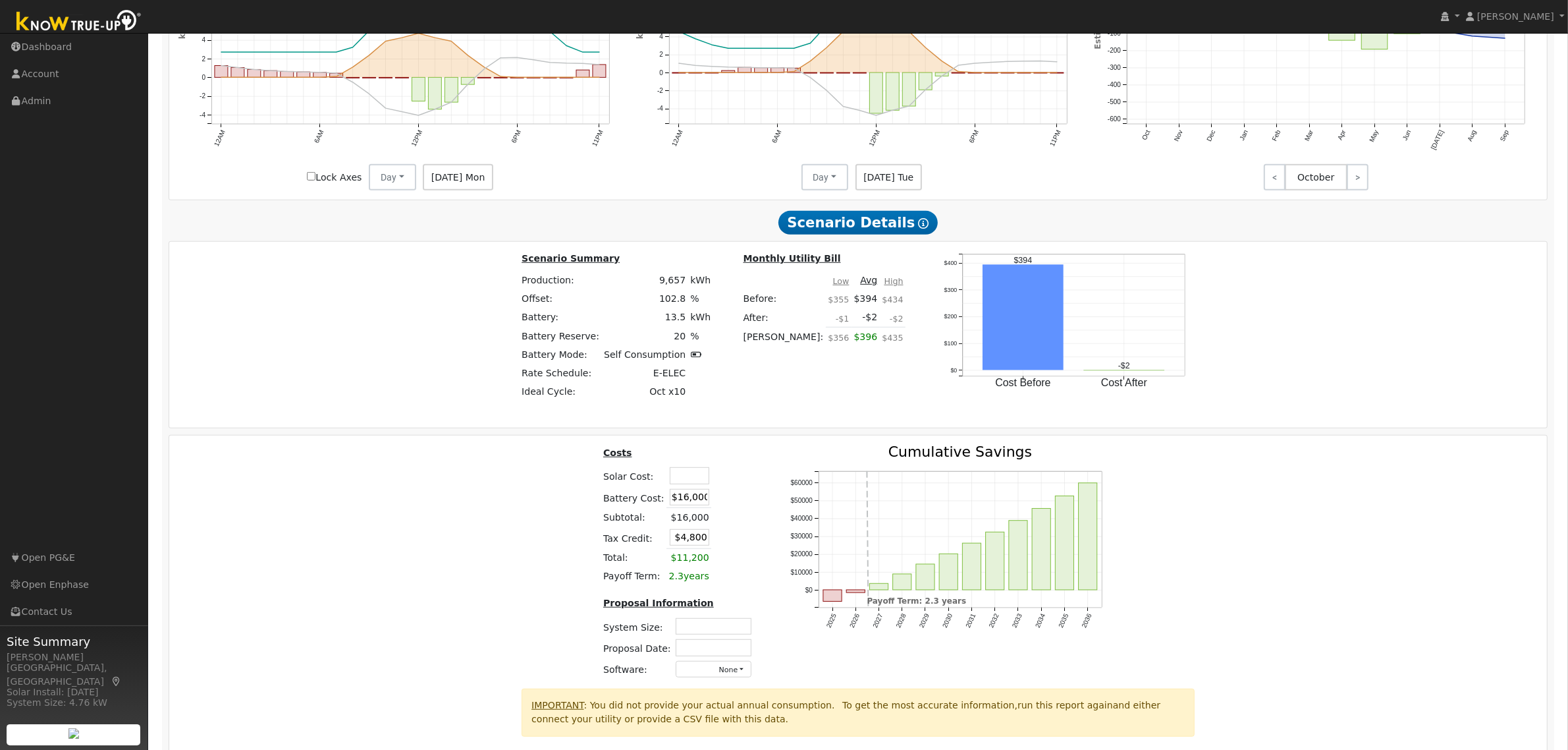
click at [550, 484] on div "Costs Solar Cost: Battery Cost: $16,000 Subtotal: $16,000 Tax Credit: $4,800 To…" at bounding box center [859, 566] width 1388 height 243
click at [696, 483] on input "text" at bounding box center [689, 475] width 39 height 17
type input "$24,900"
type input "$12,270"
click at [748, 465] on th at bounding box center [746, 454] width 23 height 20
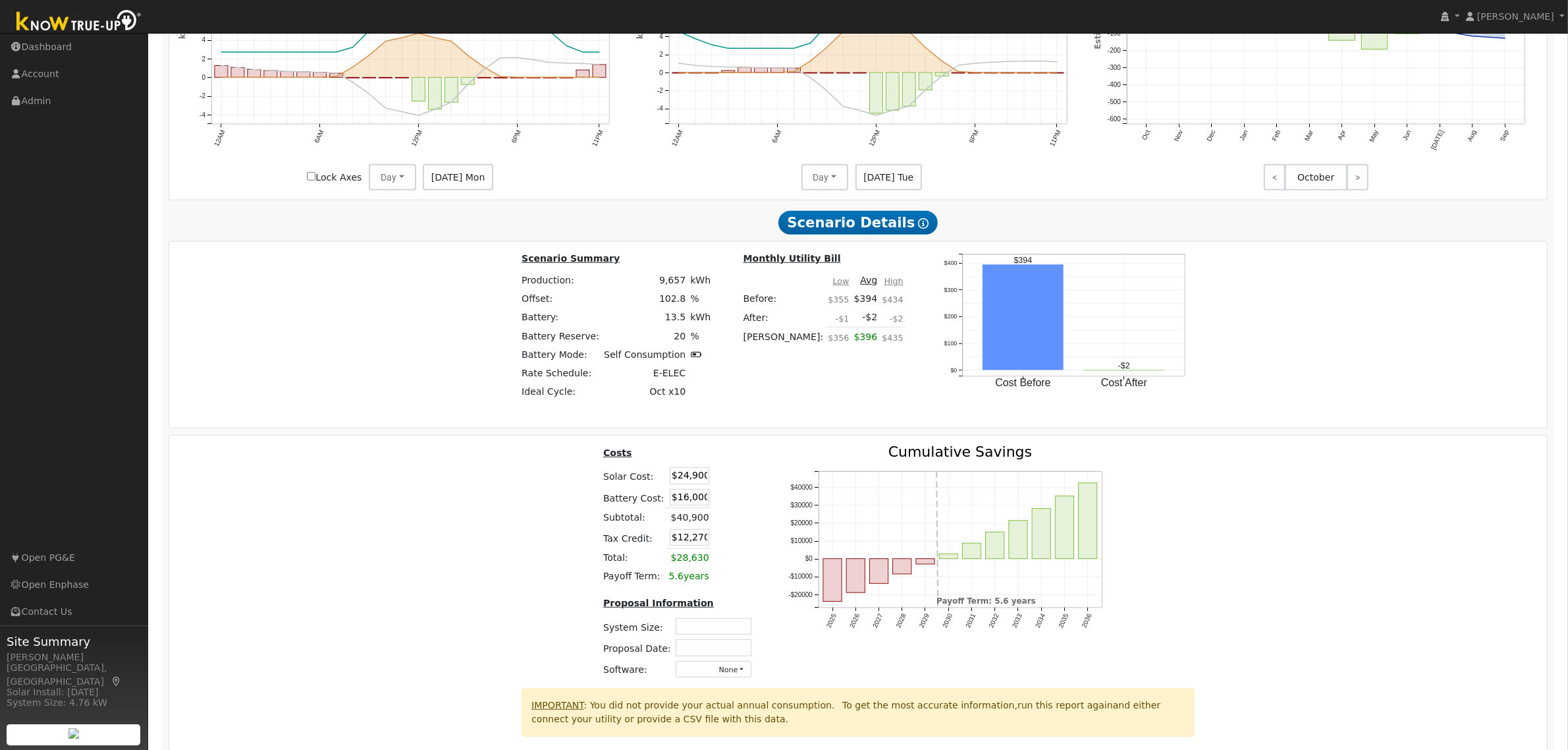
click at [693, 483] on input "$24,900" at bounding box center [689, 475] width 39 height 17
click at [680, 505] on input "$16,000" at bounding box center [689, 497] width 39 height 17
type input "$23,900"
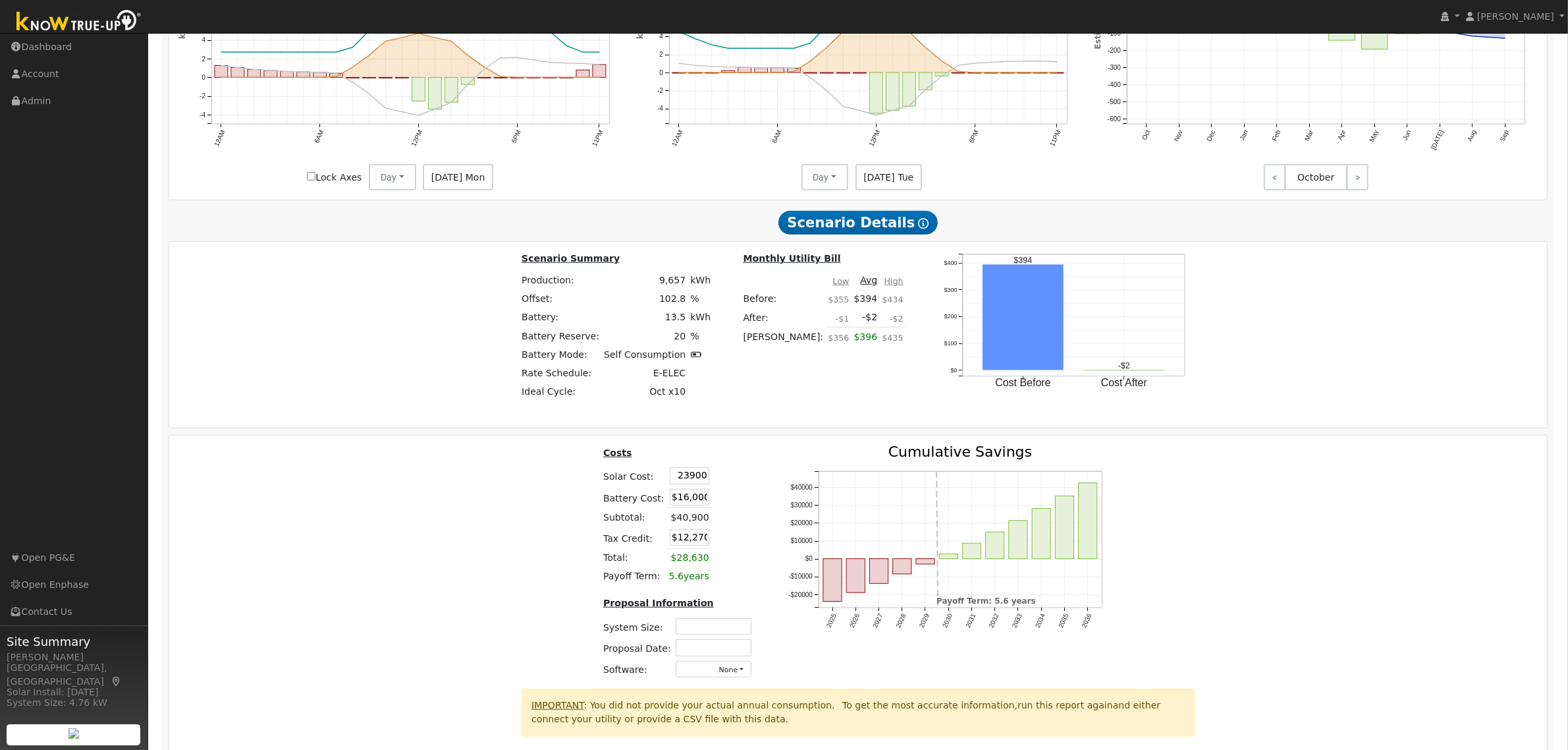
type input "$11,970"
click at [680, 505] on input "$16,000" at bounding box center [689, 497] width 39 height 17
type input "$17,000"
type input "$12,270"
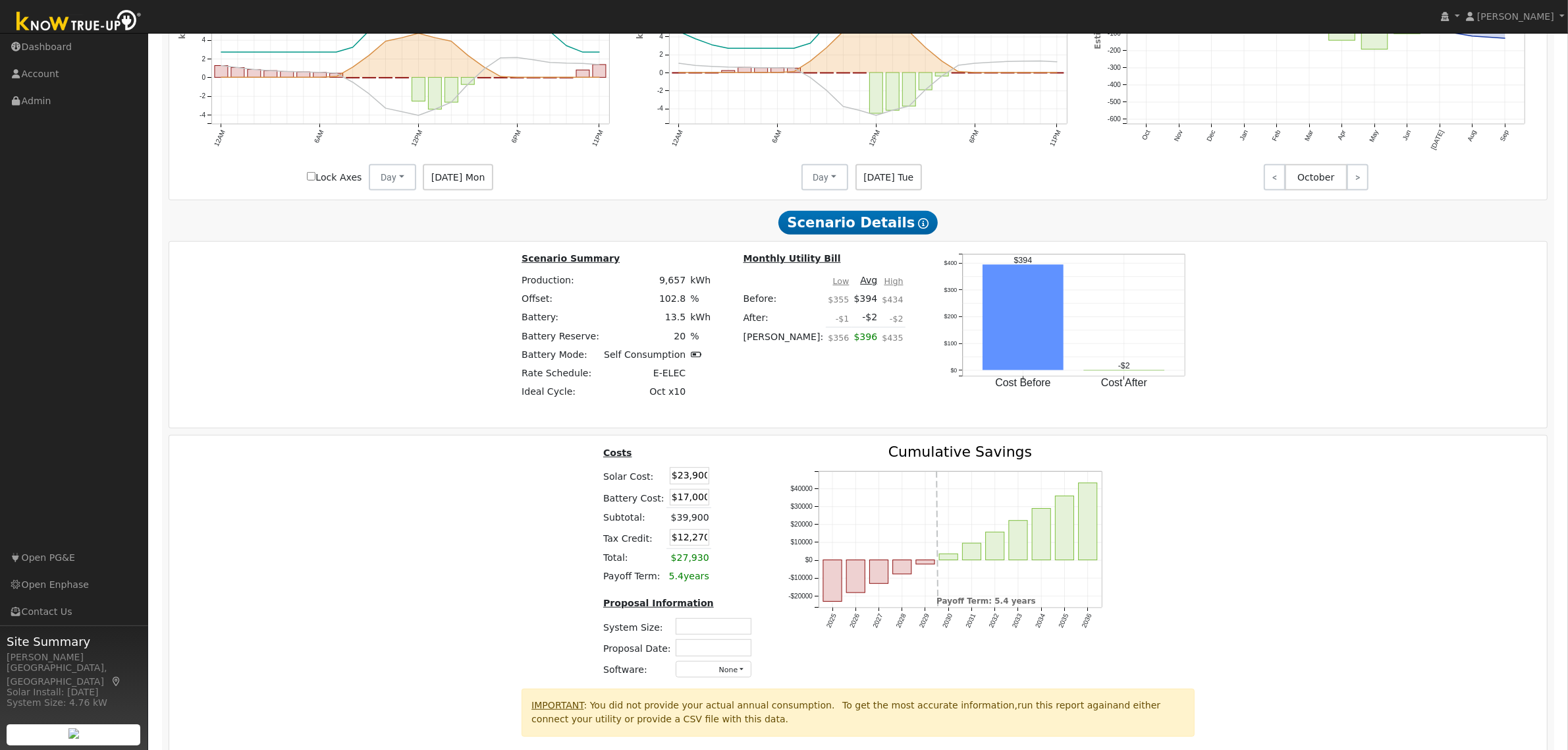
click at [741, 465] on th at bounding box center [746, 454] width 23 height 20
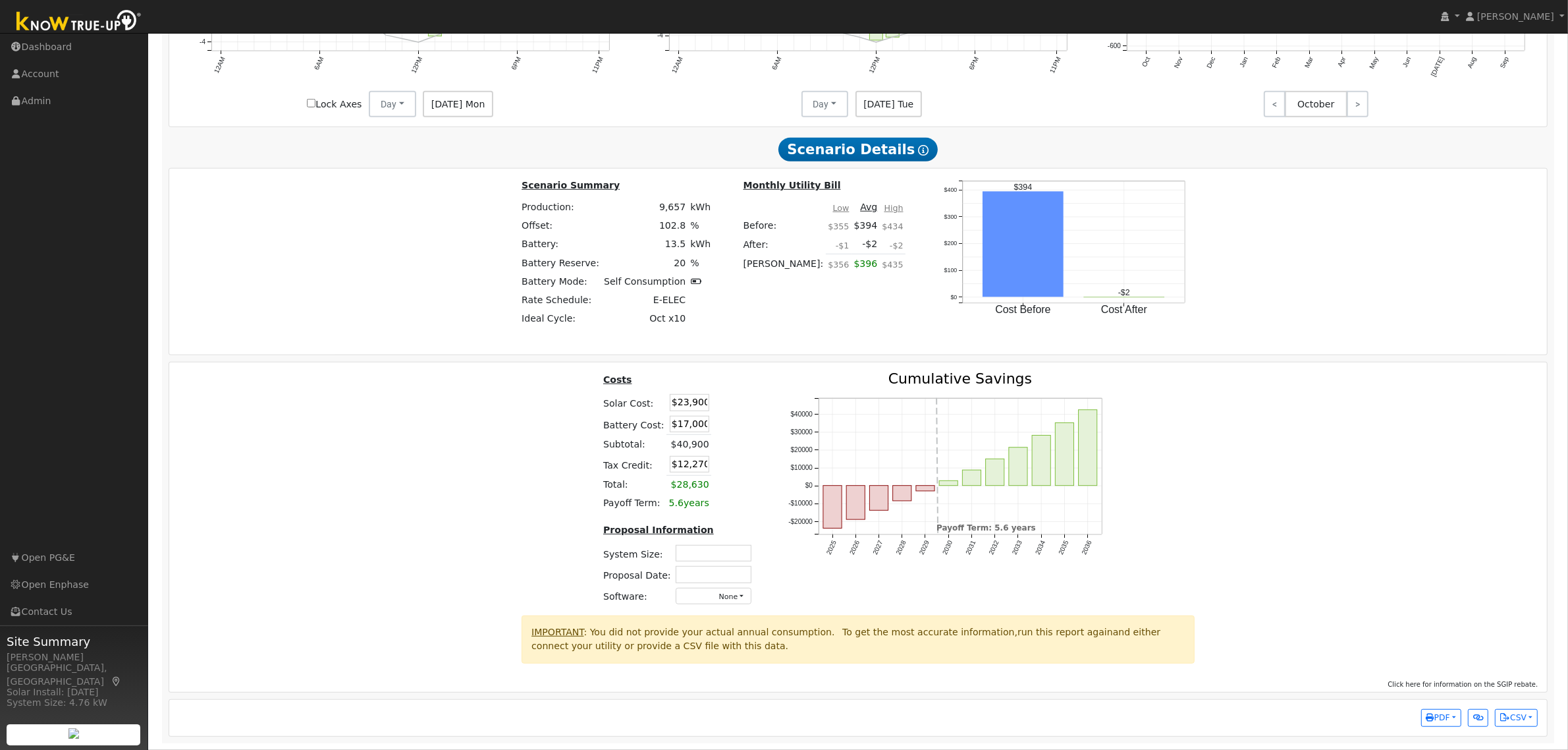
scroll to position [1057, 0]
click at [716, 548] on input "text" at bounding box center [713, 553] width 76 height 17
type input "6.56"
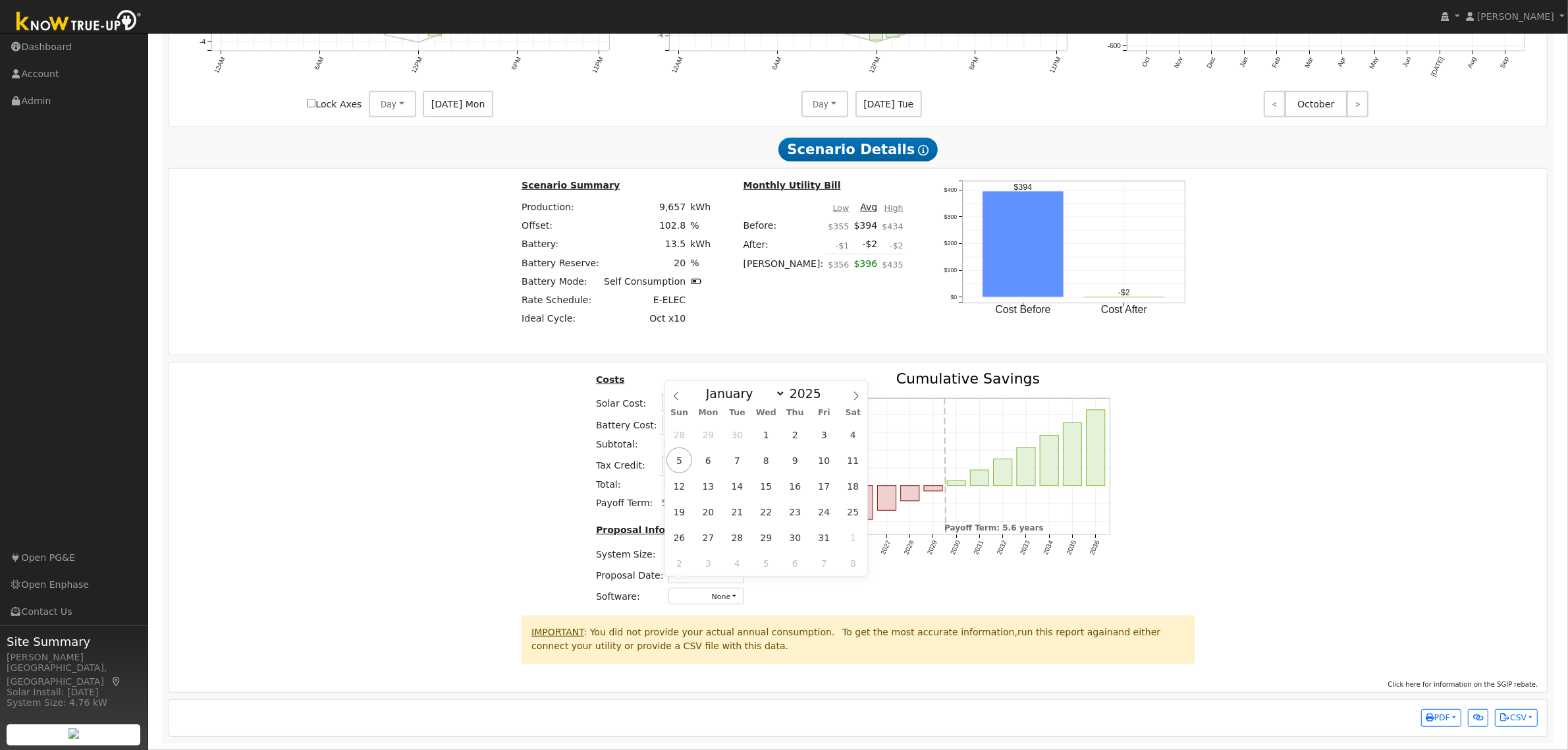
click at [715, 567] on input "text" at bounding box center [706, 574] width 76 height 17
click at [680, 447] on span "5" at bounding box center [678, 460] width 25 height 25
type input "[DATE]"
click at [713, 594] on button "None" at bounding box center [706, 596] width 76 height 17
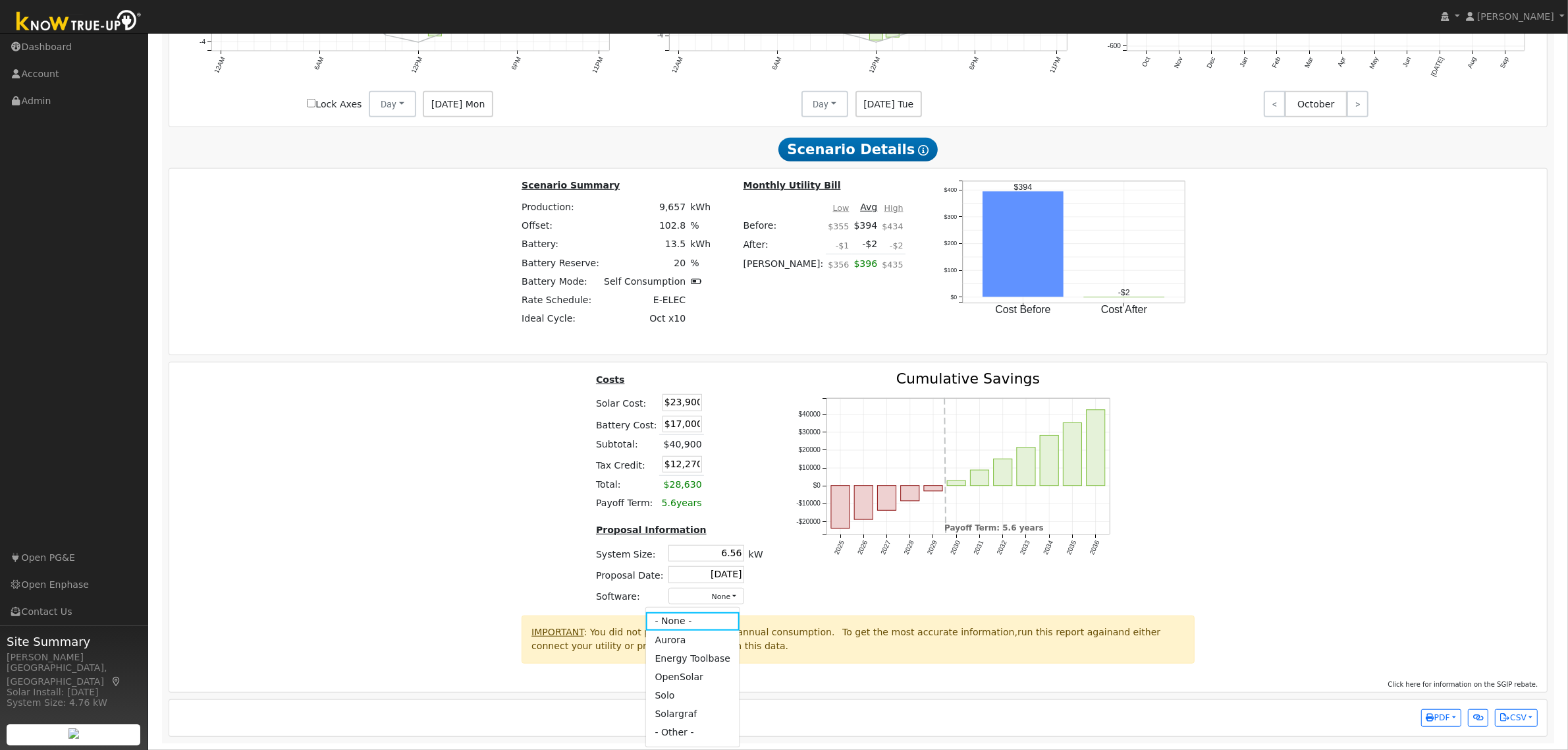
click at [675, 632] on link "Aurora" at bounding box center [692, 639] width 94 height 18
click at [1253, 526] on div "Costs Solar Cost: $23,900 Battery Cost: $17,000 Subtotal: $40,900 Tax Credit: $…" at bounding box center [859, 493] width 1388 height 243
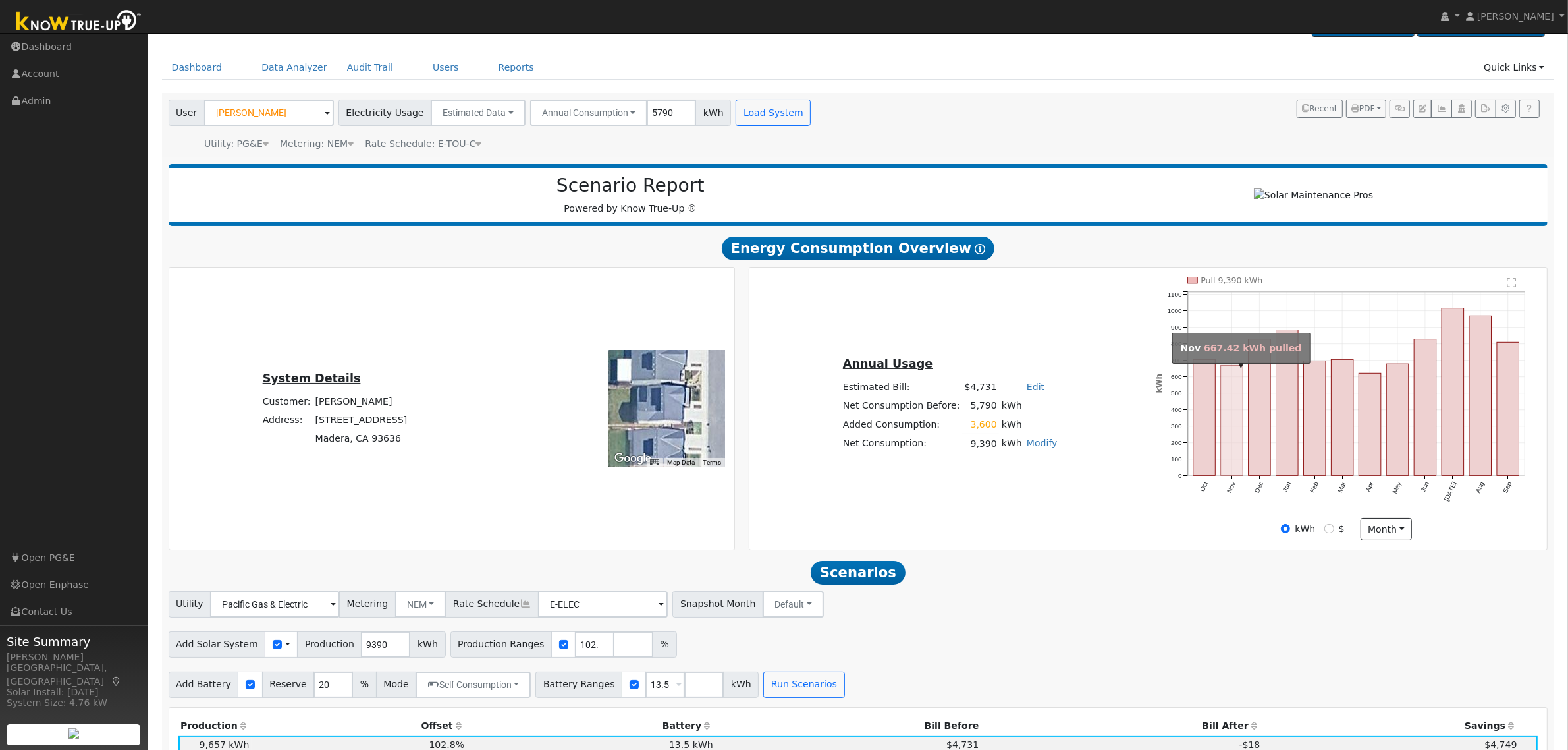
scroll to position [0, 0]
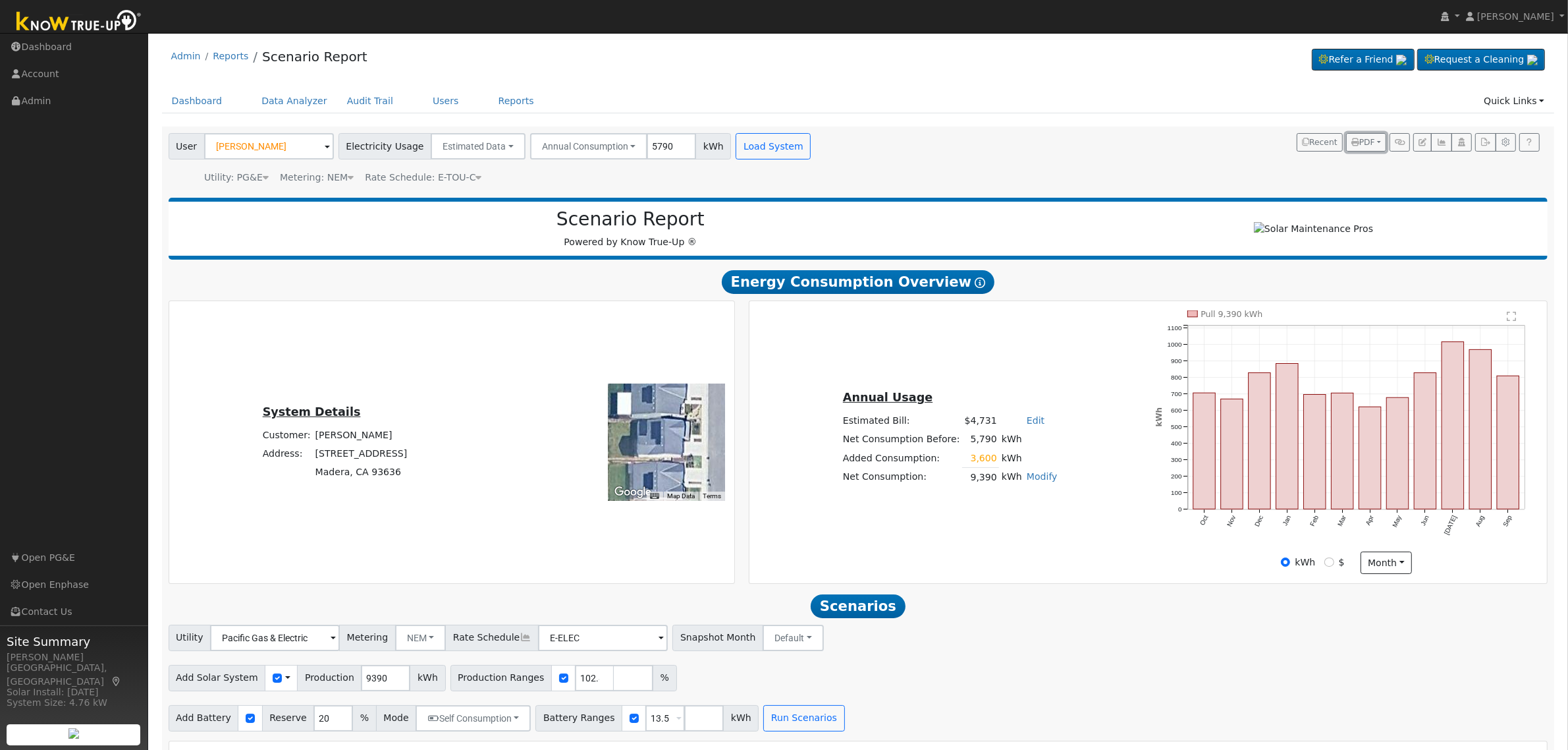
click at [1366, 141] on span "PDF" at bounding box center [1362, 142] width 24 height 10
click at [1319, 224] on link "Both" at bounding box center [1331, 226] width 108 height 18
